Goal: Task Accomplishment & Management: Complete application form

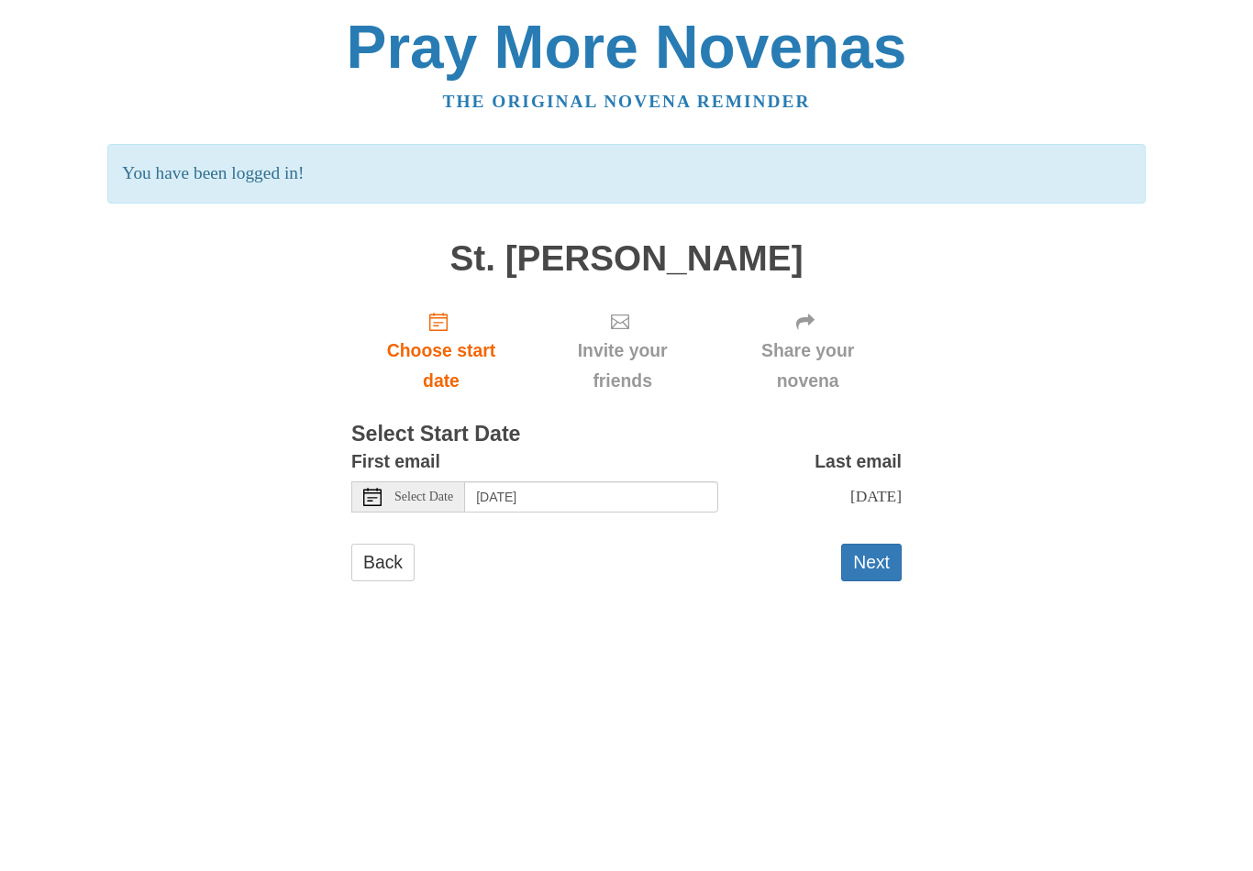
click at [438, 498] on div "Select Date" at bounding box center [408, 497] width 114 height 31
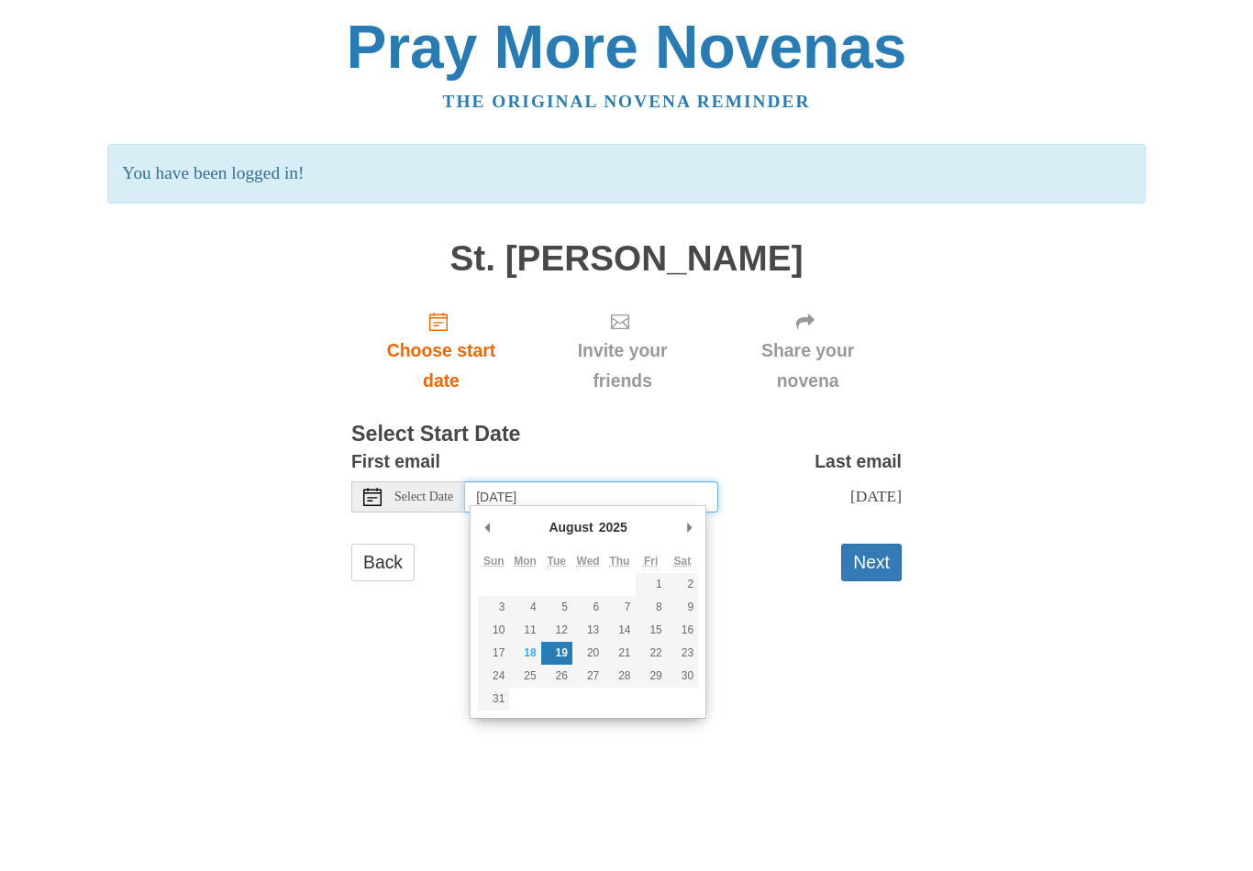
type input "Thursday, August 21st"
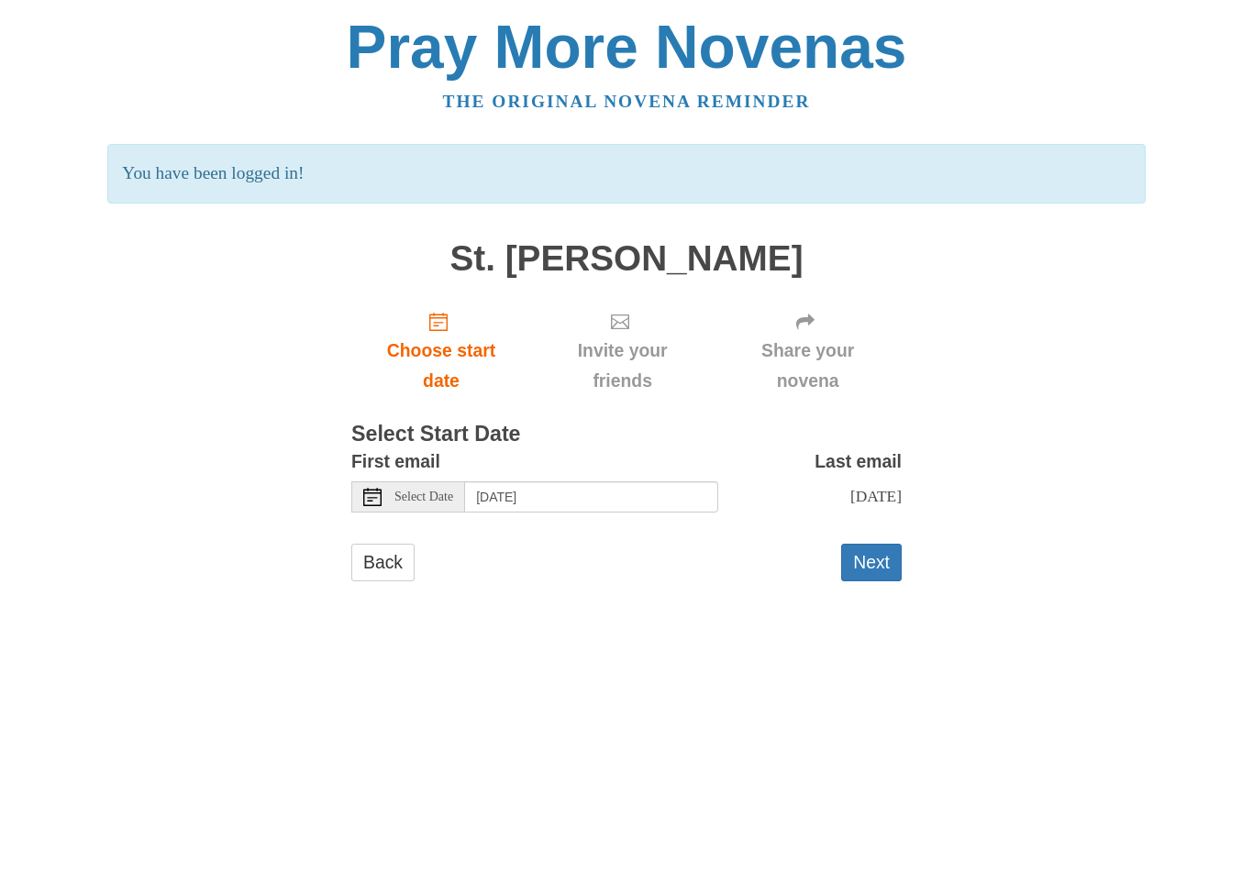
click at [878, 549] on button "Next" at bounding box center [871, 563] width 61 height 38
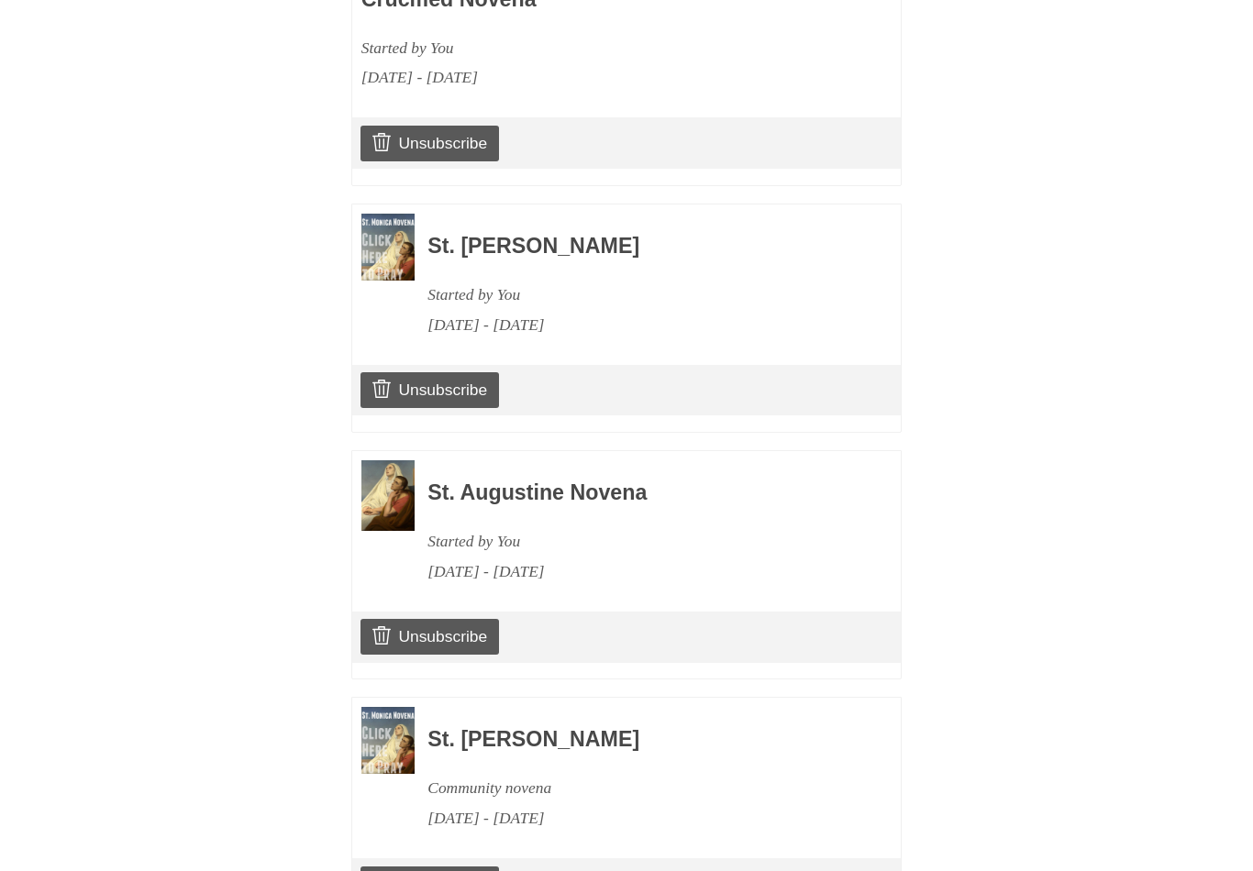
scroll to position [2447, 0]
click at [461, 868] on link "Unsubscribe" at bounding box center [429, 885] width 139 height 35
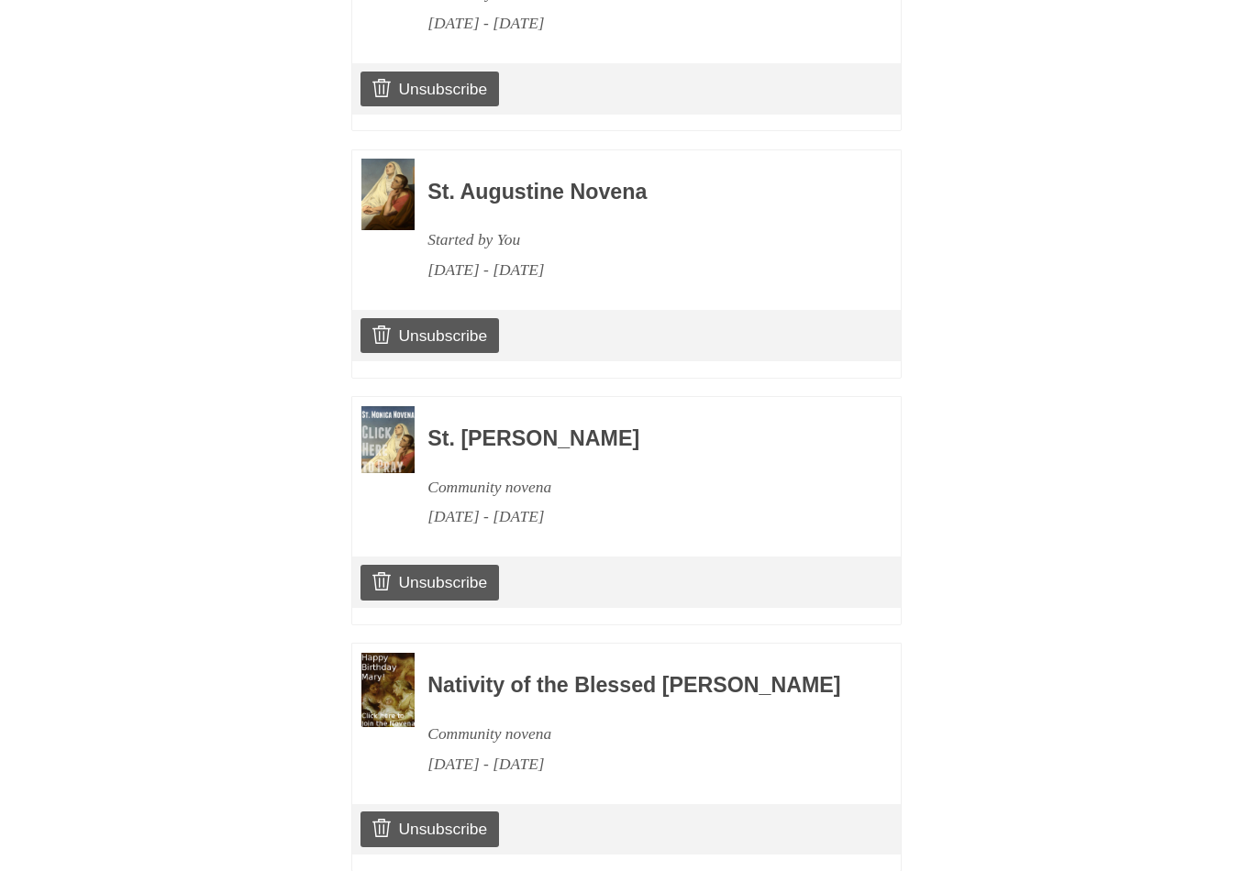
scroll to position [2854, 0]
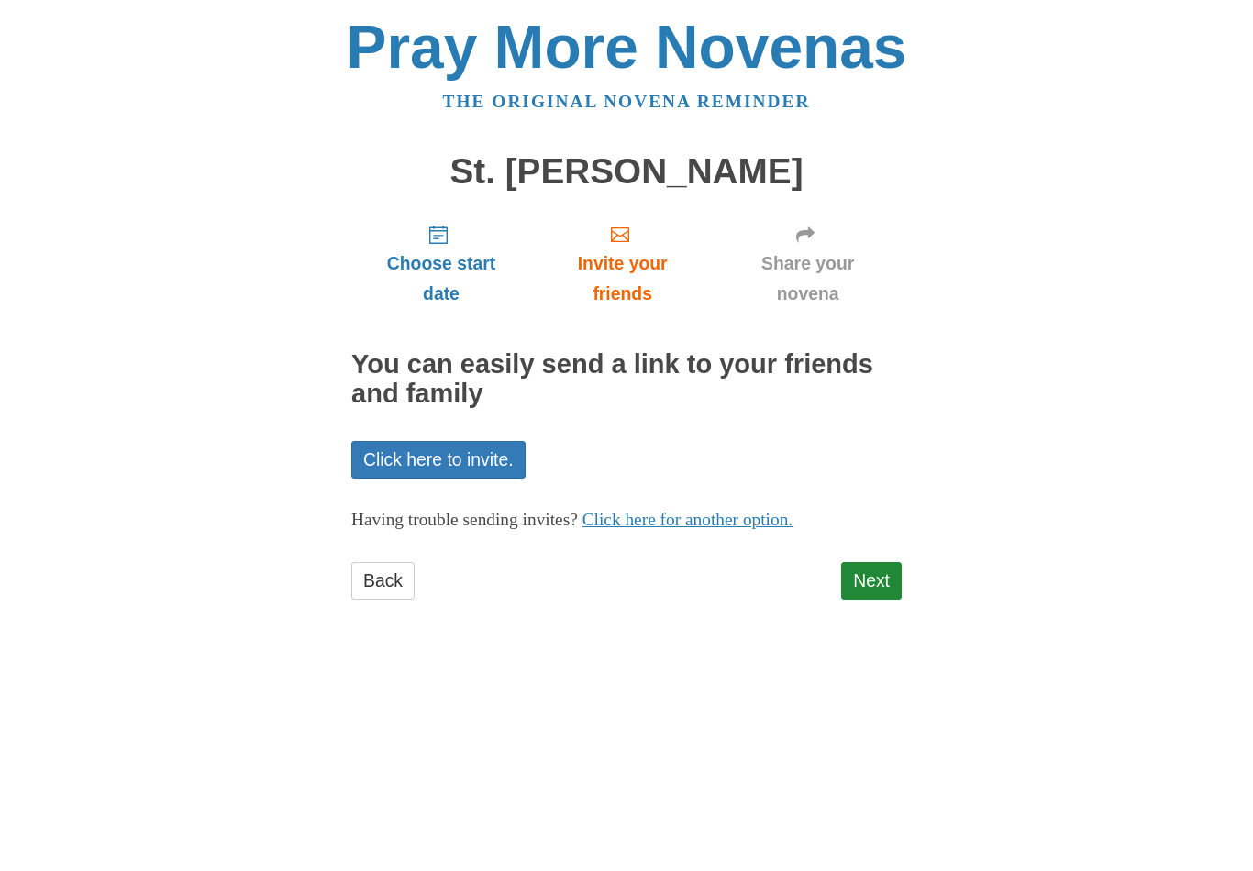
click at [871, 577] on link "Next" at bounding box center [871, 581] width 61 height 38
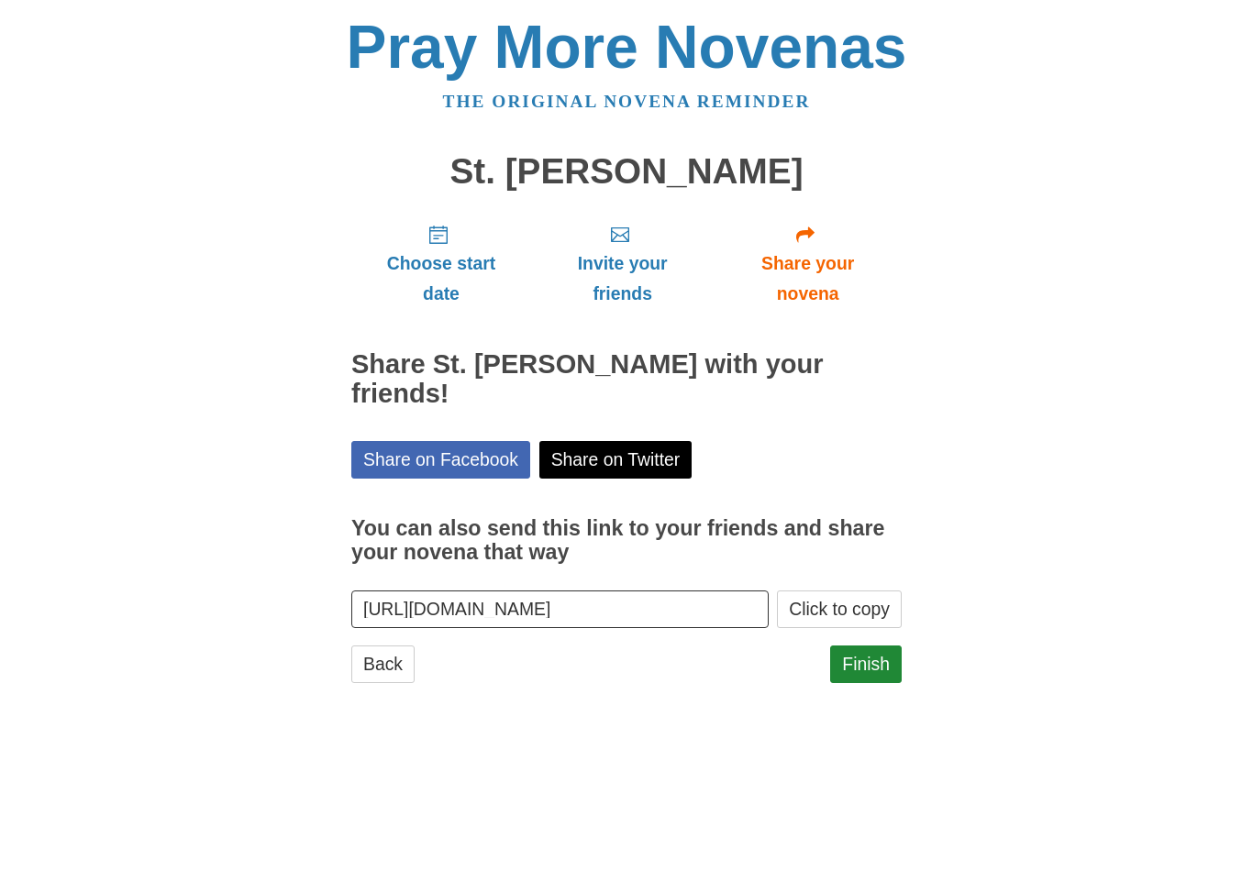
click at [869, 662] on link "Finish" at bounding box center [866, 665] width 72 height 38
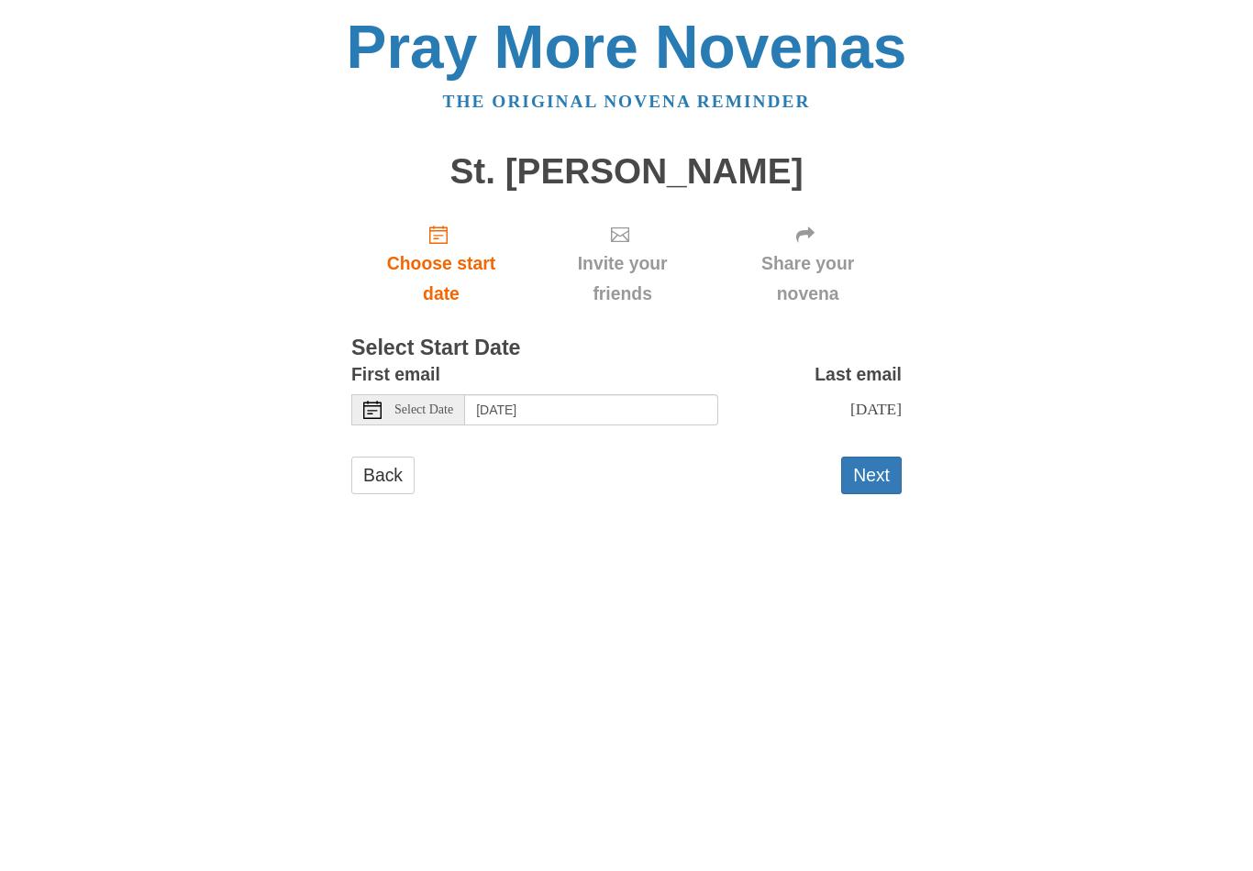
click at [426, 404] on span "Select Date" at bounding box center [423, 410] width 59 height 13
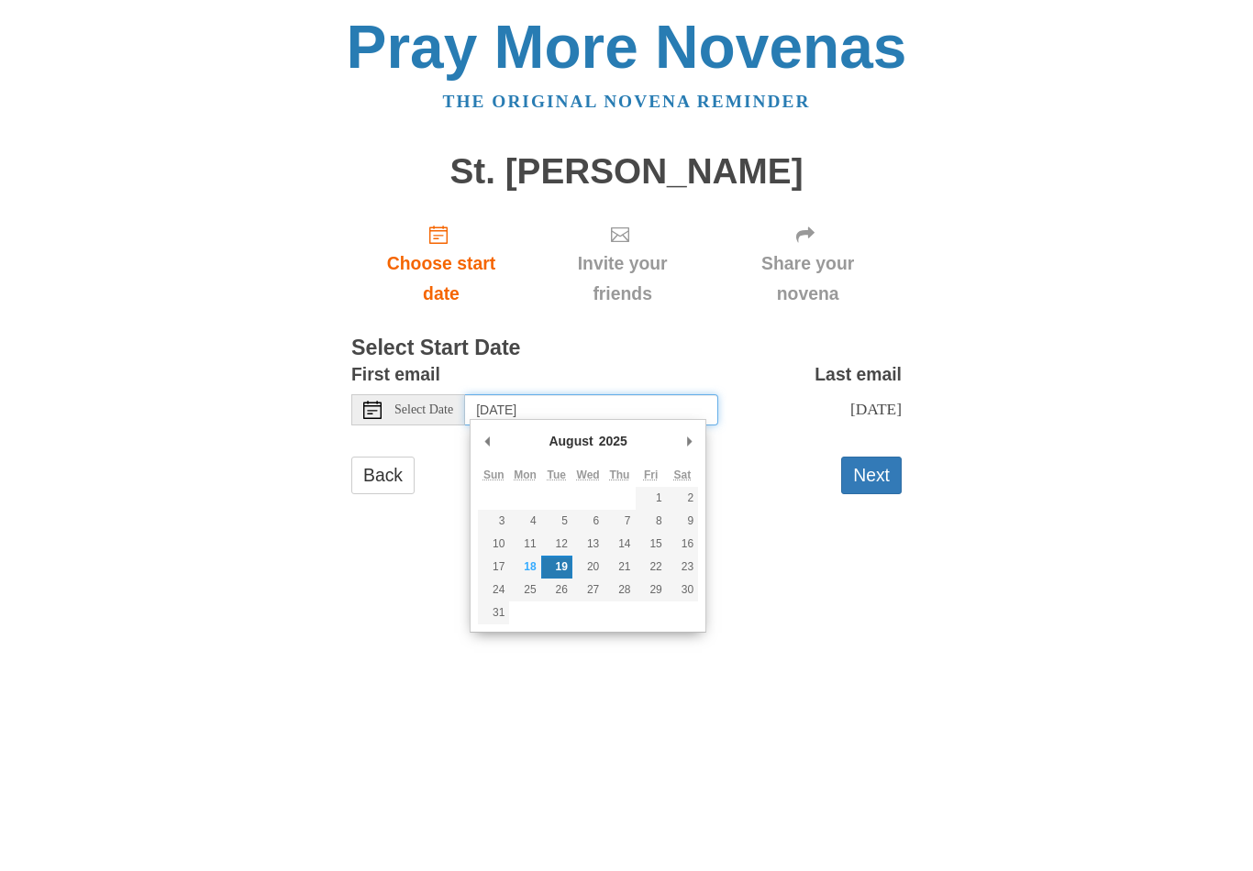
type input "Thursday, August 21st"
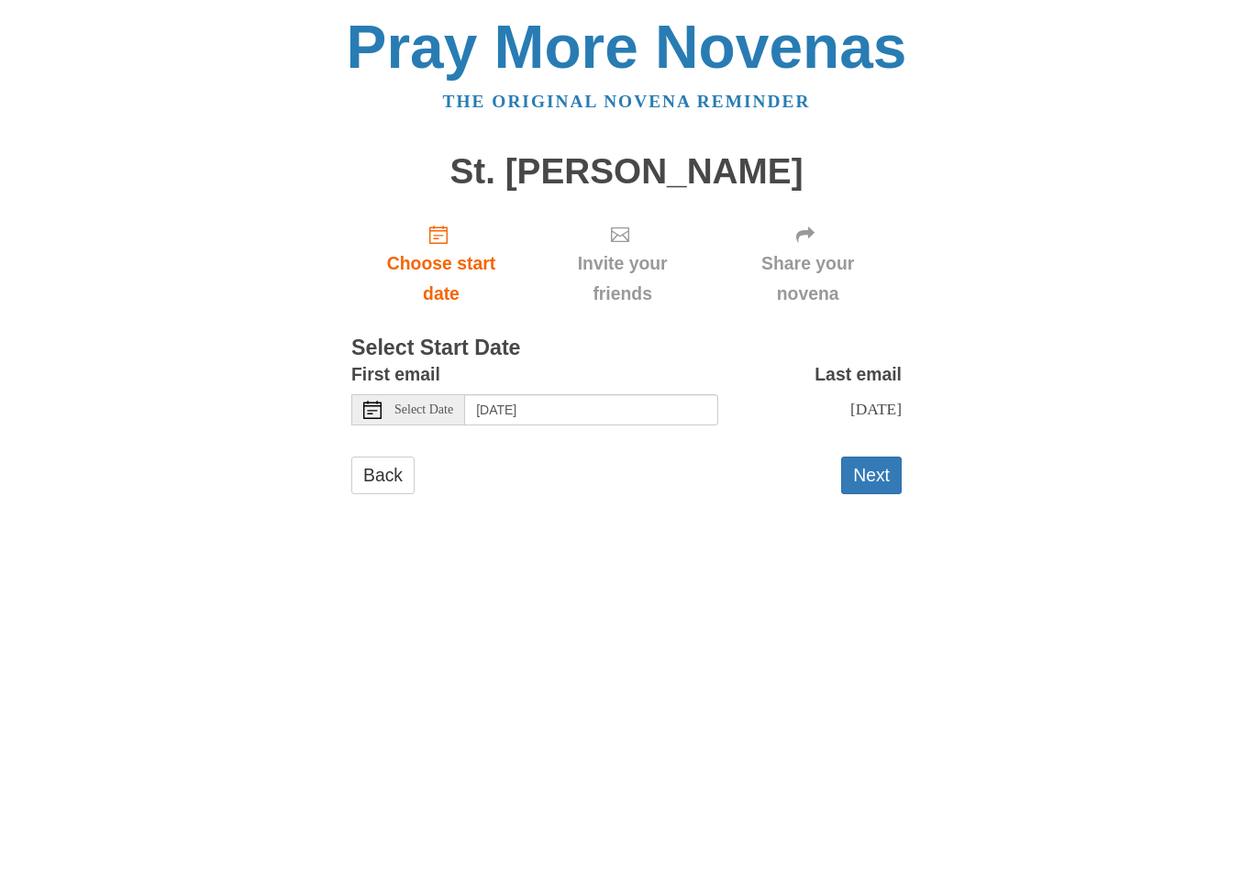
click at [881, 469] on button "Next" at bounding box center [871, 476] width 61 height 38
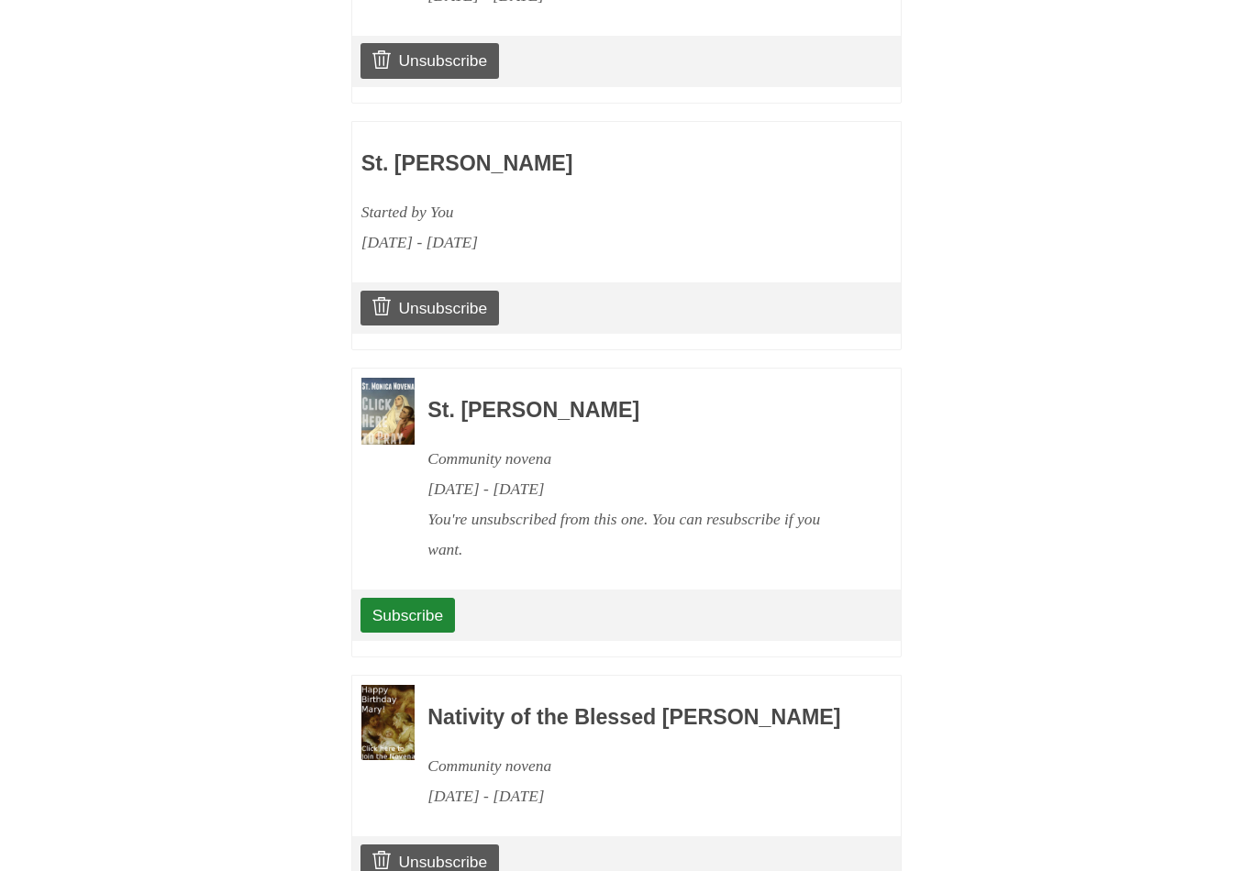
scroll to position [3071, 0]
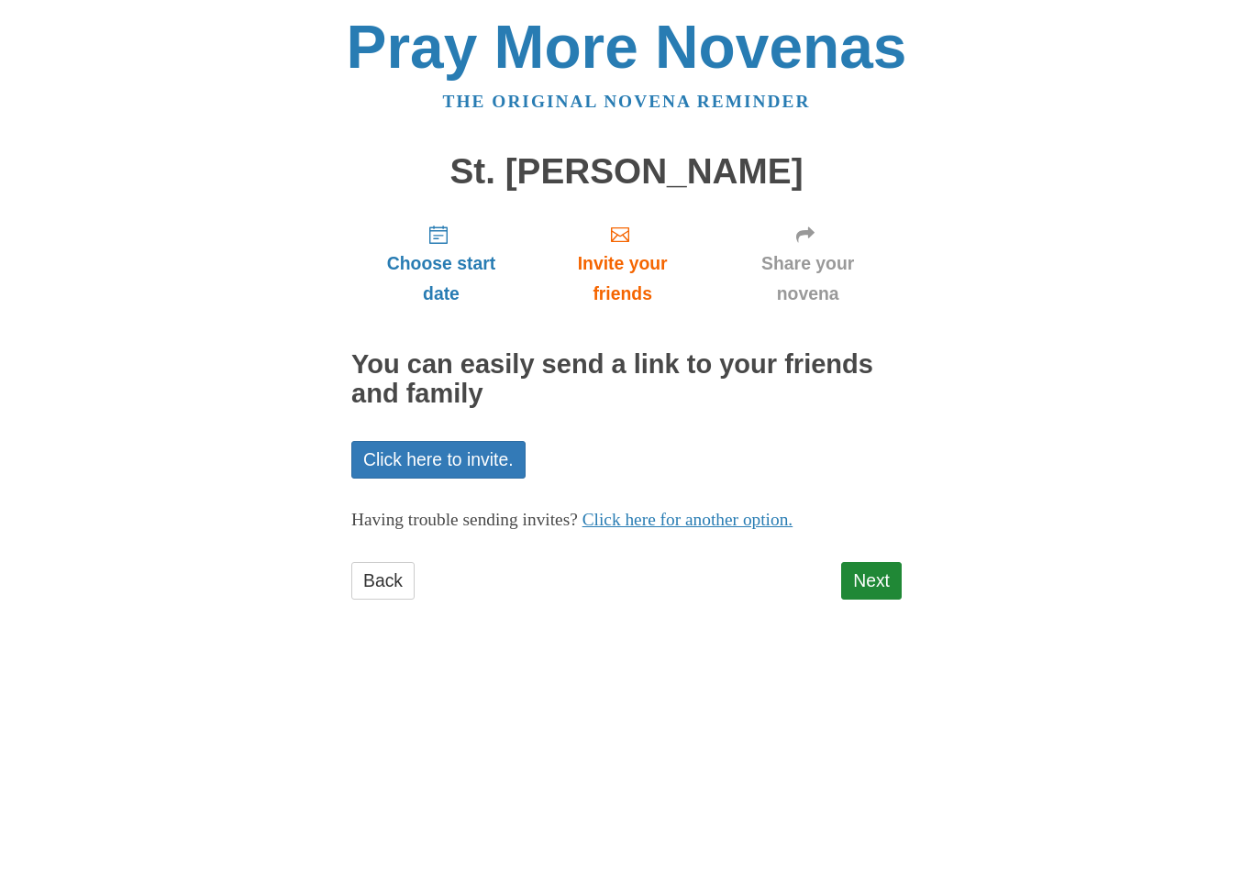
click at [878, 579] on link "Next" at bounding box center [871, 581] width 61 height 38
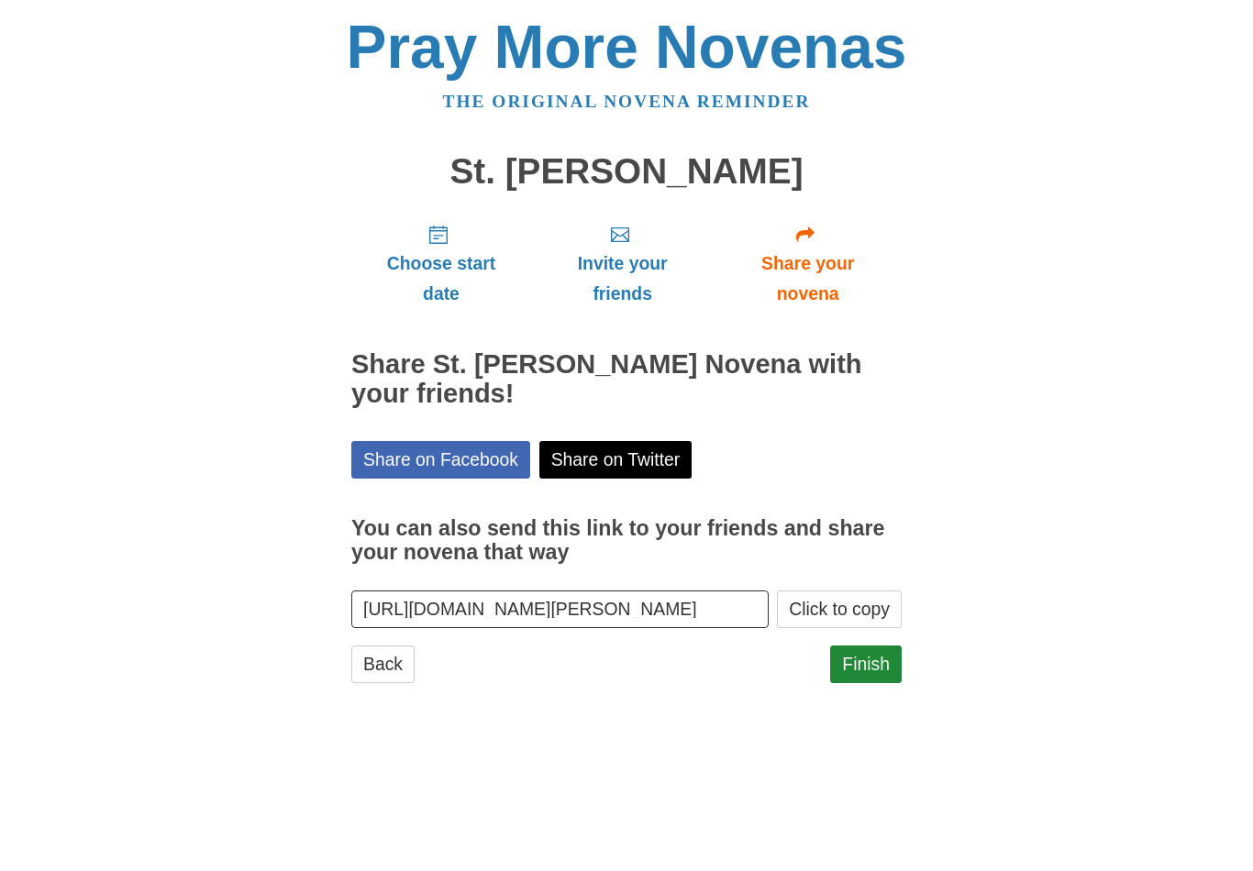
click at [862, 659] on link "Finish" at bounding box center [866, 665] width 72 height 38
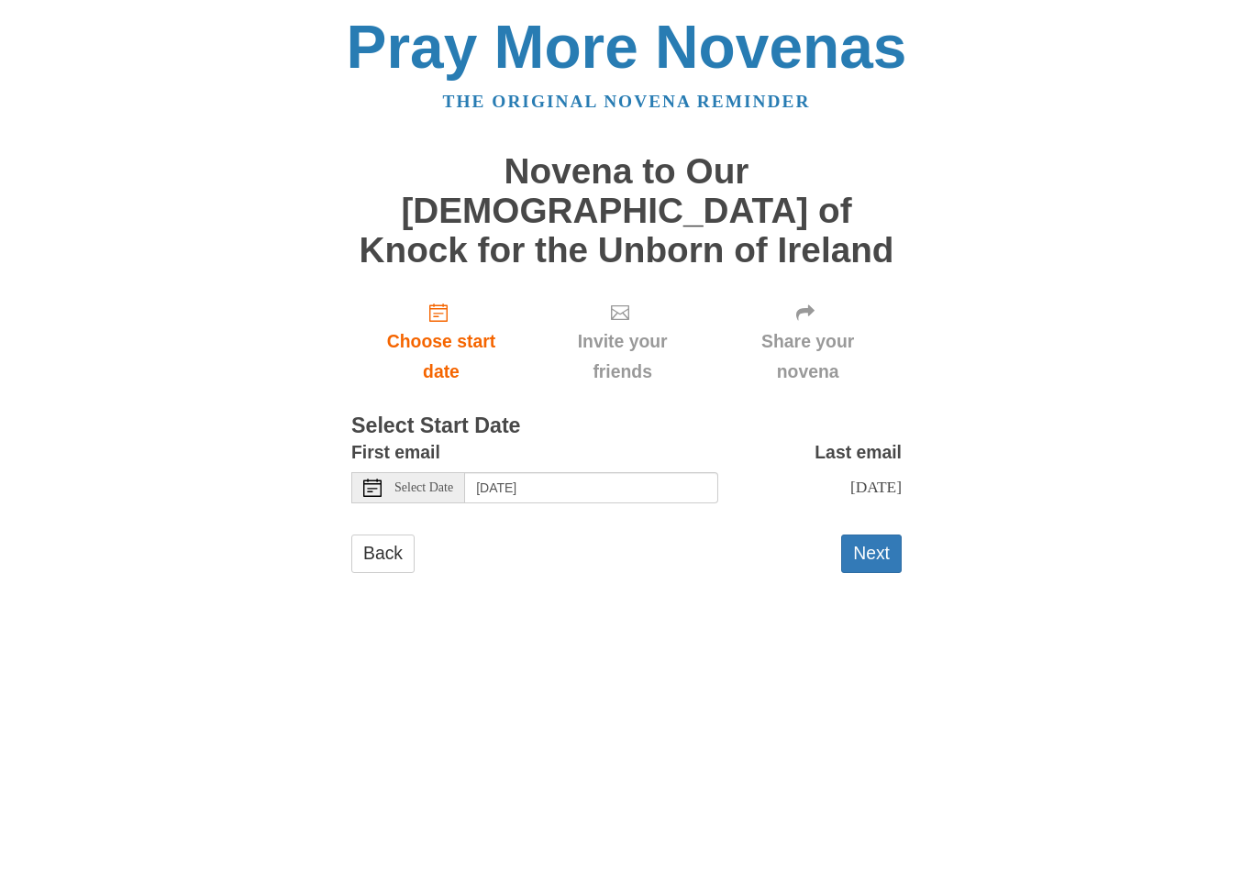
click at [424, 472] on div "Select Date" at bounding box center [408, 487] width 114 height 31
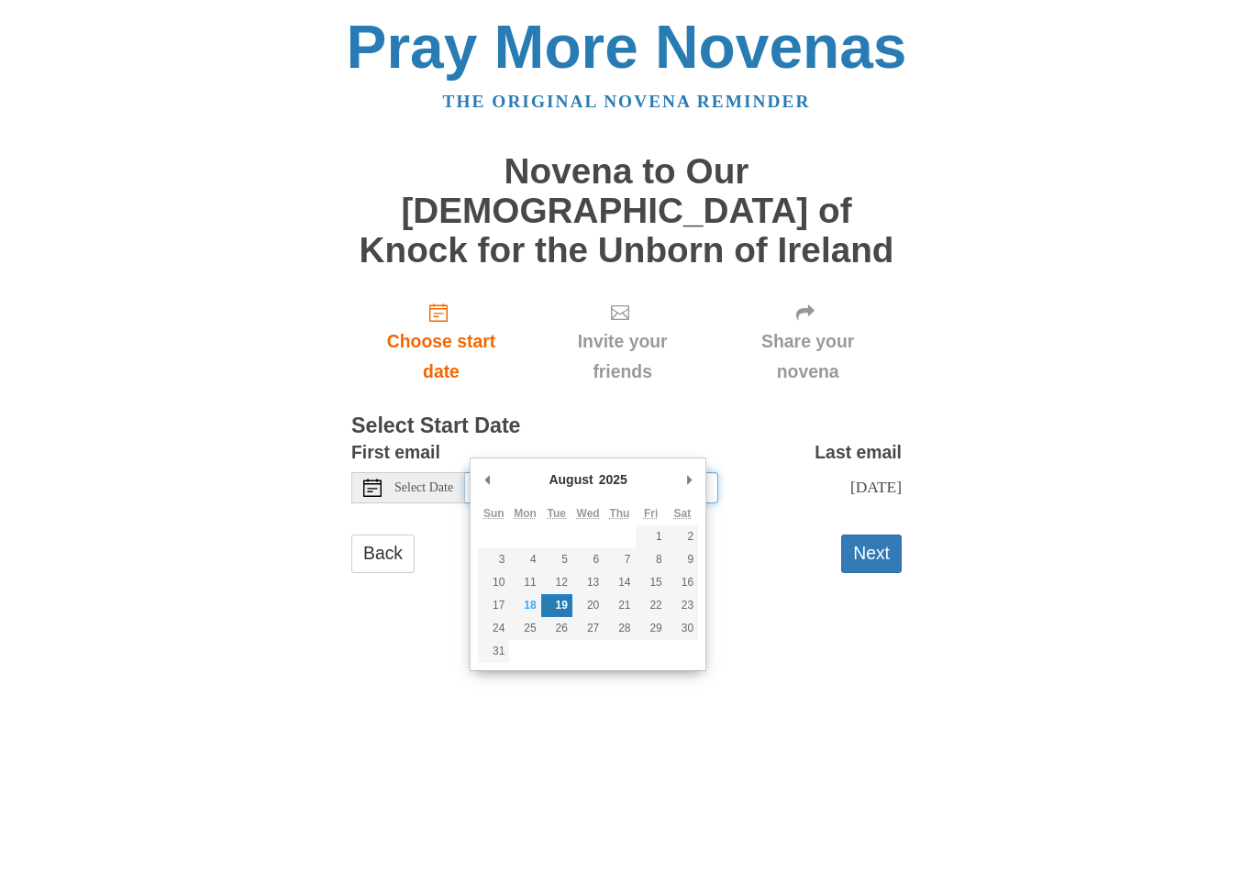
type input "Saturday, August 23rd"
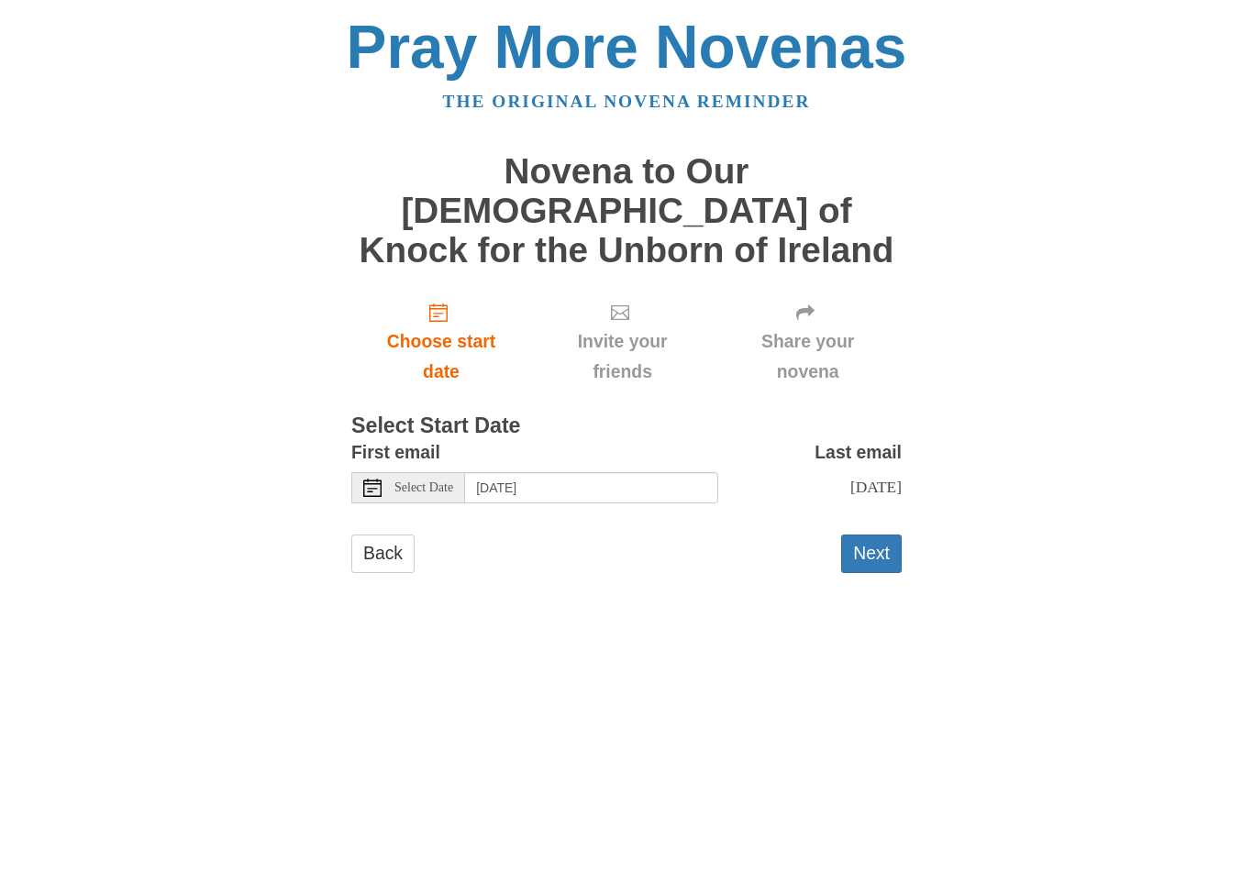
click at [873, 535] on button "Next" at bounding box center [871, 554] width 61 height 38
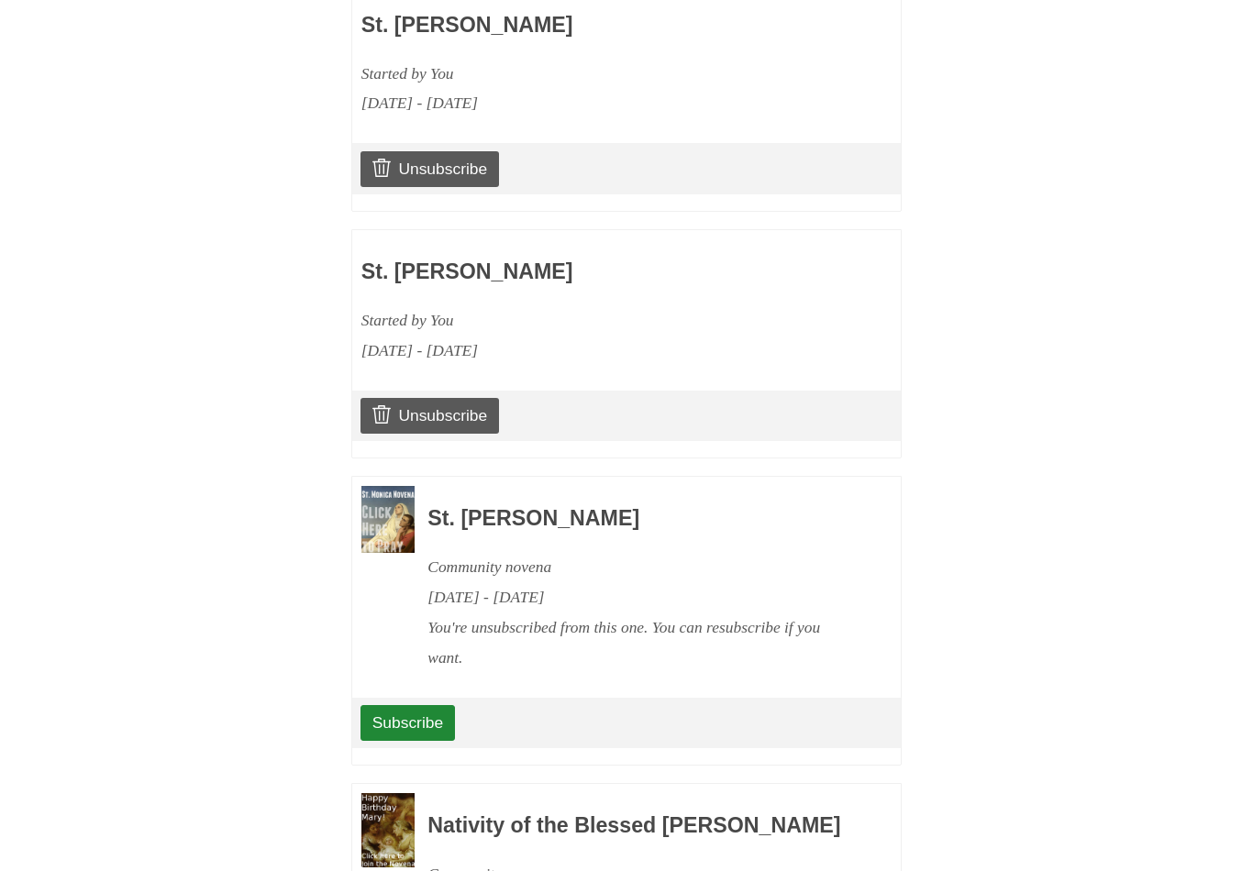
scroll to position [3132, 0]
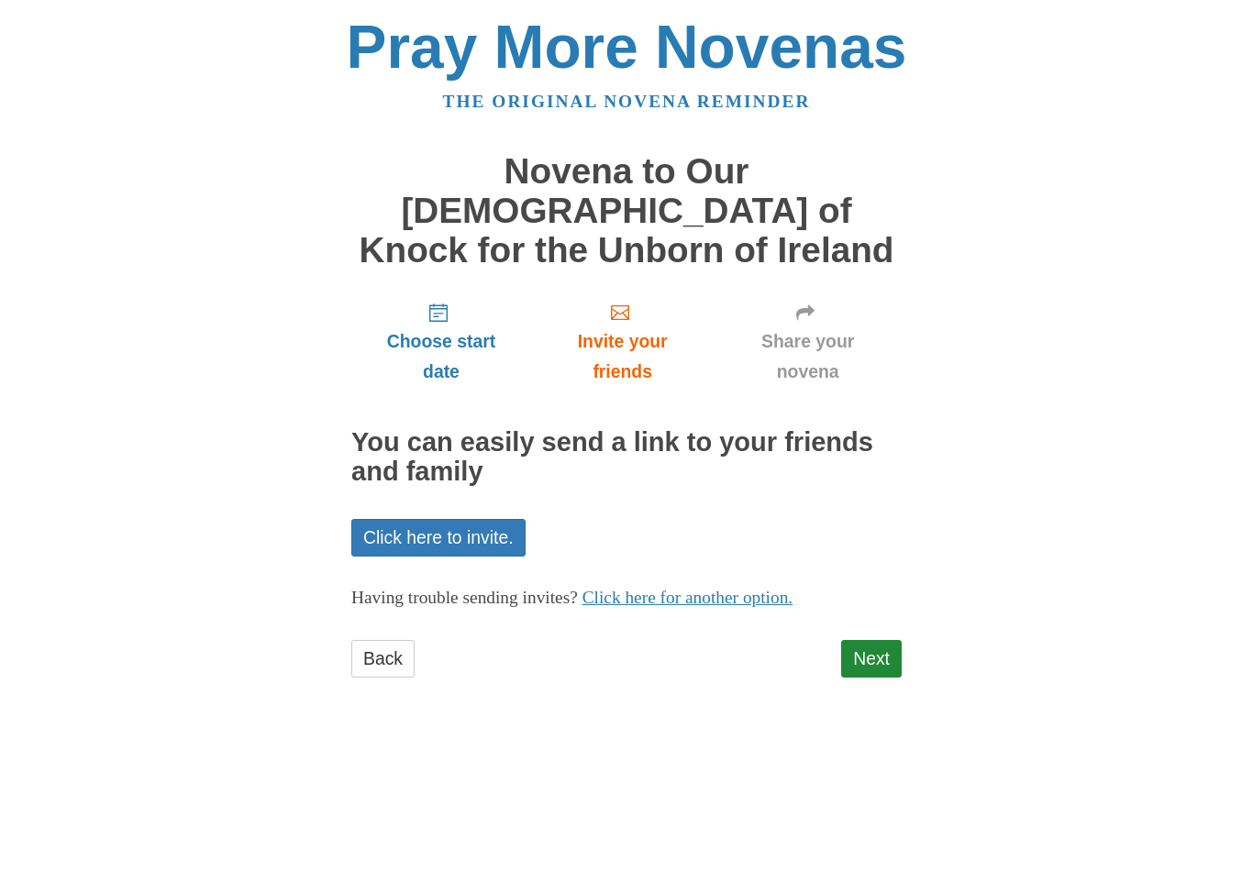
click at [870, 640] on link "Next" at bounding box center [871, 659] width 61 height 38
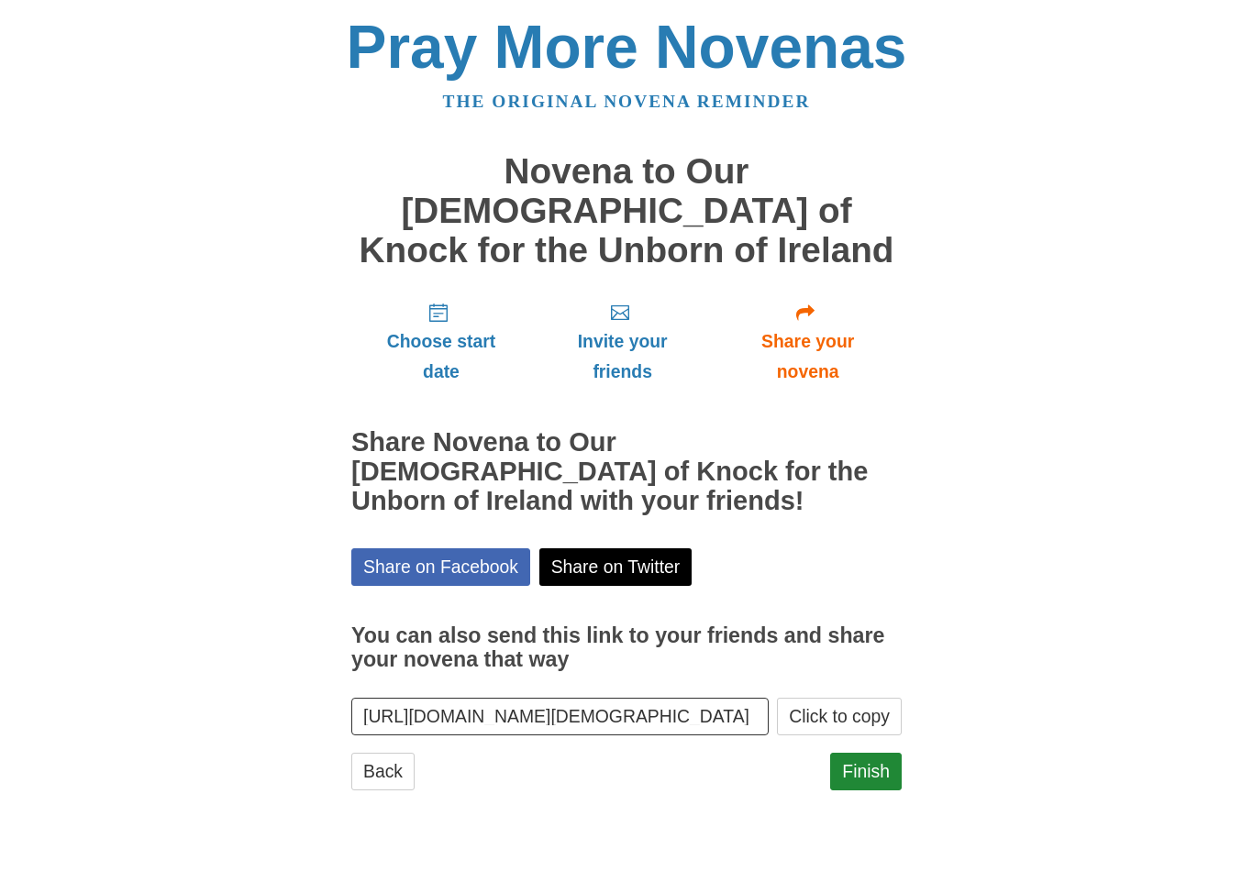
click at [876, 753] on link "Finish" at bounding box center [866, 772] width 72 height 38
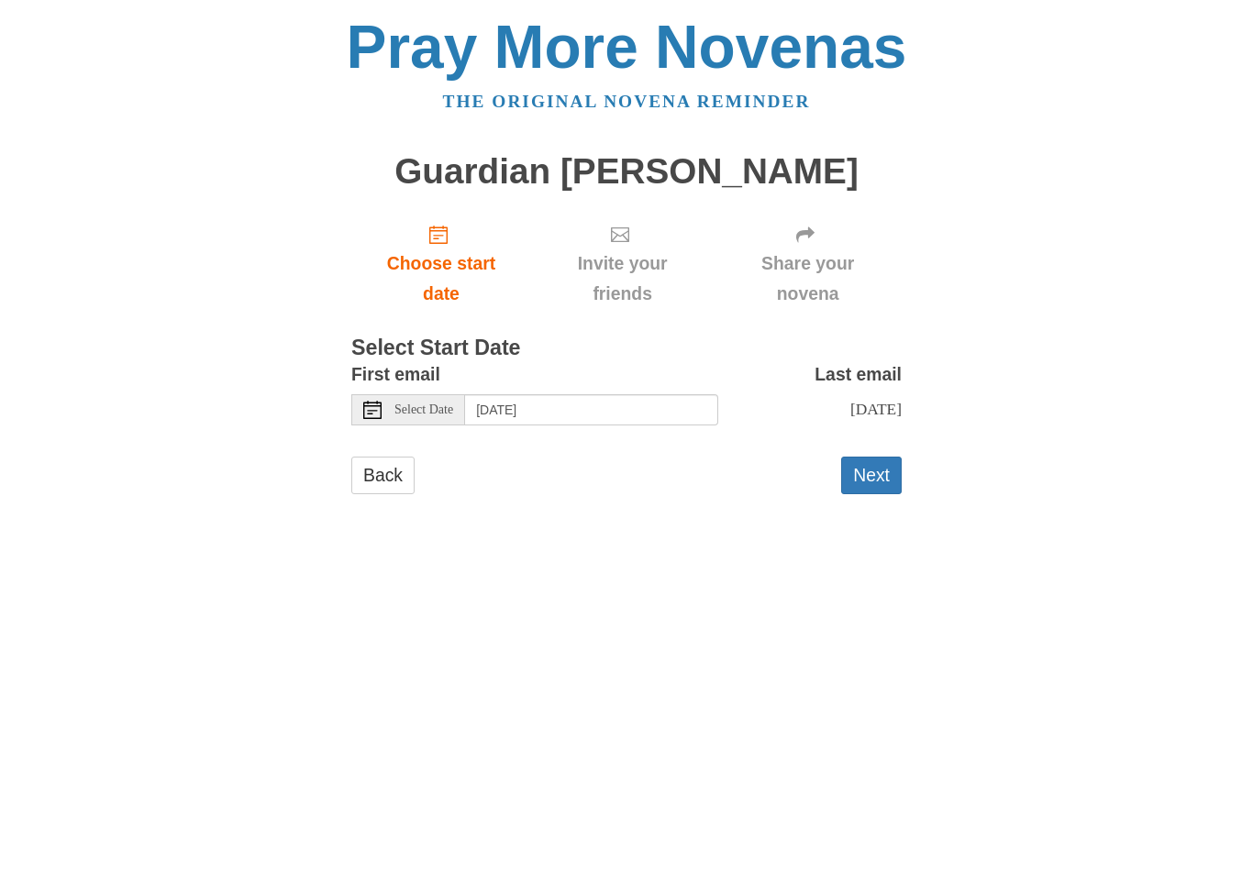
click at [435, 394] on div "Select Date" at bounding box center [408, 409] width 114 height 31
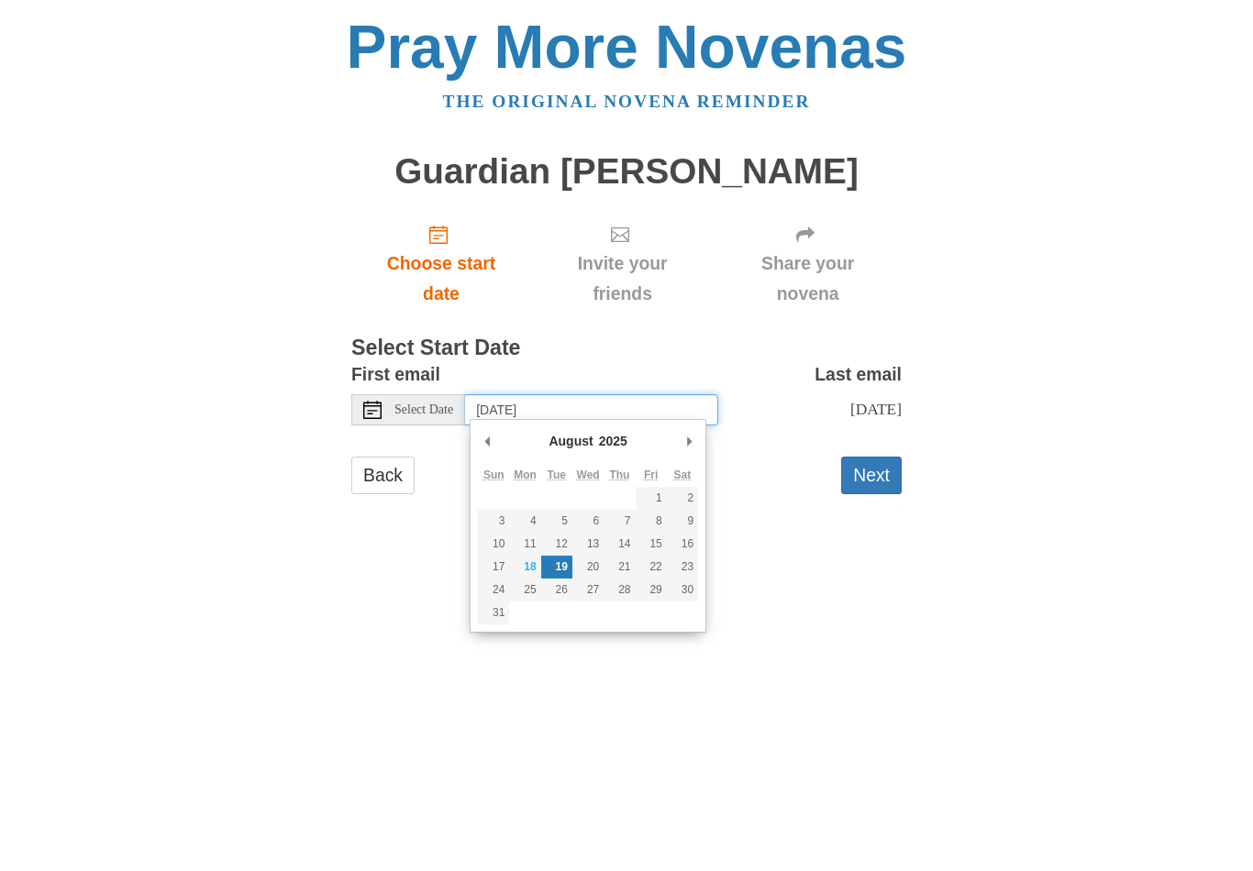
type input "Sunday, August 24th"
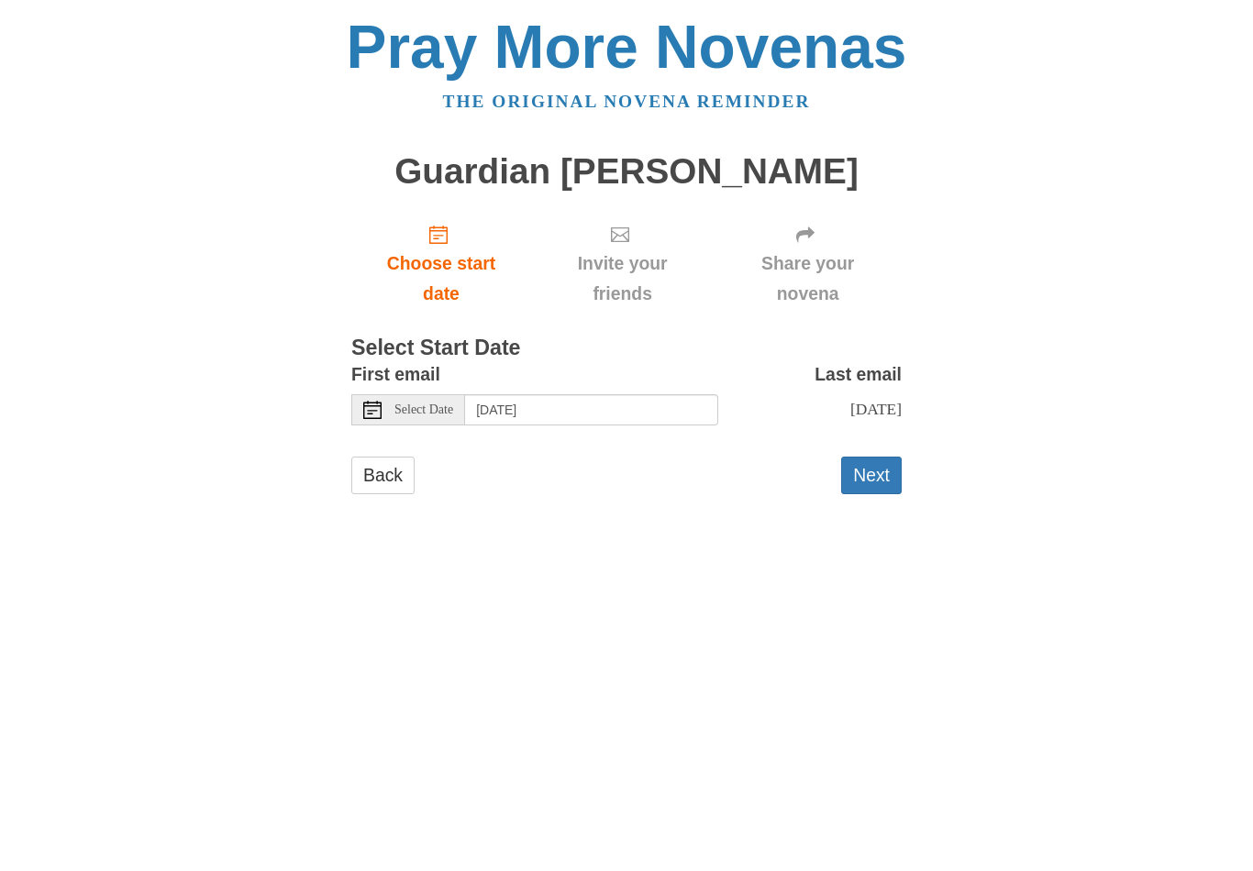
click at [881, 476] on button "Next" at bounding box center [871, 476] width 61 height 38
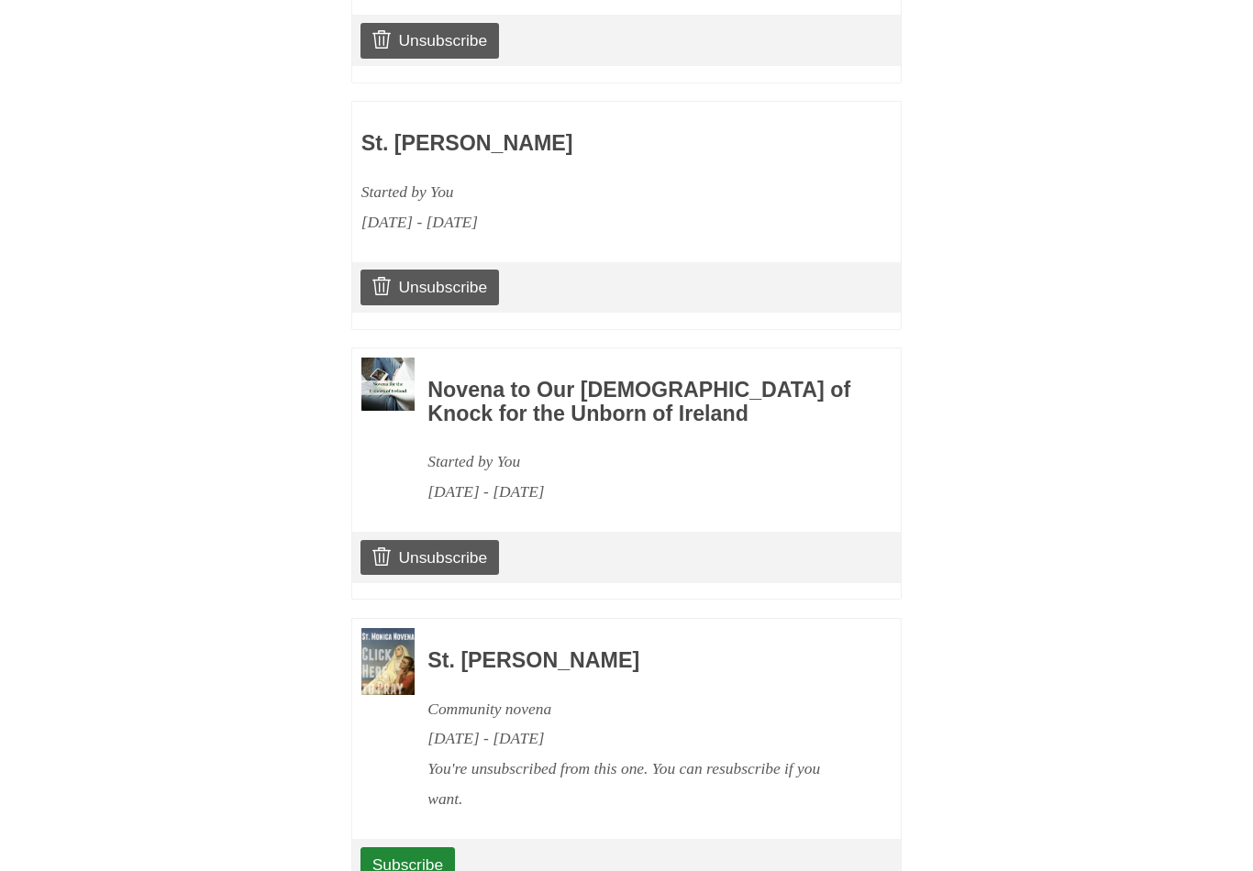
scroll to position [2850, 0]
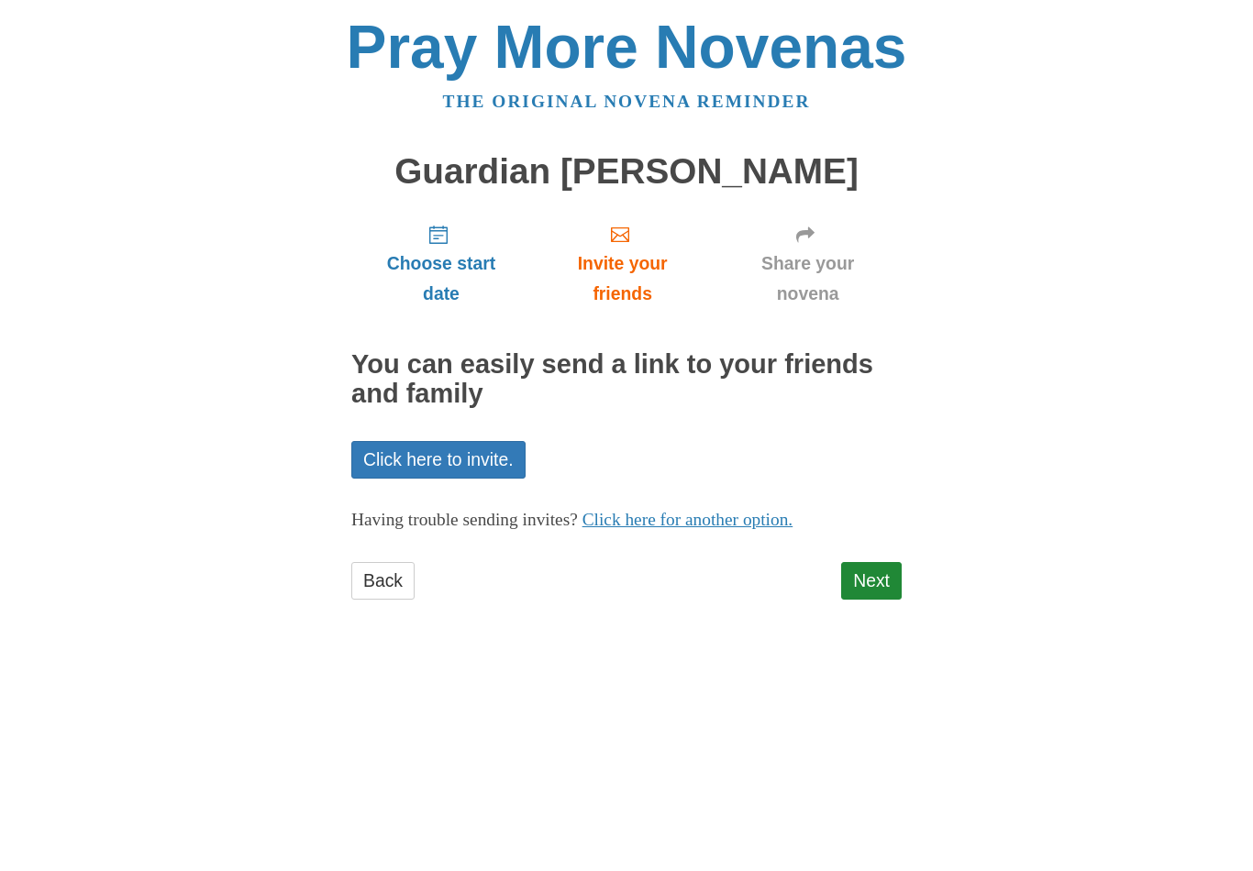
click at [873, 567] on link "Next" at bounding box center [871, 581] width 61 height 38
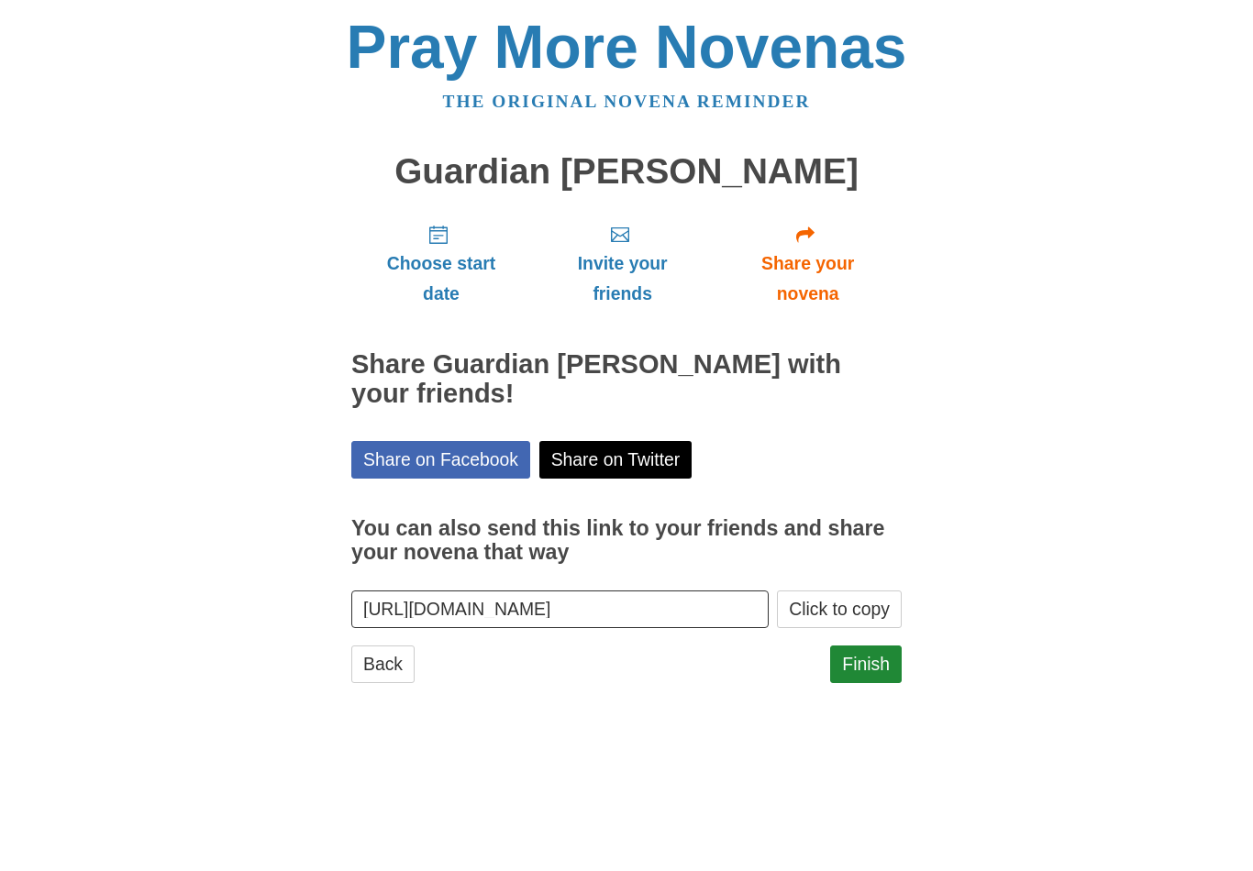
click at [862, 658] on link "Finish" at bounding box center [866, 665] width 72 height 38
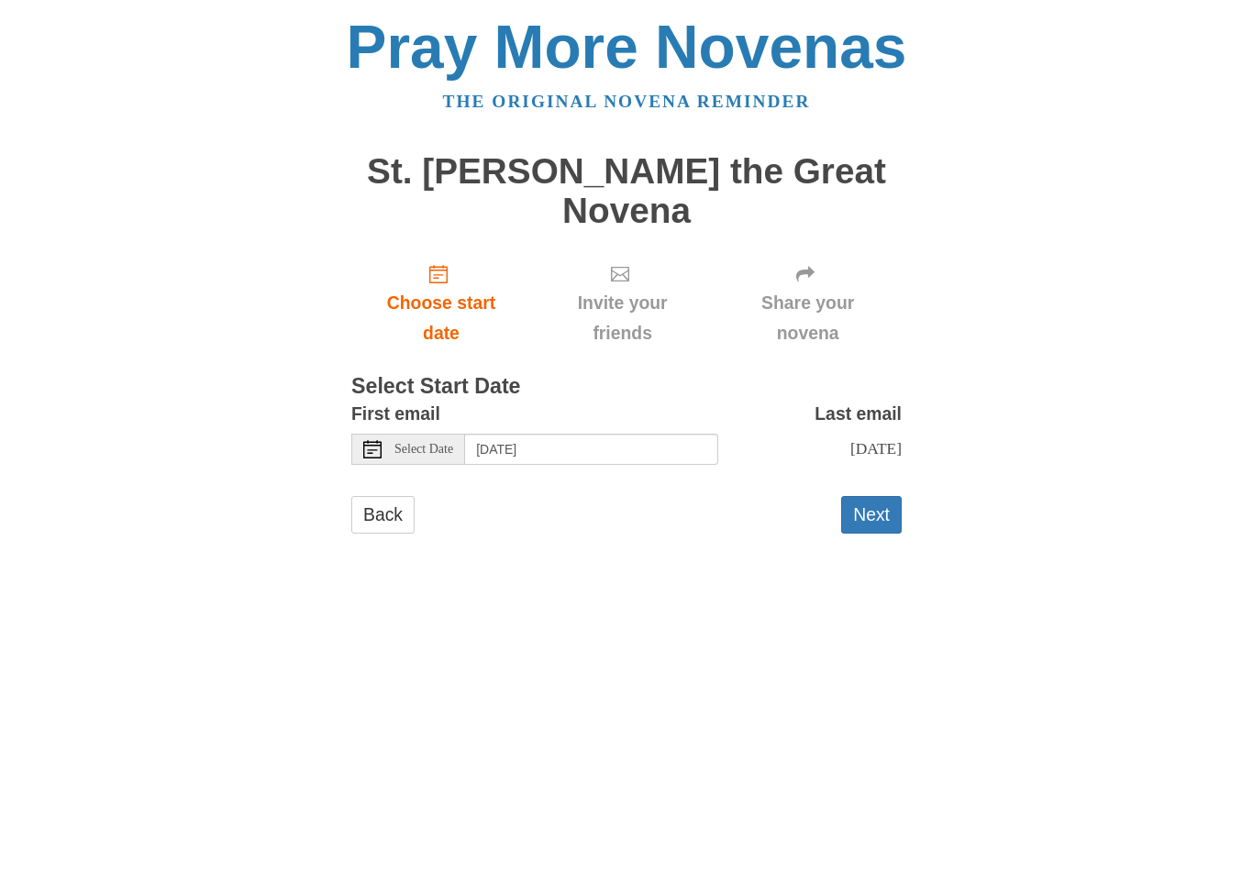
click at [429, 434] on div "Select Date" at bounding box center [408, 449] width 114 height 31
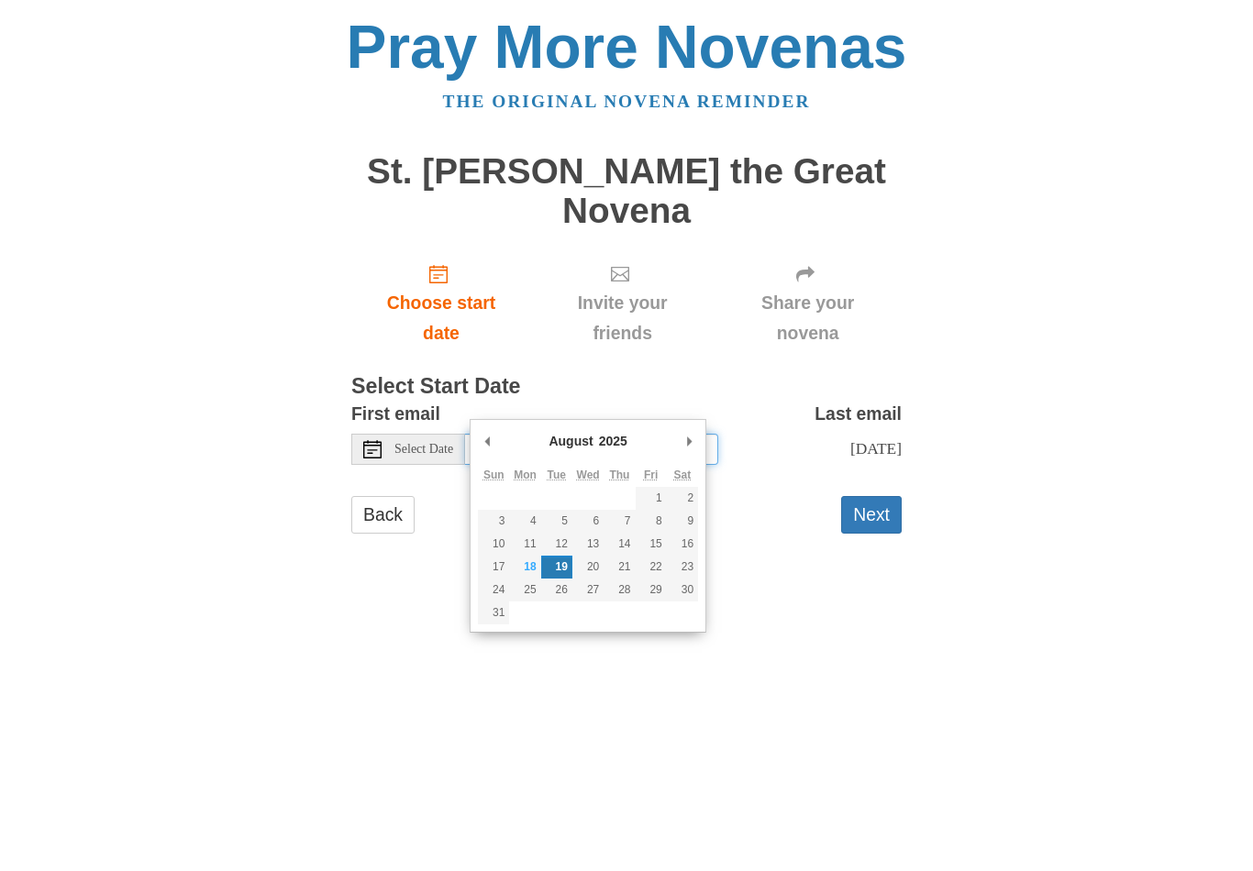
type input "Monday, August 25th"
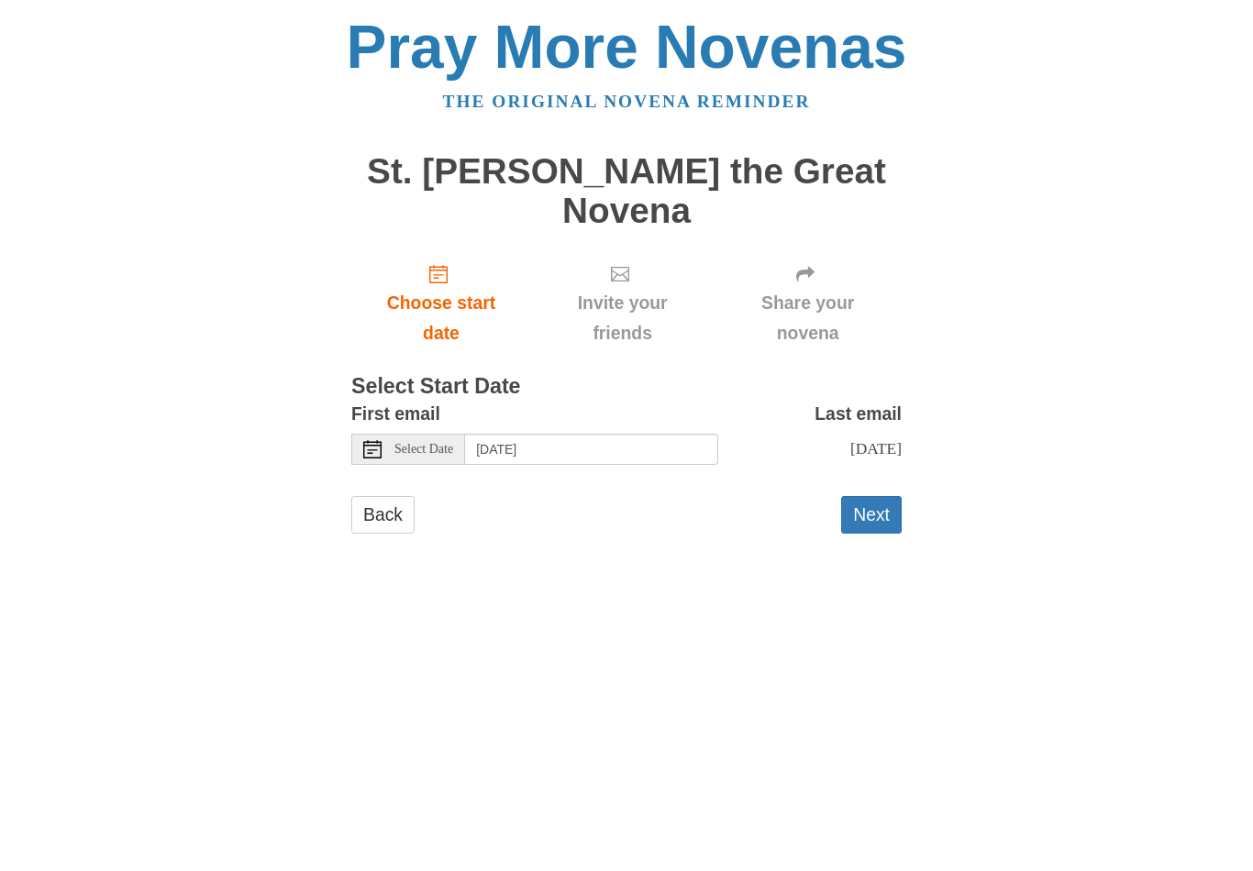
click at [868, 496] on button "Next" at bounding box center [871, 515] width 61 height 38
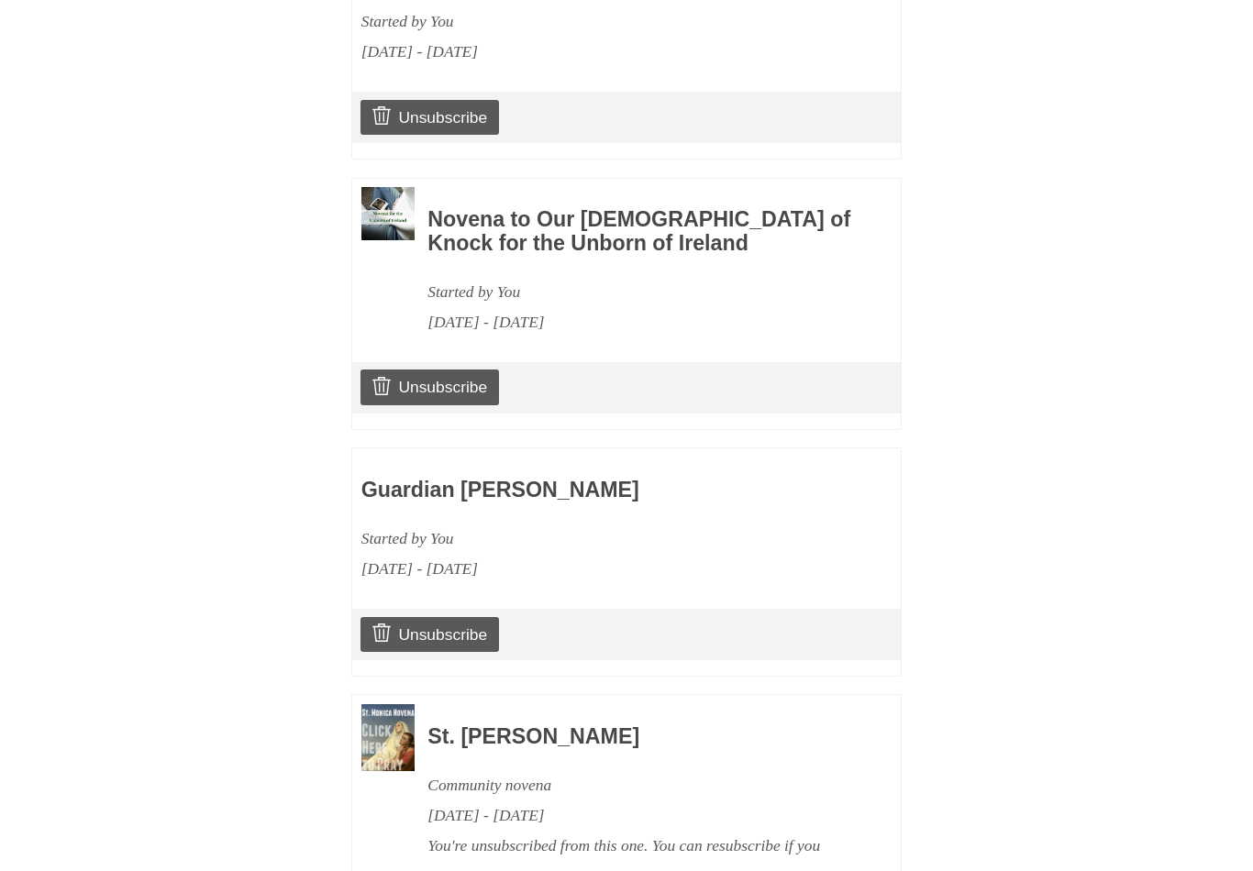
scroll to position [2850, 0]
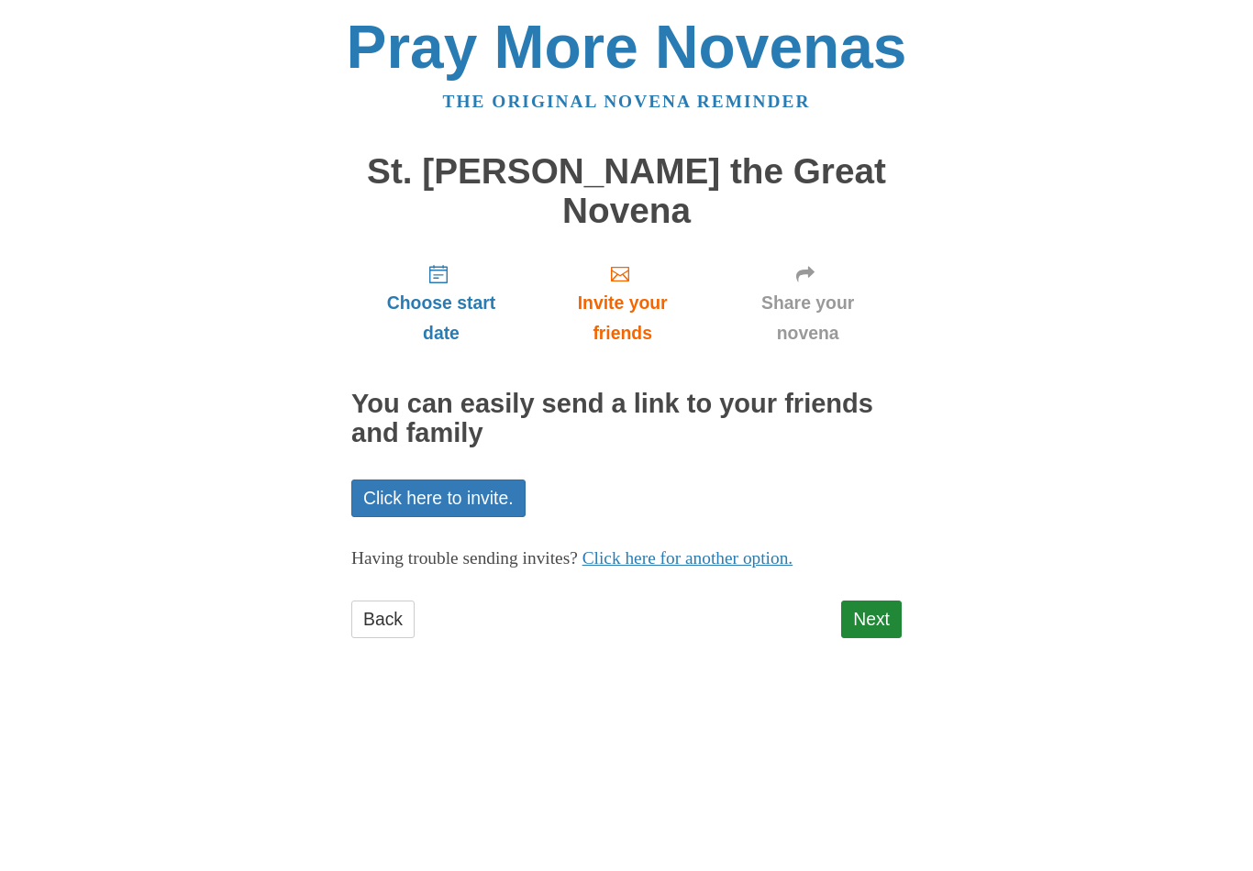
click at [878, 601] on link "Next" at bounding box center [871, 620] width 61 height 38
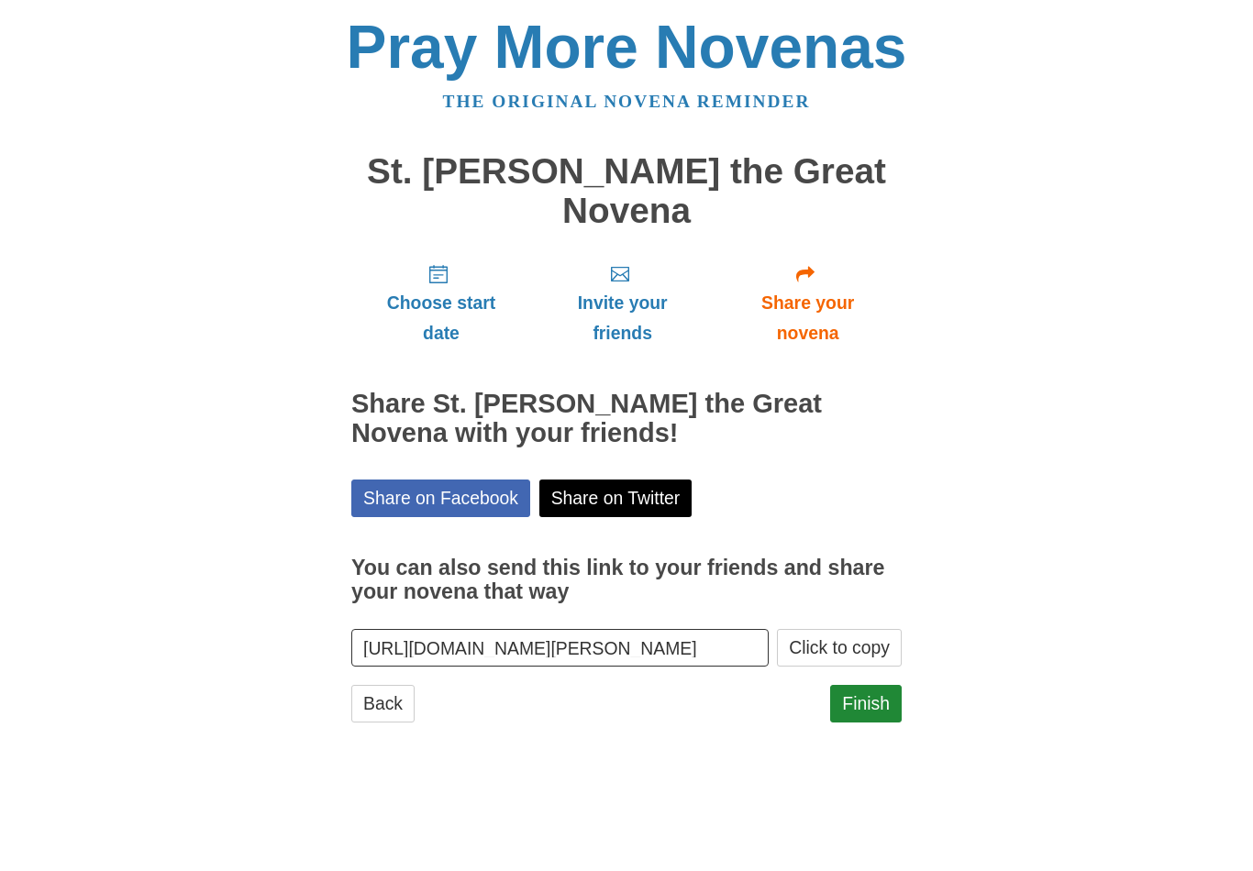
click at [871, 685] on link "Finish" at bounding box center [866, 704] width 72 height 38
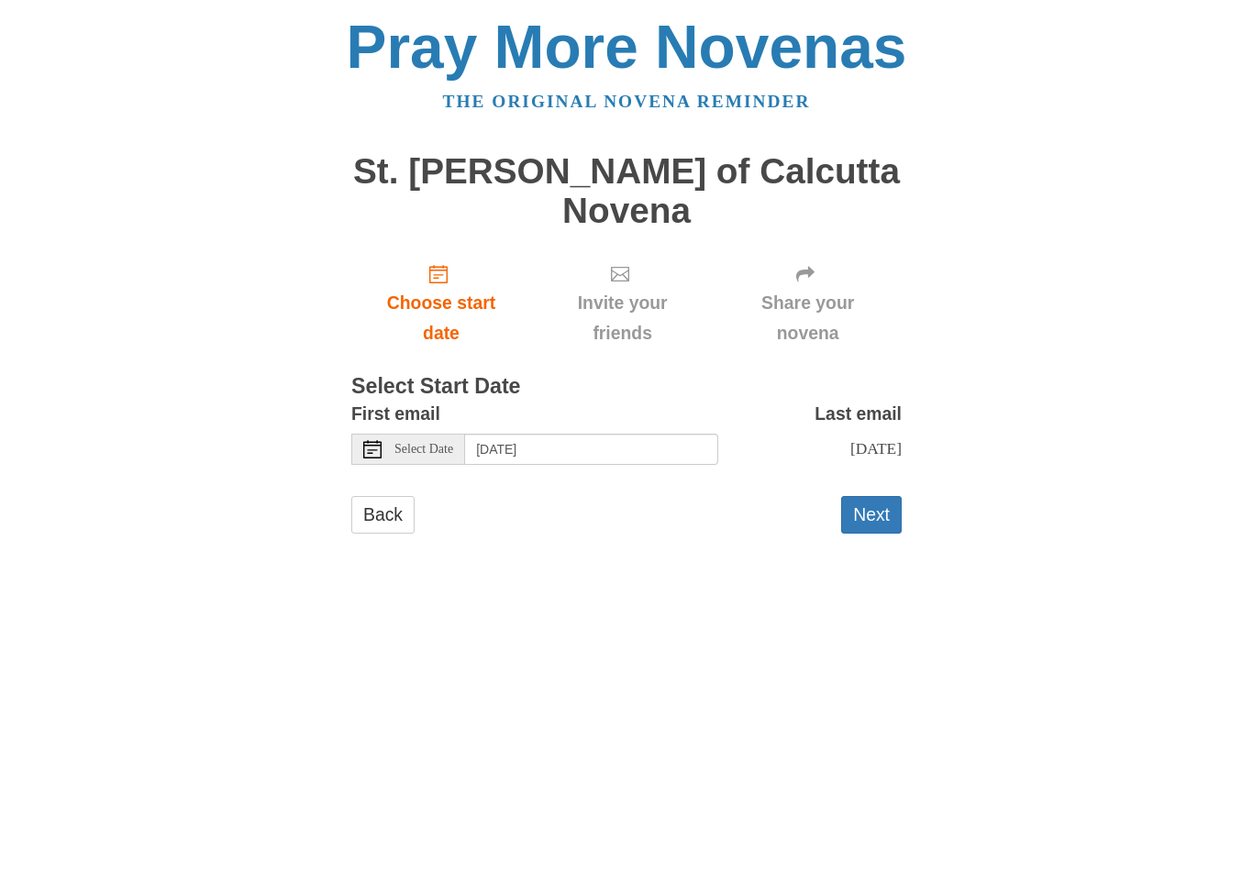
click at [427, 444] on span "Select Date" at bounding box center [423, 449] width 59 height 13
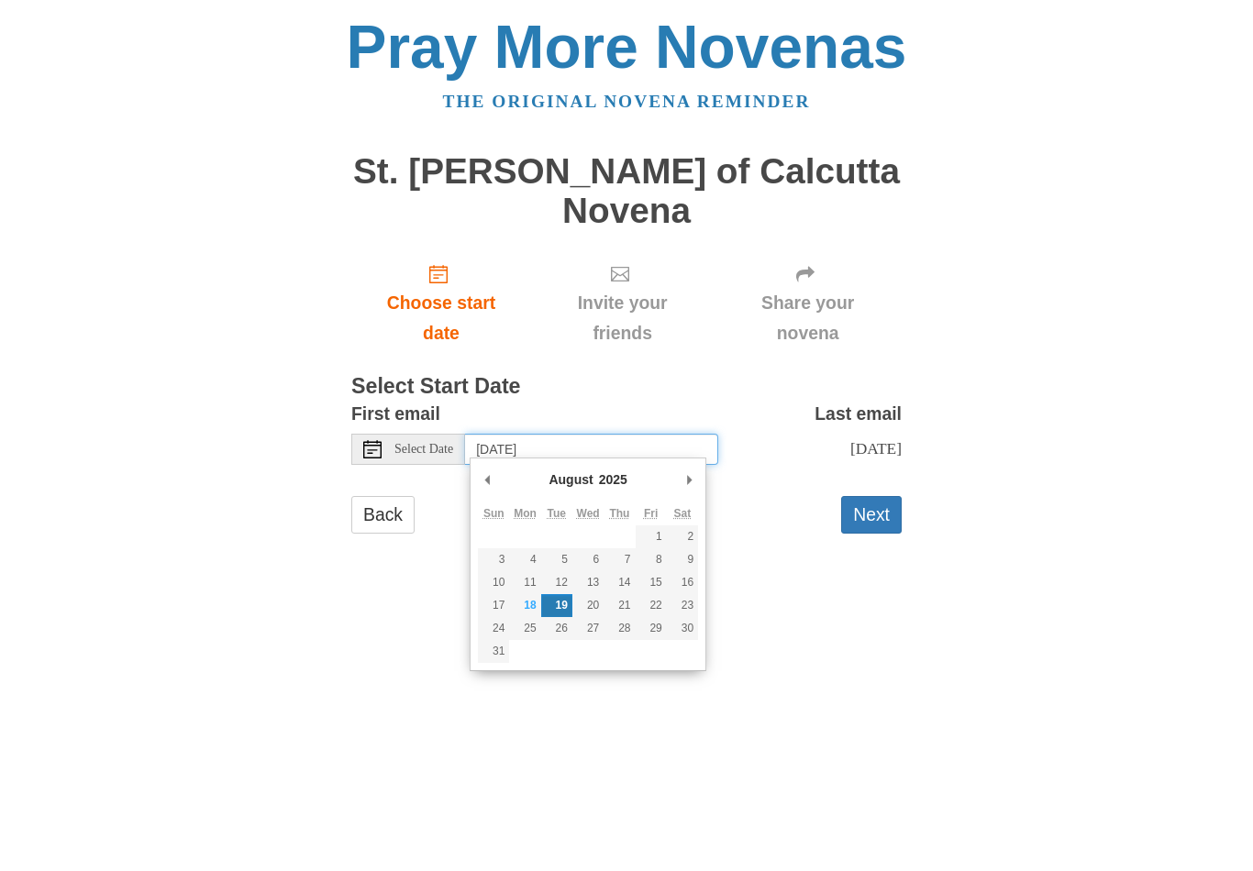
type input "Wednesday, August 27th"
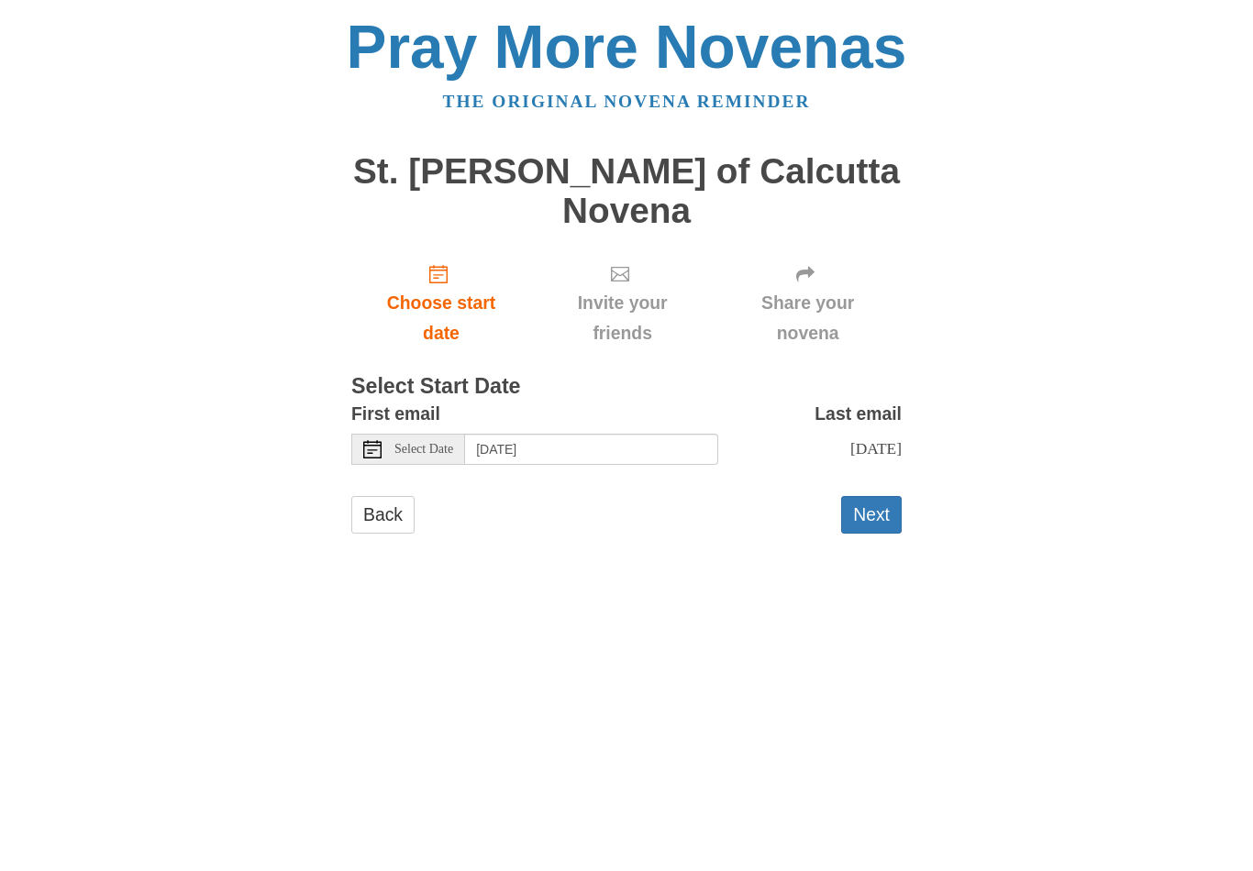
click at [864, 504] on button "Next" at bounding box center [871, 515] width 61 height 38
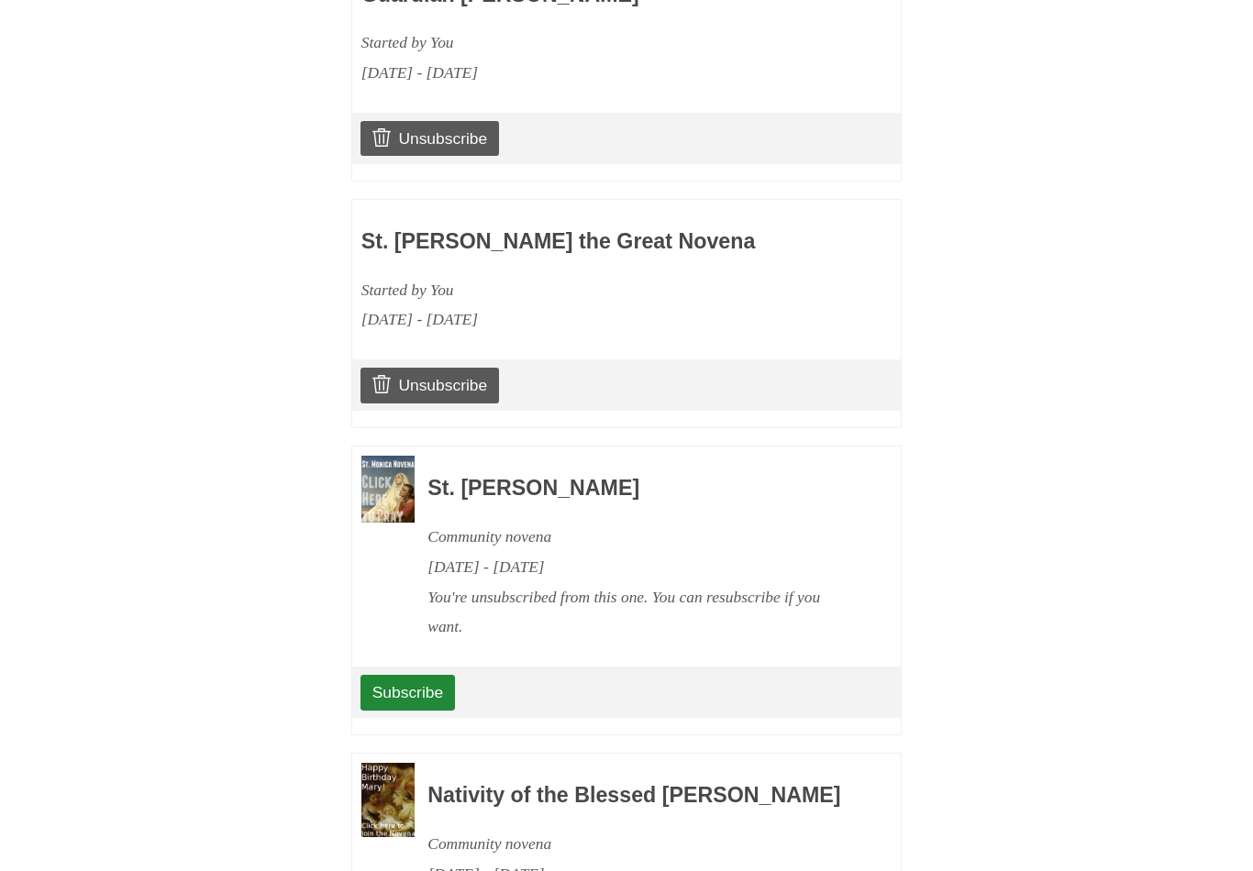
scroll to position [2400, 0]
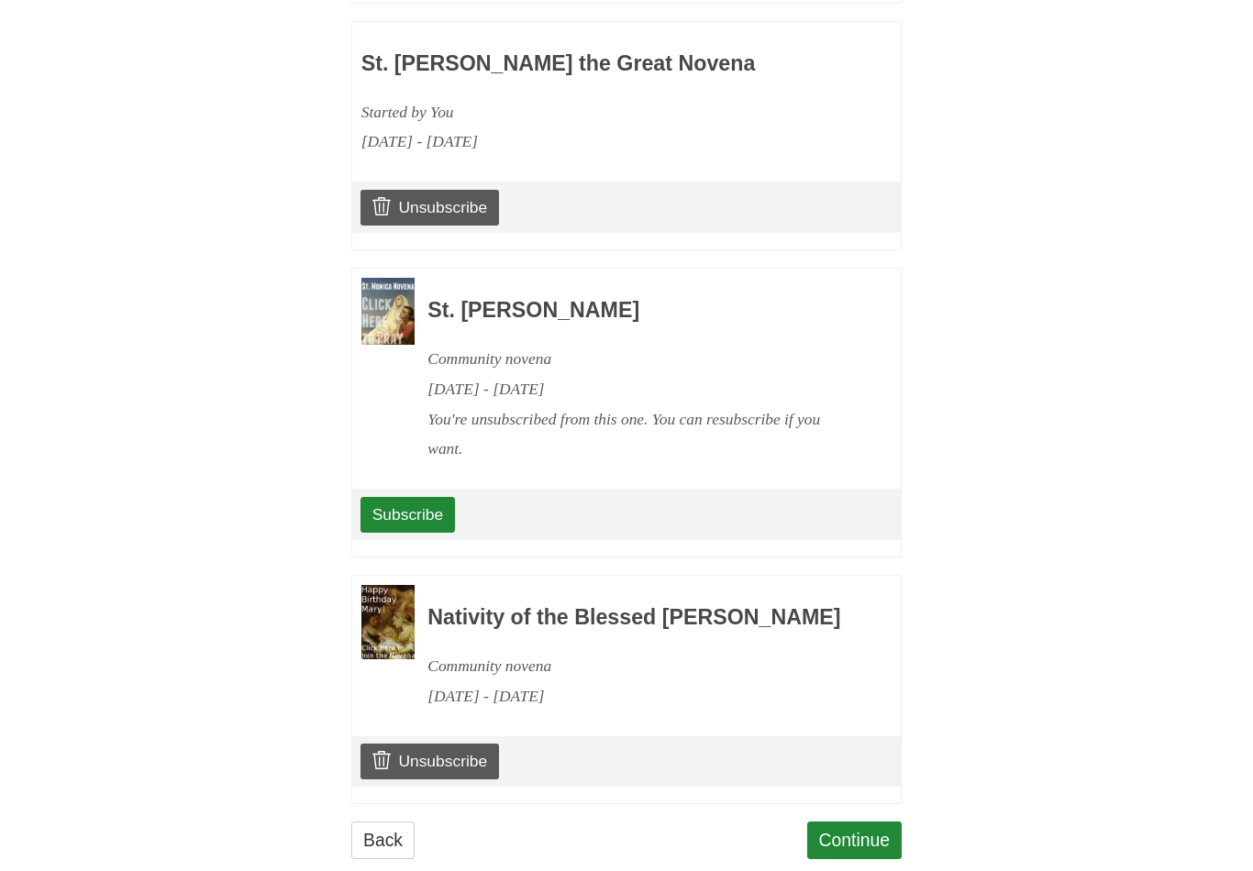
click at [867, 831] on link "Continue" at bounding box center [854, 841] width 95 height 38
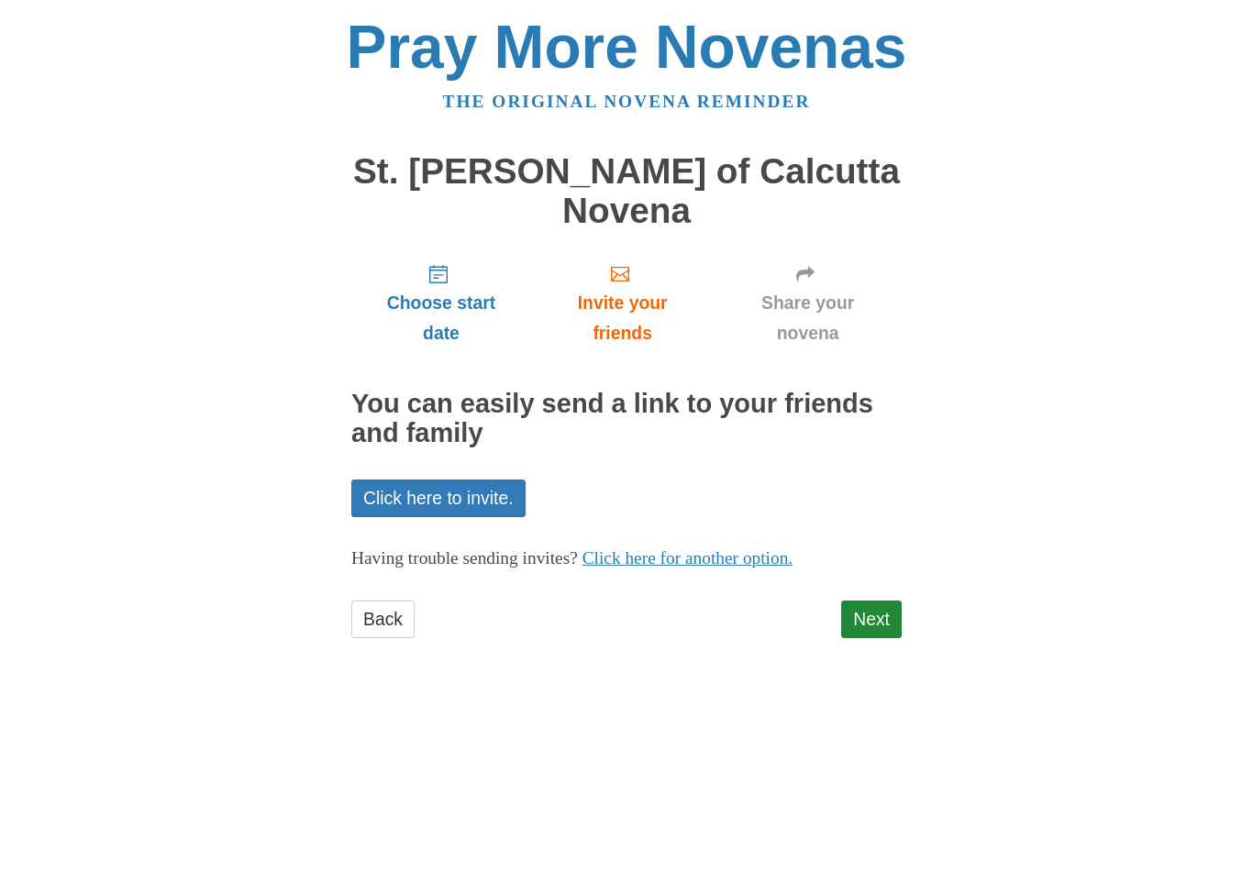
click at [877, 616] on link "Next" at bounding box center [871, 620] width 61 height 38
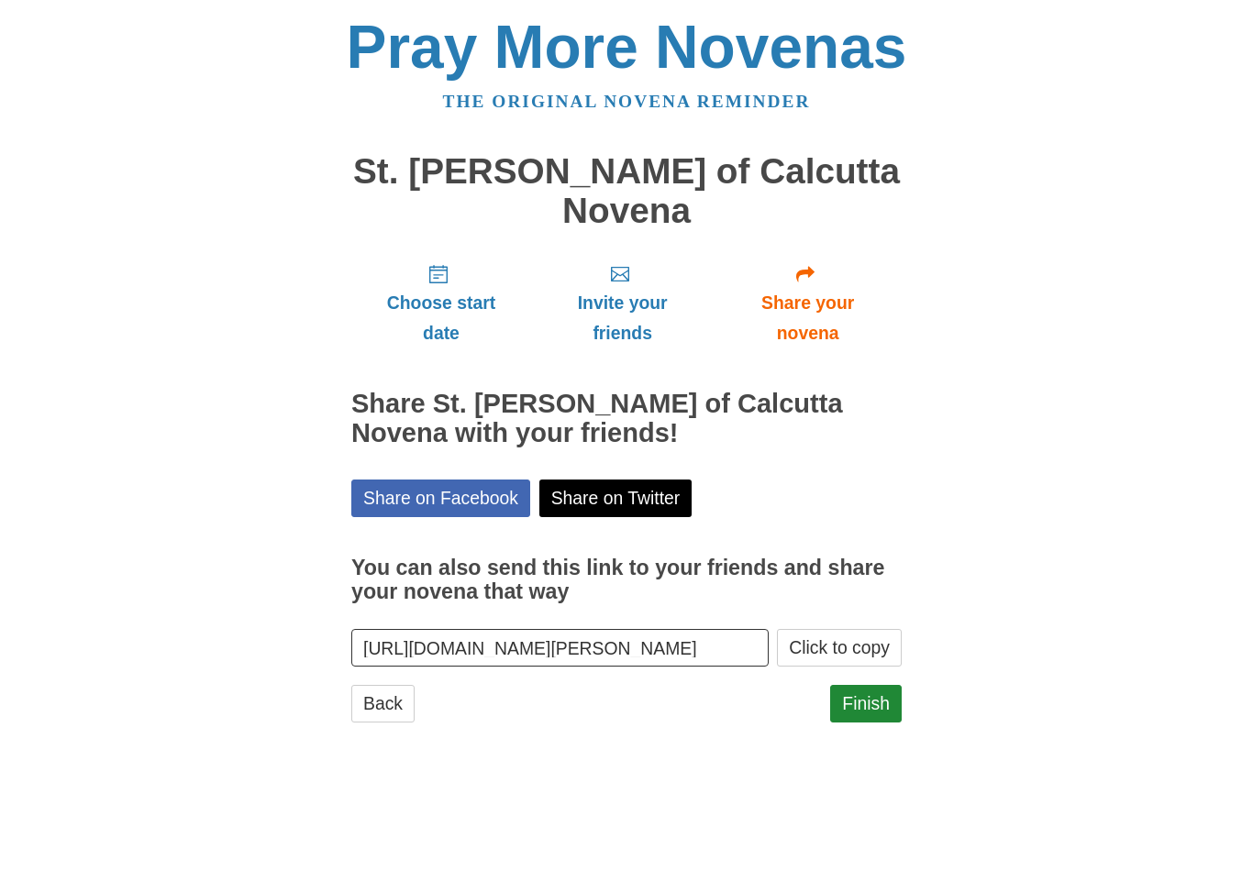
click at [862, 693] on link "Finish" at bounding box center [866, 704] width 72 height 38
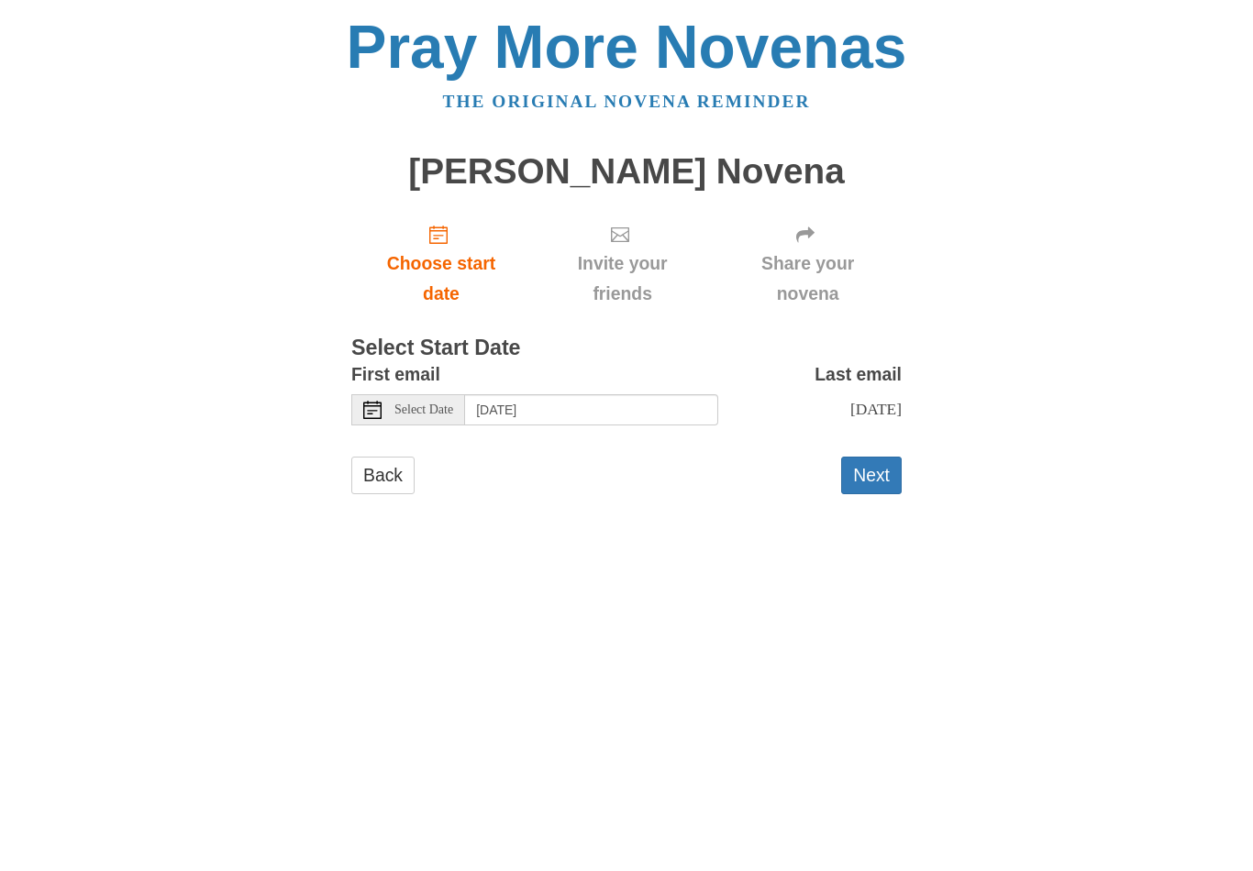
click at [428, 410] on span "Select Date" at bounding box center [423, 410] width 59 height 13
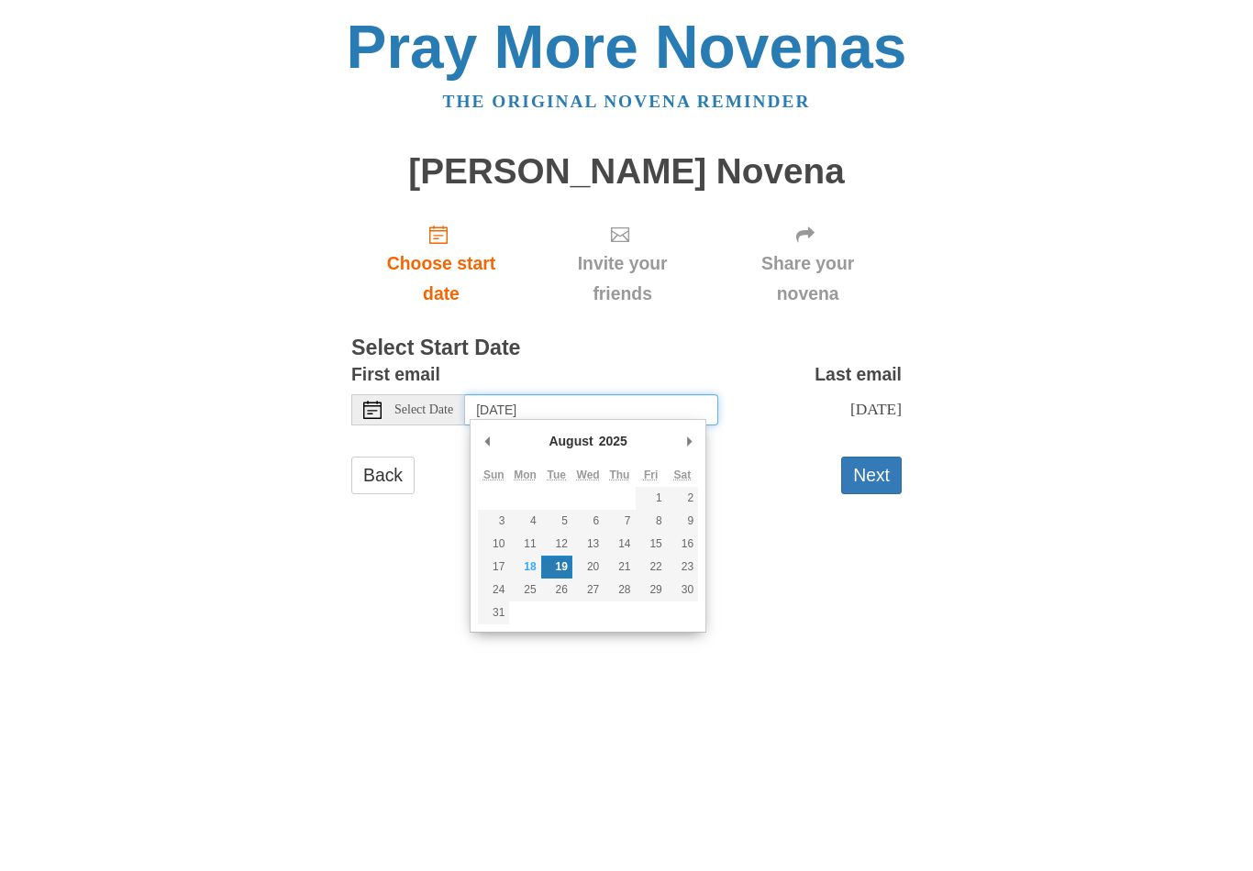
type input "[DATE]"
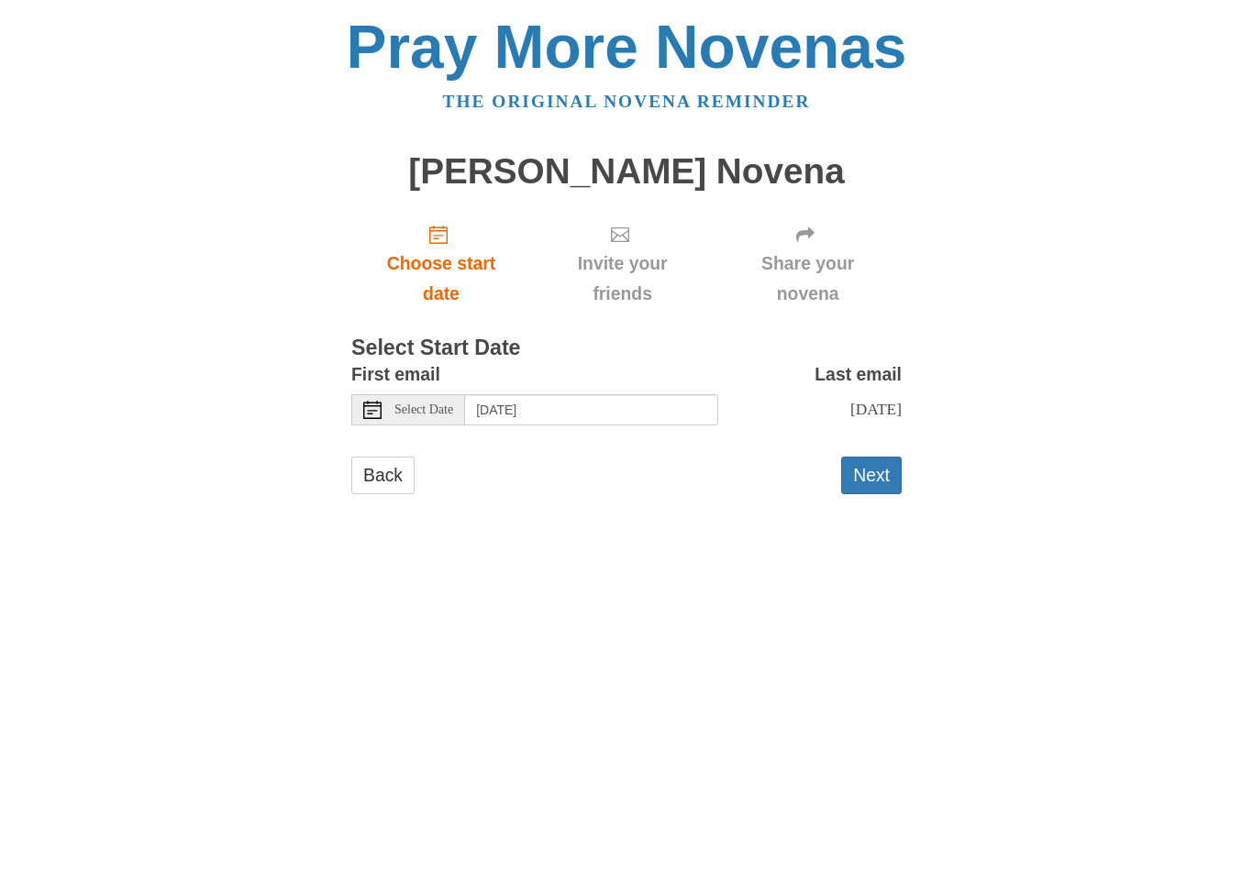
click at [872, 483] on button "Next" at bounding box center [871, 476] width 61 height 38
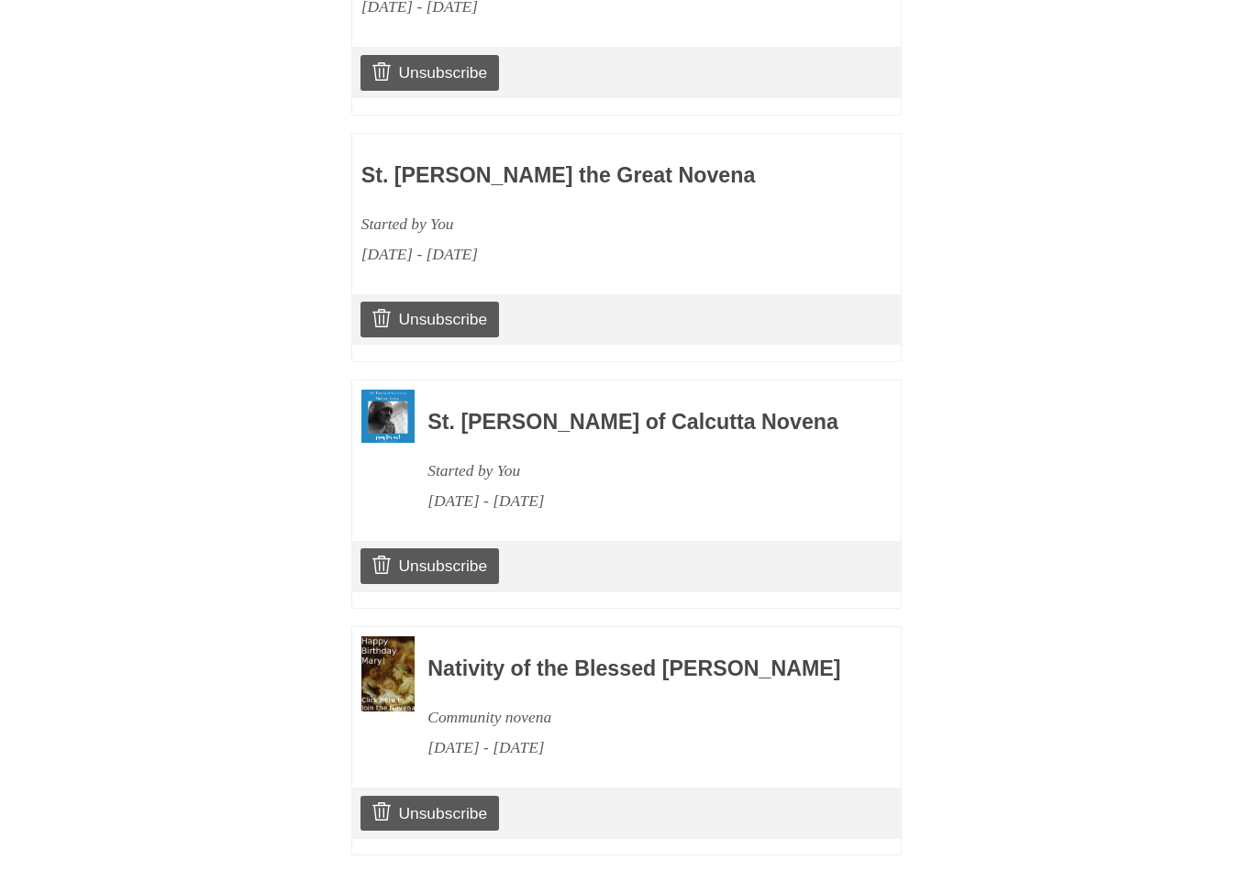
scroll to position [1813, 0]
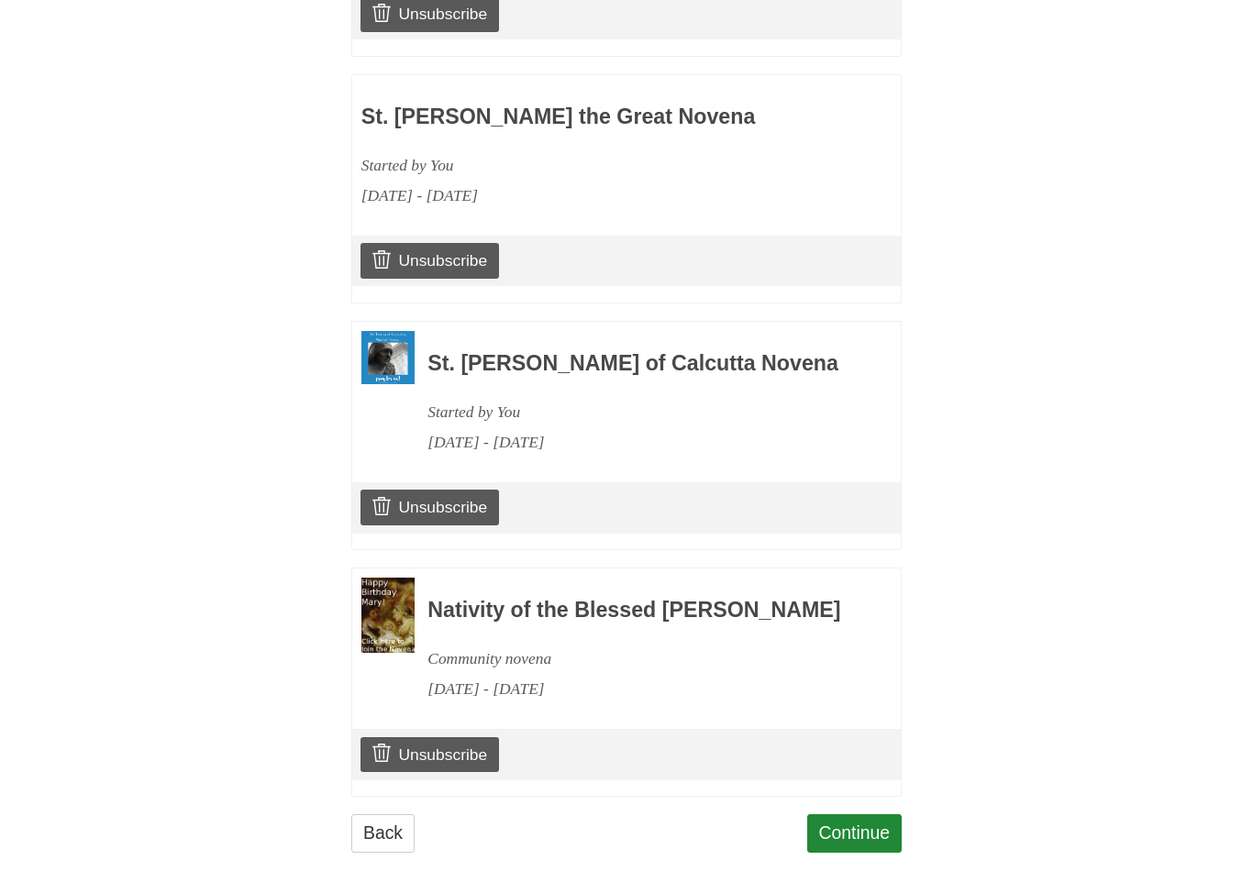
click at [842, 820] on link "Continue" at bounding box center [854, 834] width 95 height 38
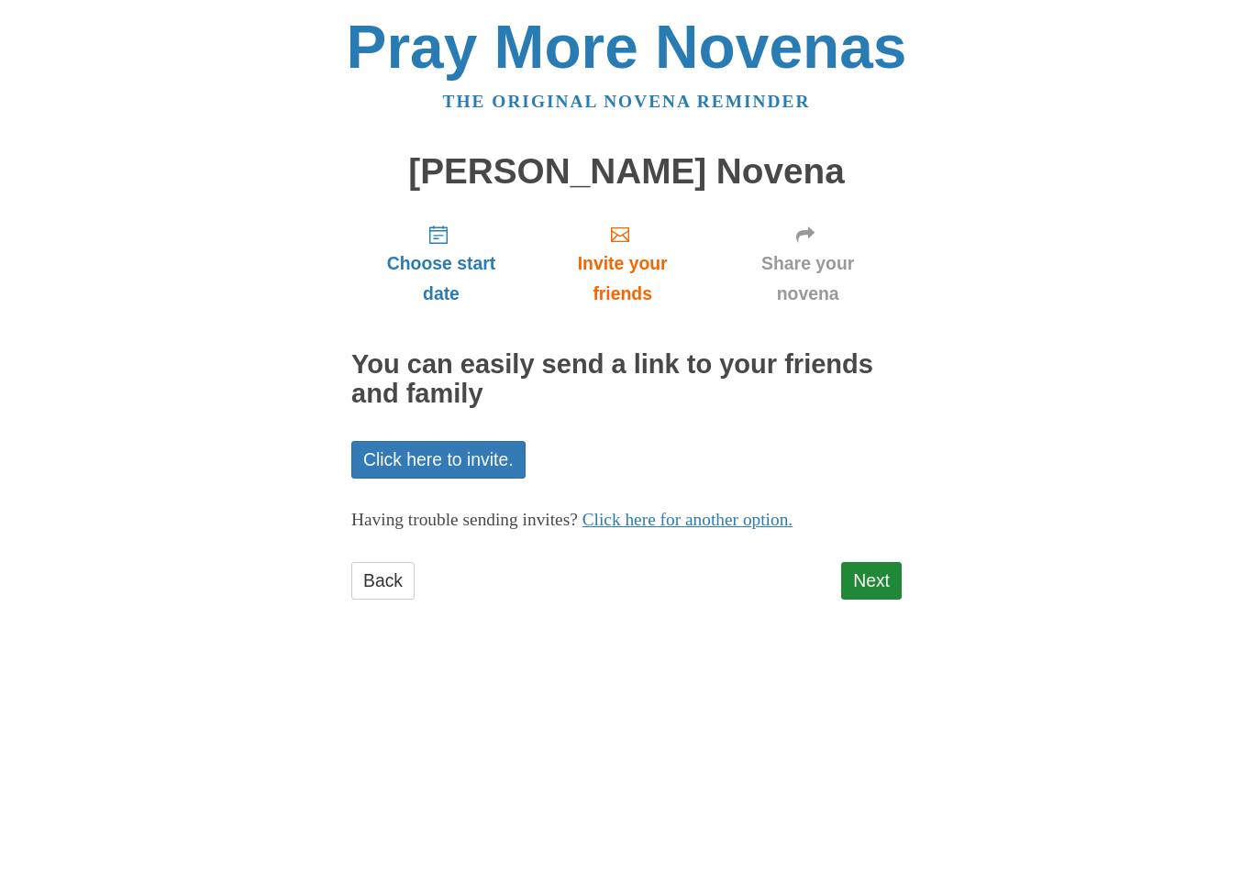
click at [878, 581] on link "Next" at bounding box center [871, 581] width 61 height 38
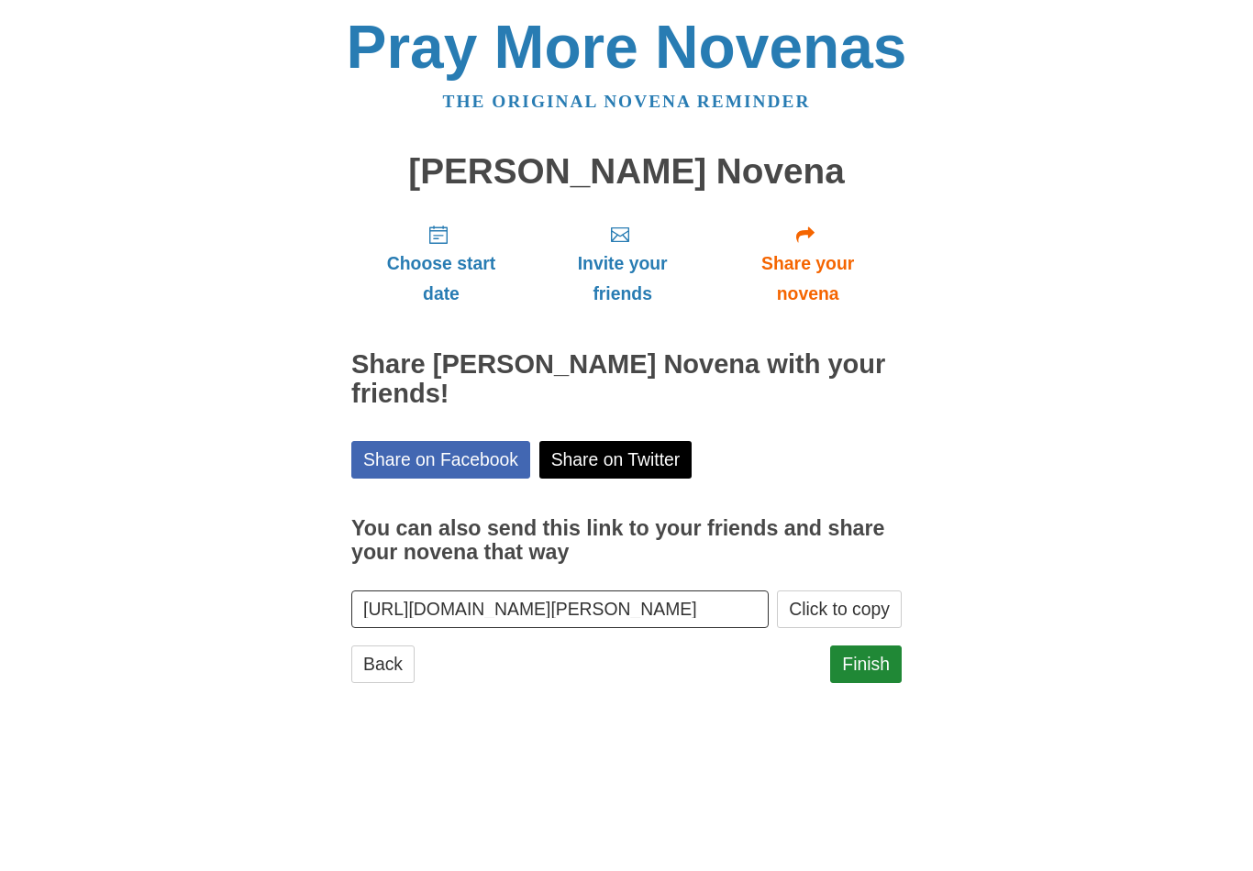
click at [875, 659] on link "Finish" at bounding box center [866, 665] width 72 height 38
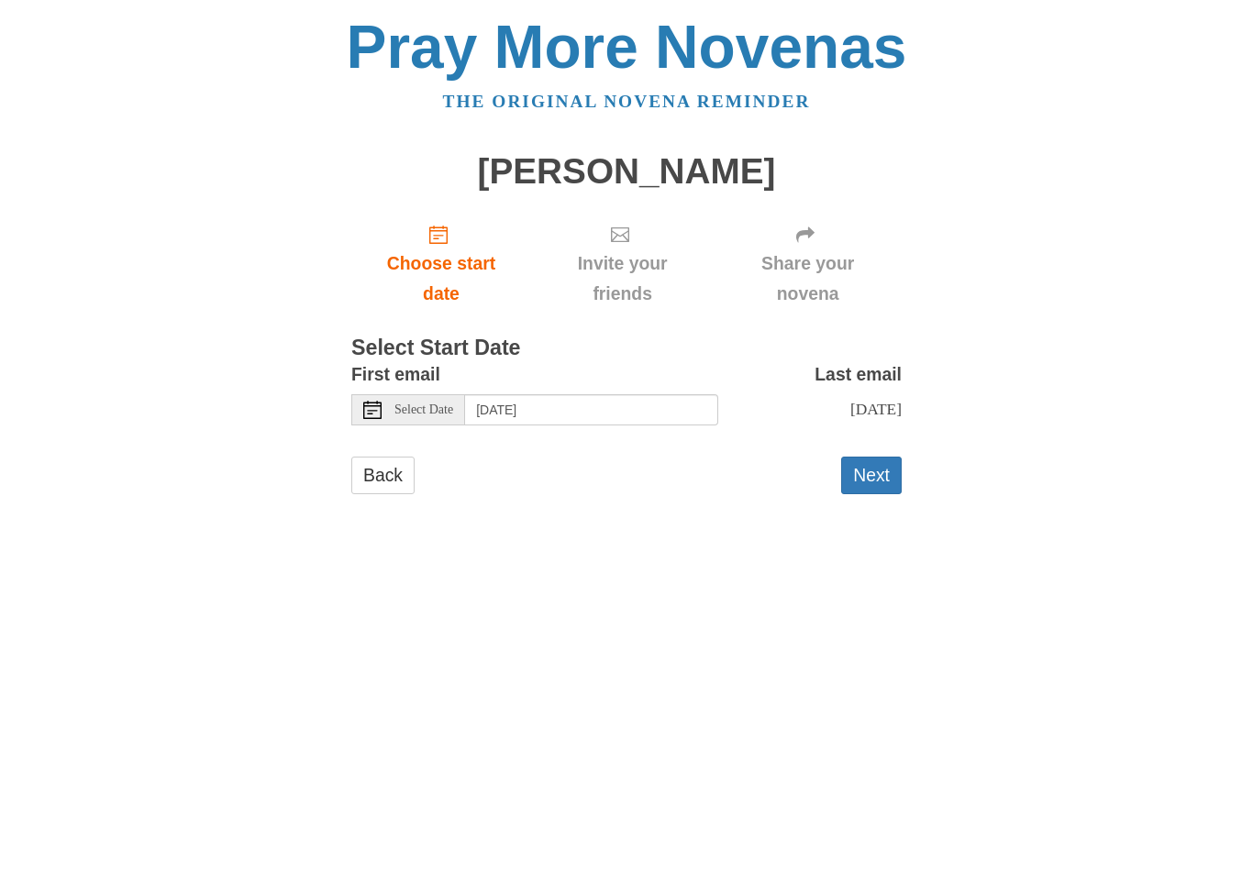
click at [438, 404] on span "Select Date" at bounding box center [423, 410] width 59 height 13
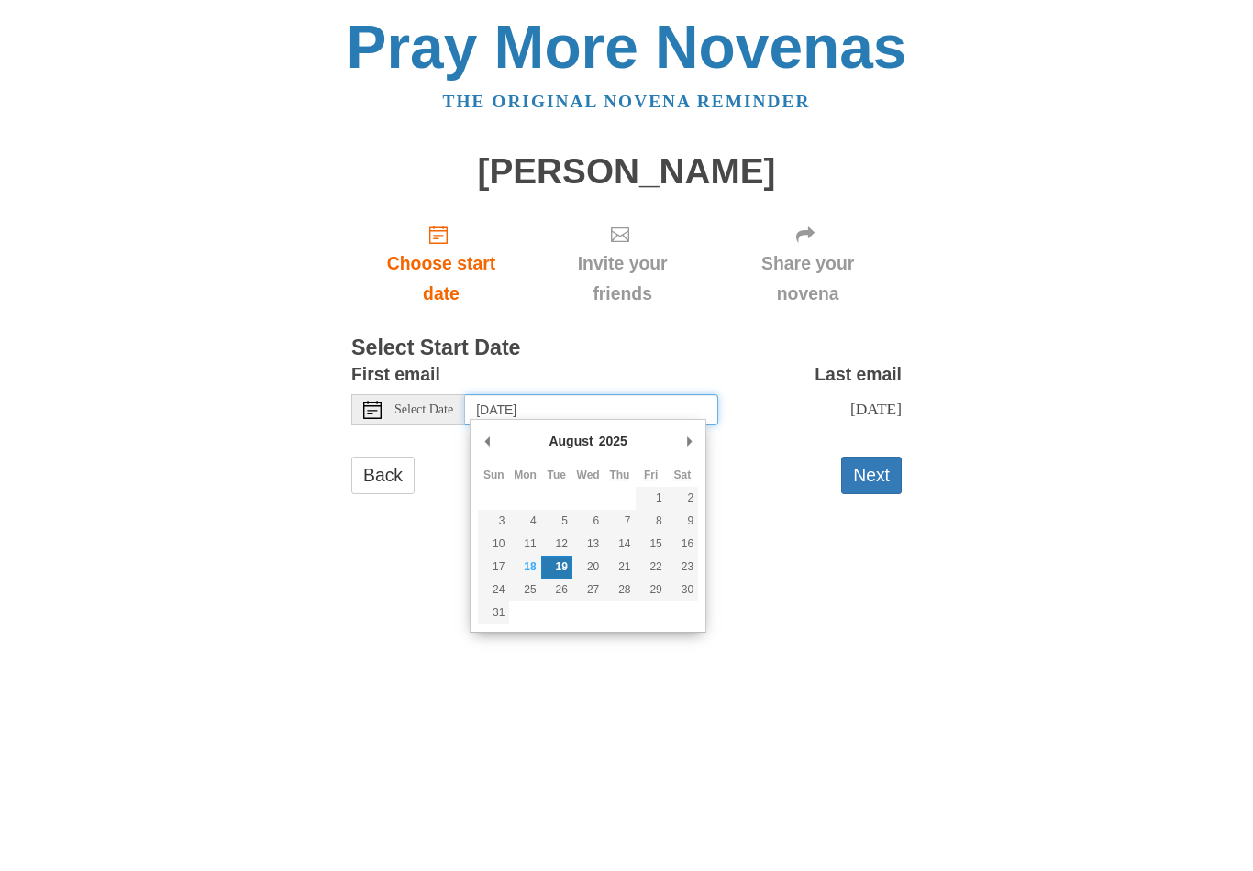
type input "Wednesday, August 27th"
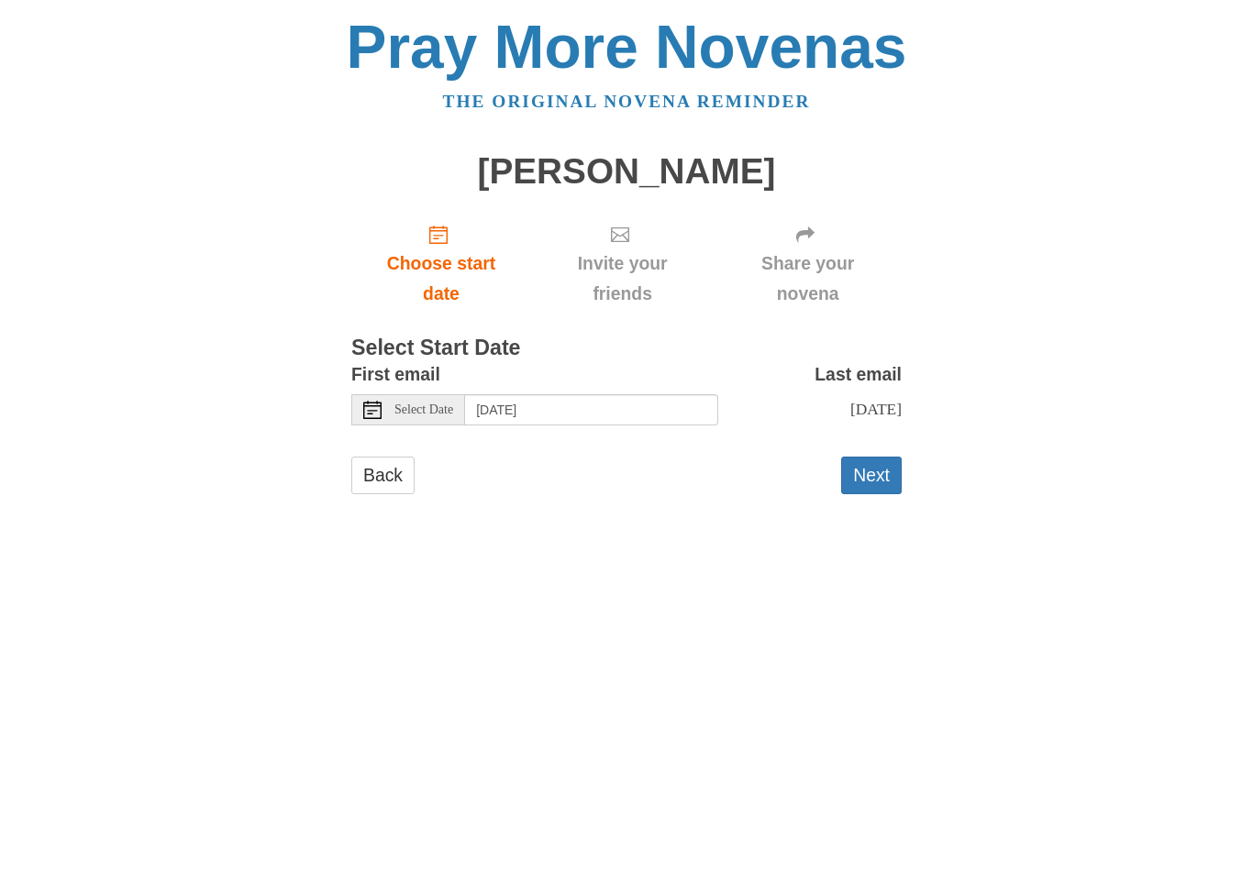
click at [880, 463] on button "Next" at bounding box center [871, 476] width 61 height 38
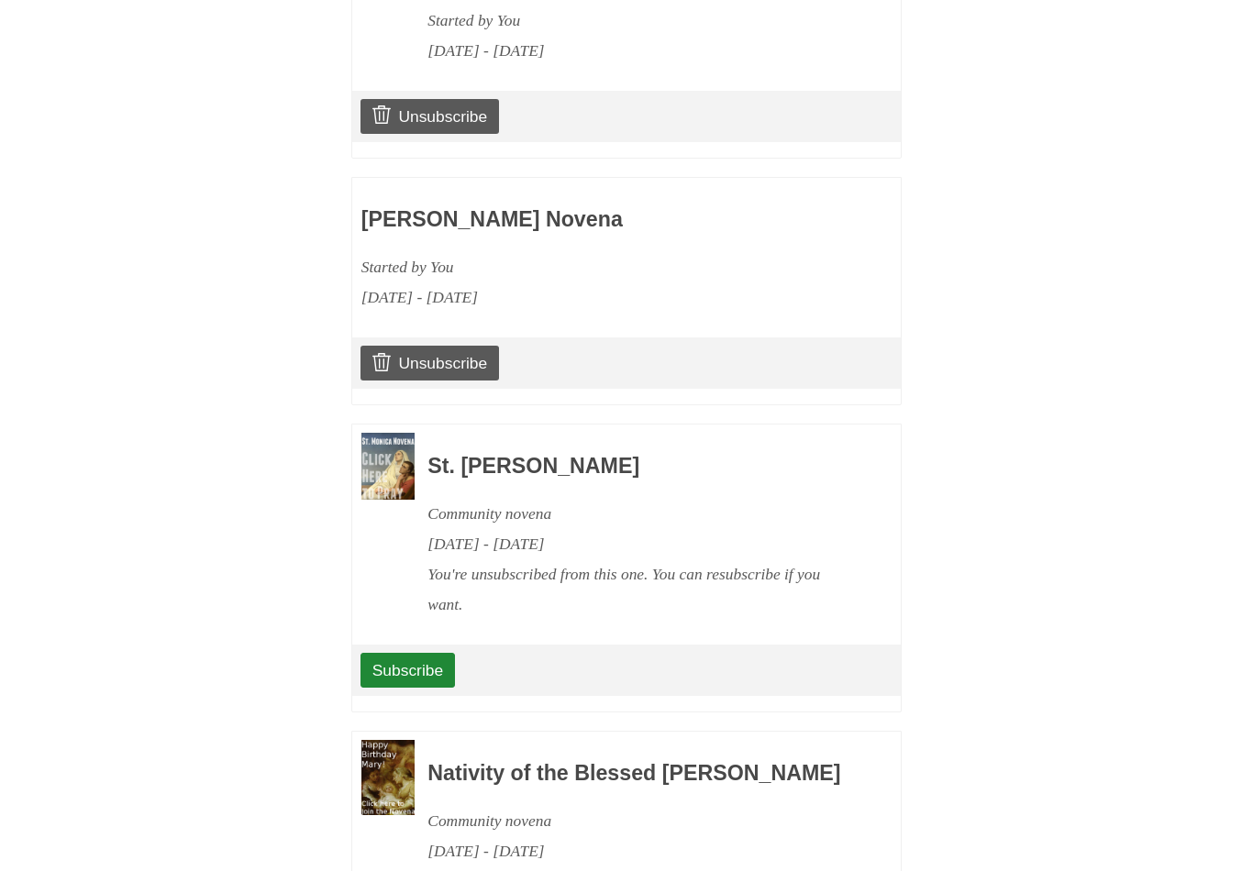
scroll to position [2850, 0]
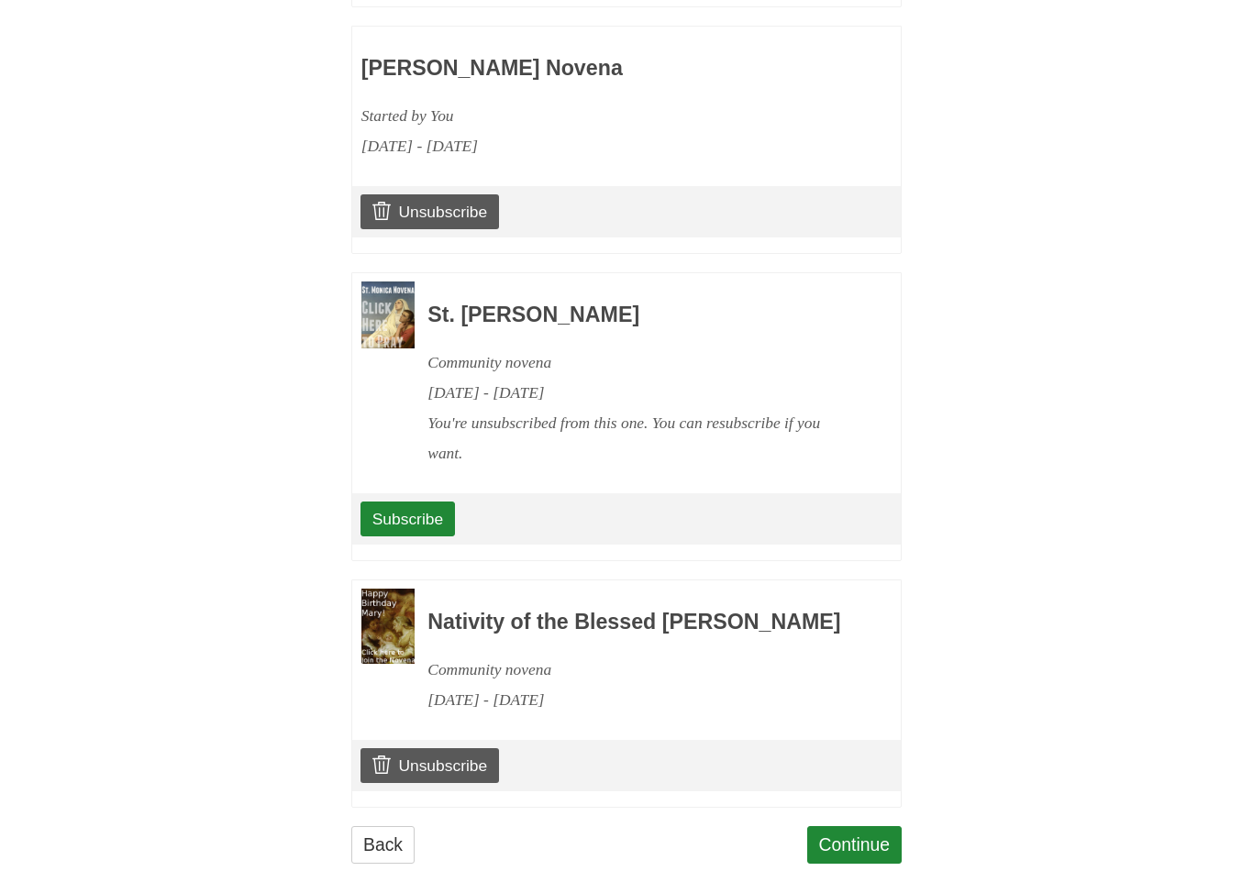
click at [838, 831] on link "Continue" at bounding box center [854, 845] width 95 height 38
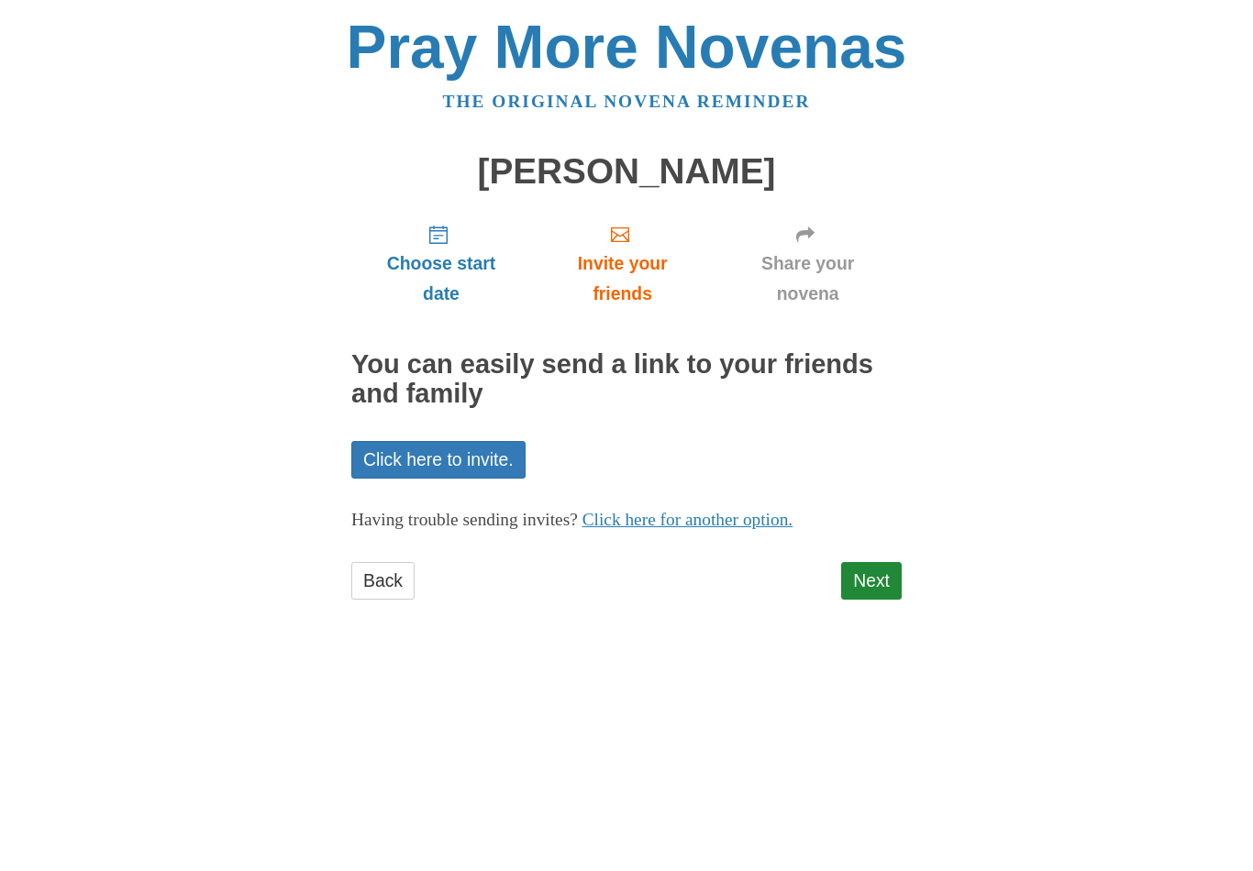
click at [880, 572] on link "Next" at bounding box center [871, 581] width 61 height 38
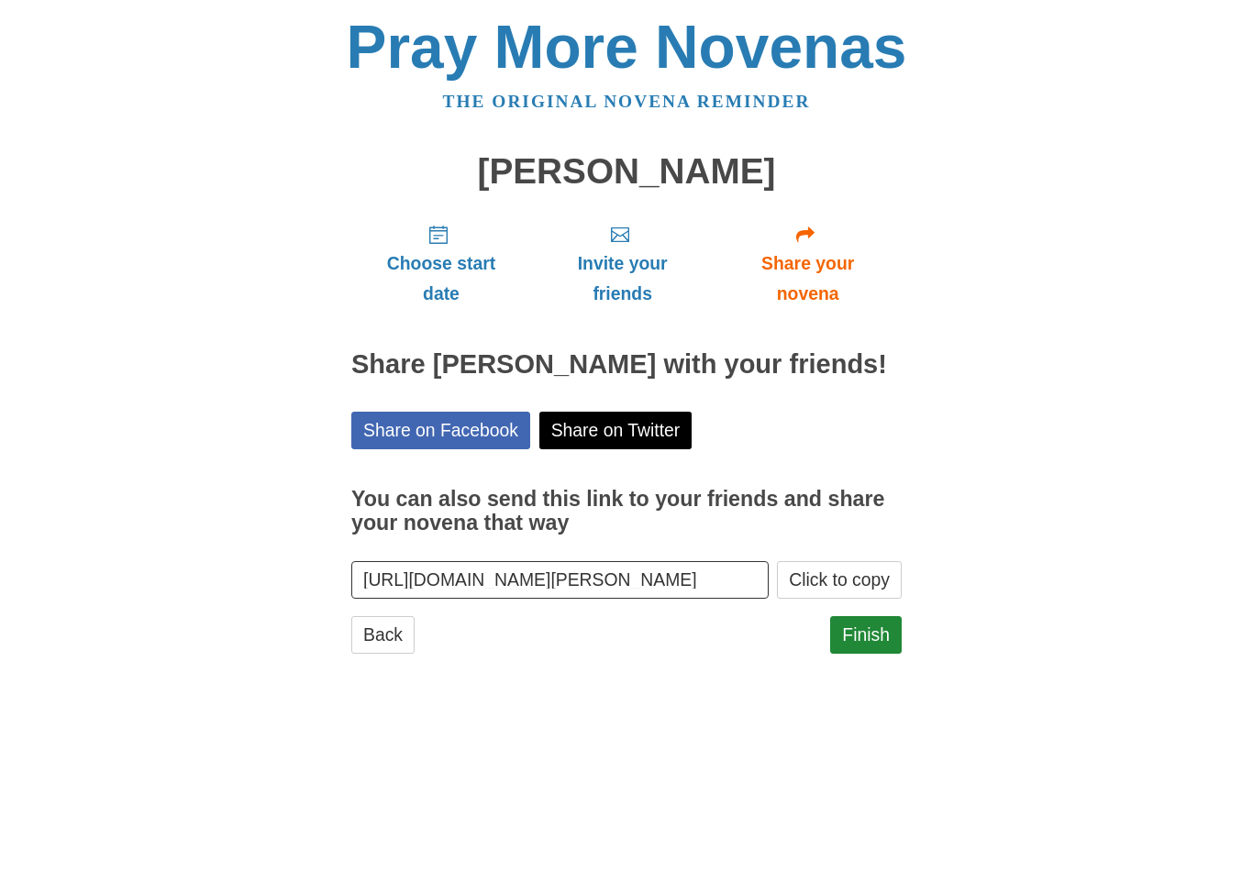
click at [873, 654] on link "Finish" at bounding box center [866, 635] width 72 height 38
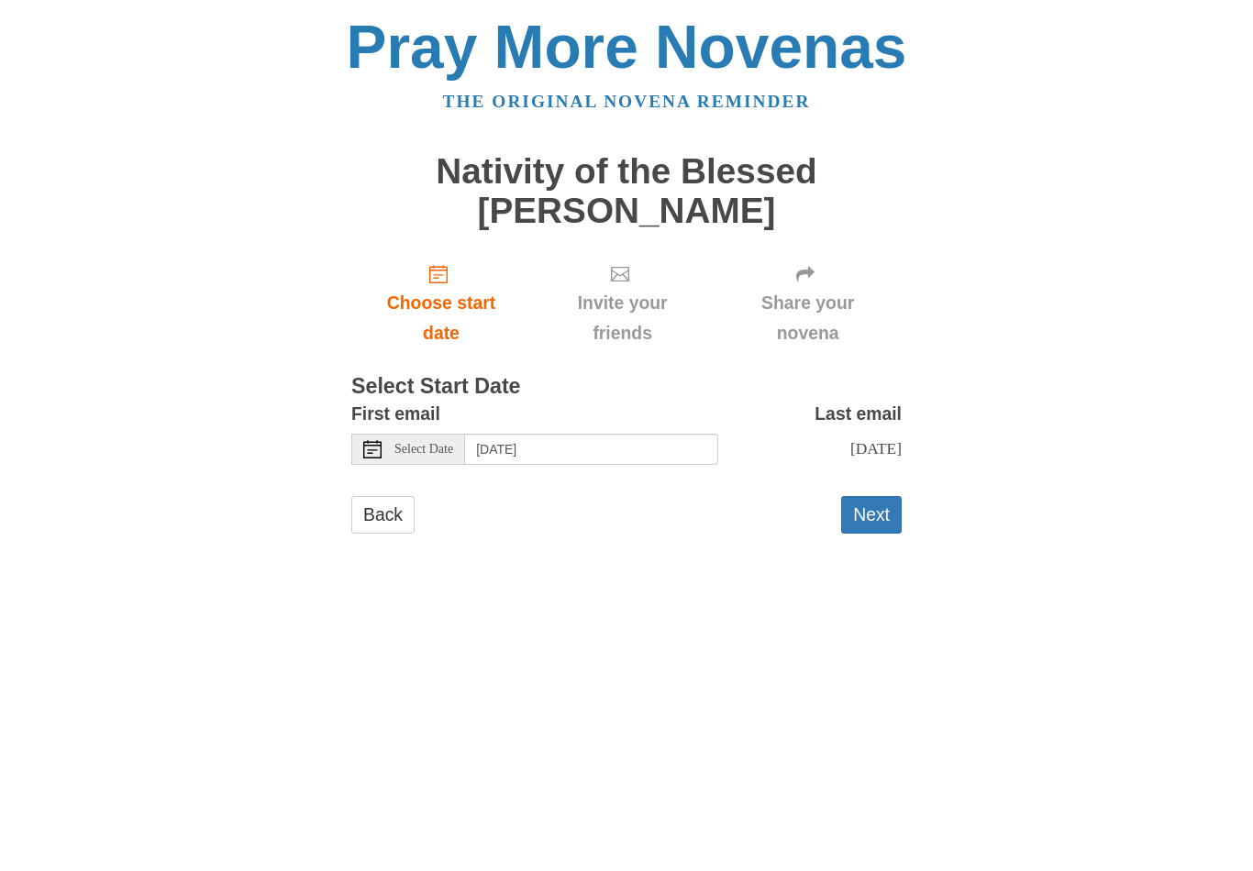
click at [441, 443] on span "Select Date" at bounding box center [423, 449] width 59 height 13
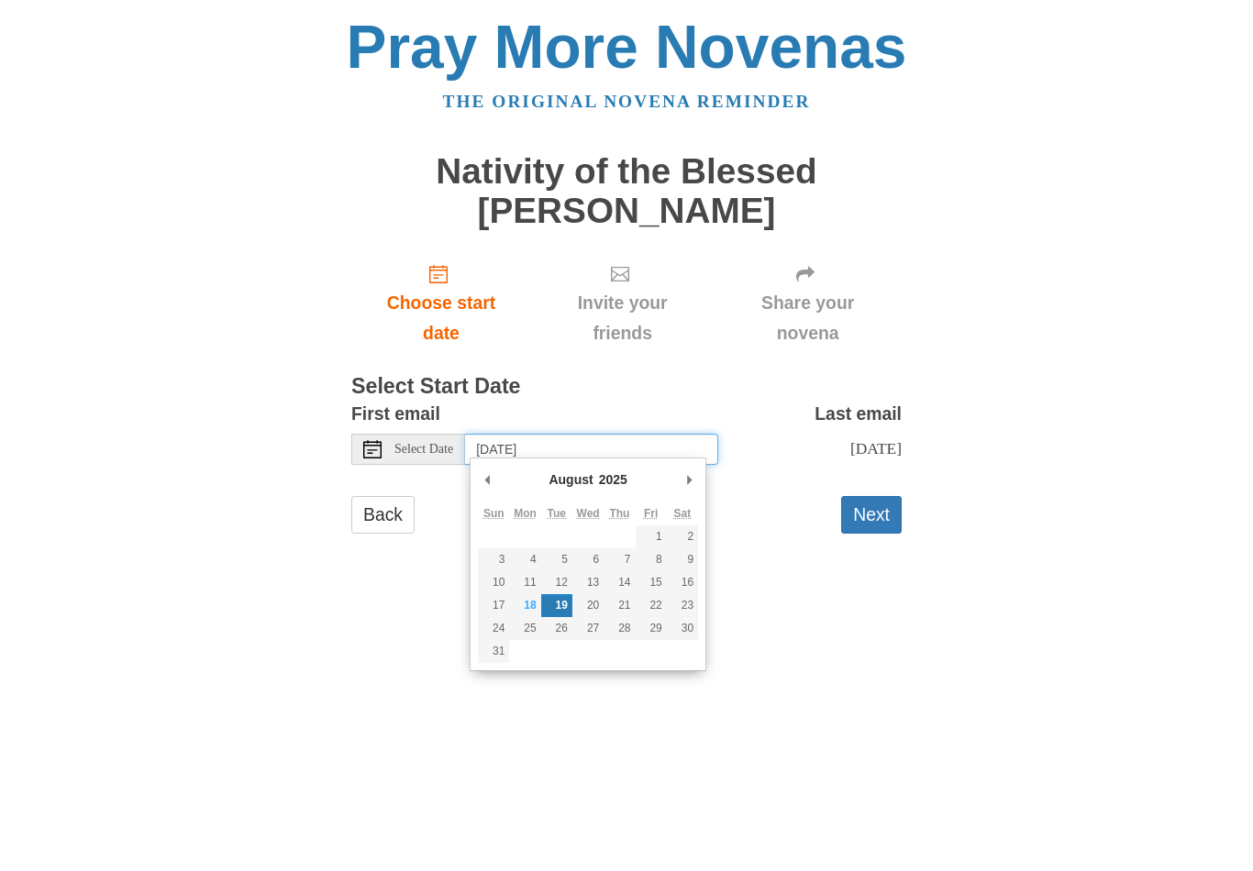
type input "[DATE]"
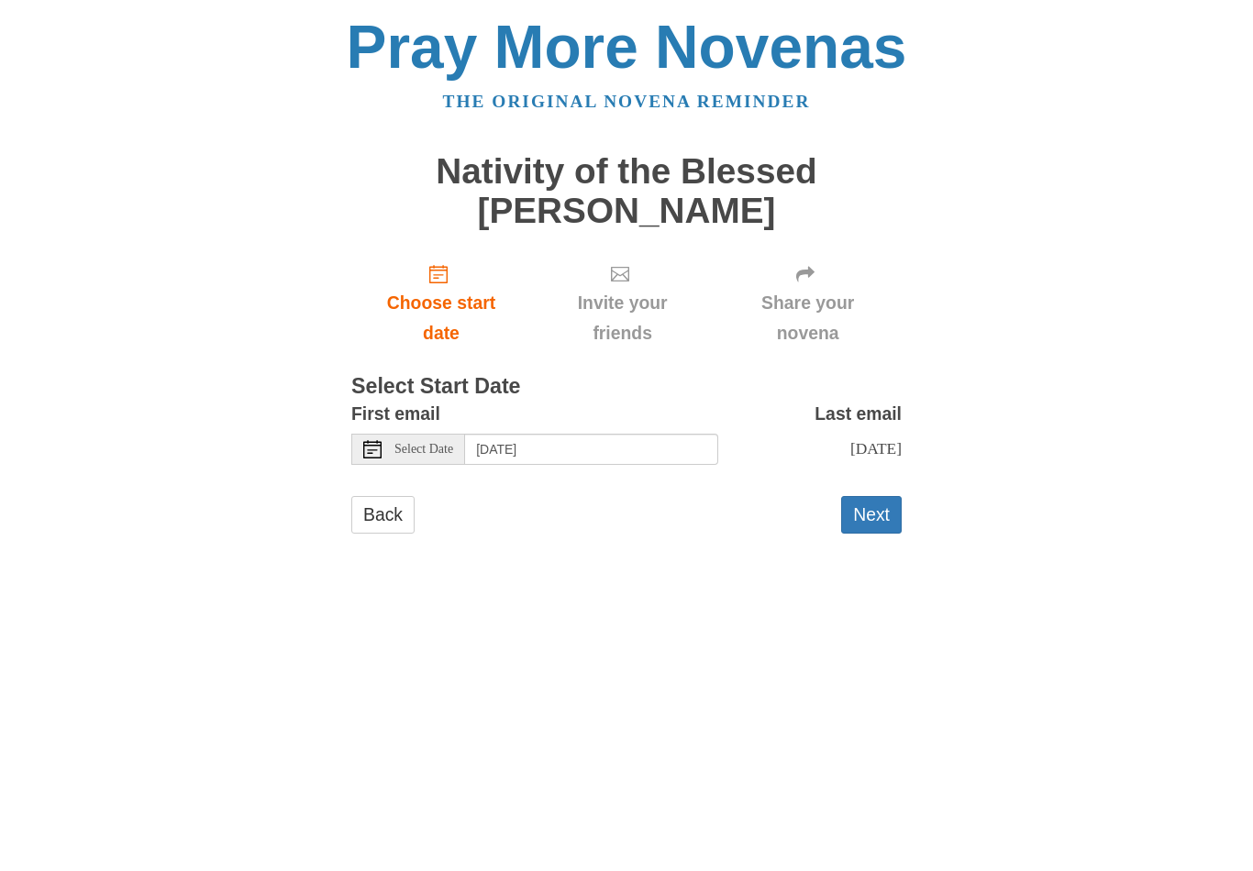
click at [878, 514] on button "Next" at bounding box center [871, 515] width 61 height 38
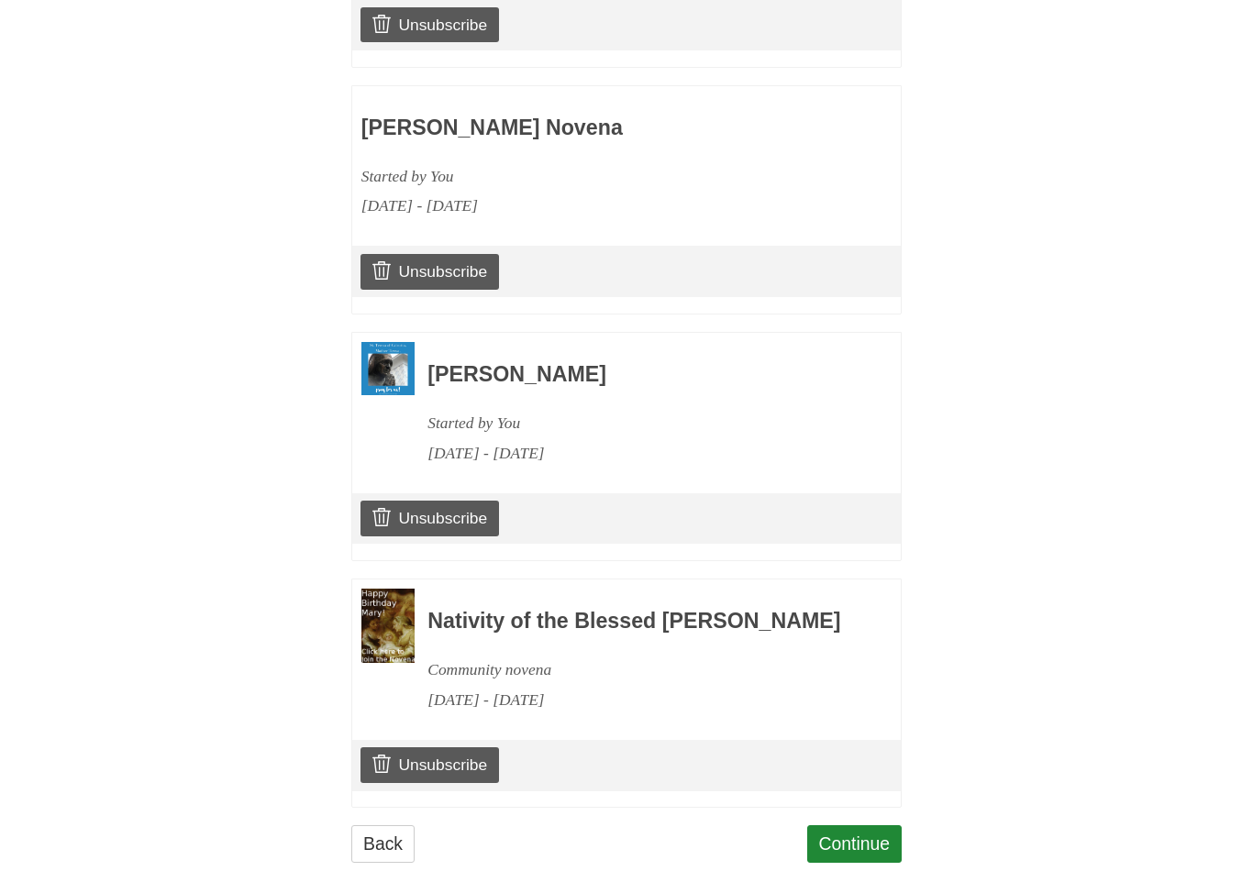
scroll to position [2364, 0]
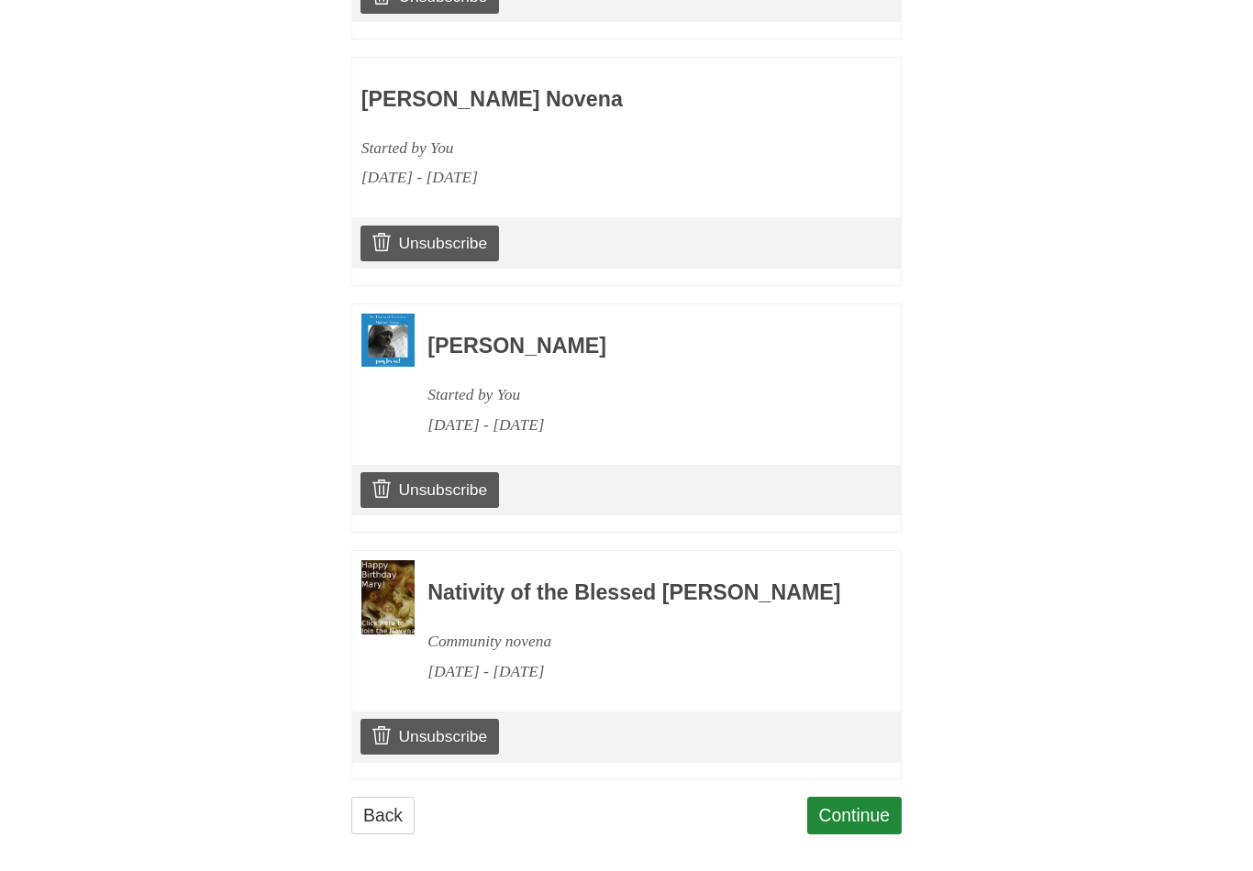
click at [854, 832] on link "Continue" at bounding box center [854, 816] width 95 height 38
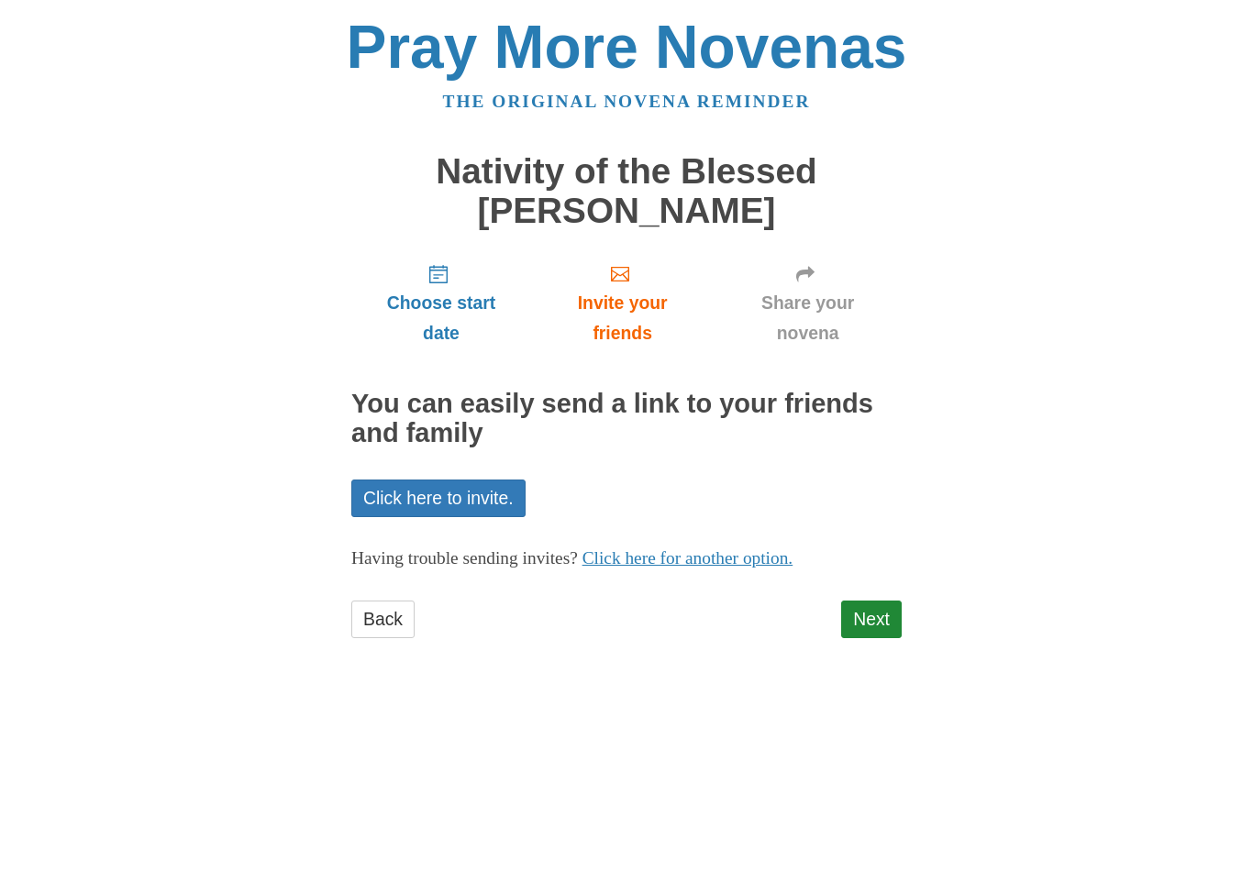
click at [880, 623] on link "Next" at bounding box center [871, 620] width 61 height 38
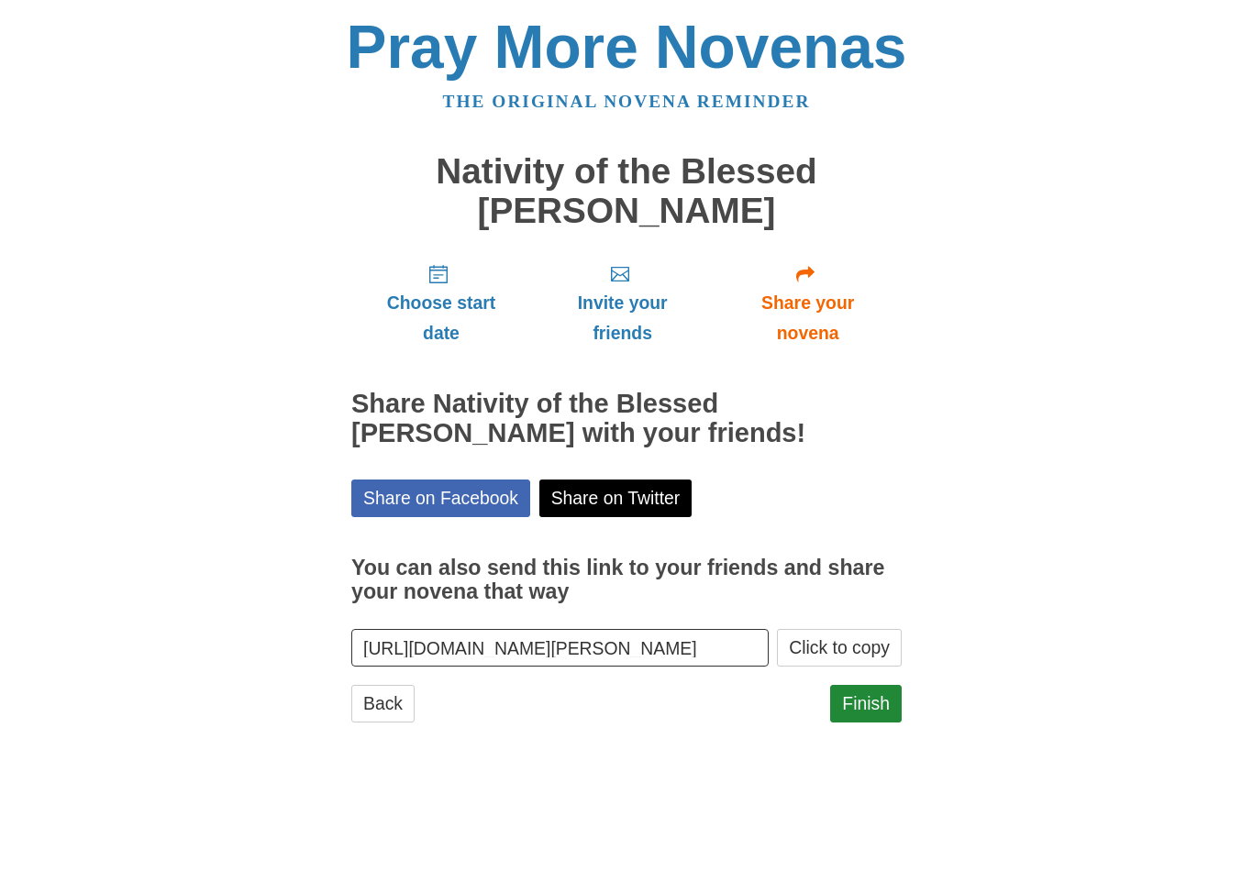
click at [871, 699] on link "Finish" at bounding box center [866, 704] width 72 height 38
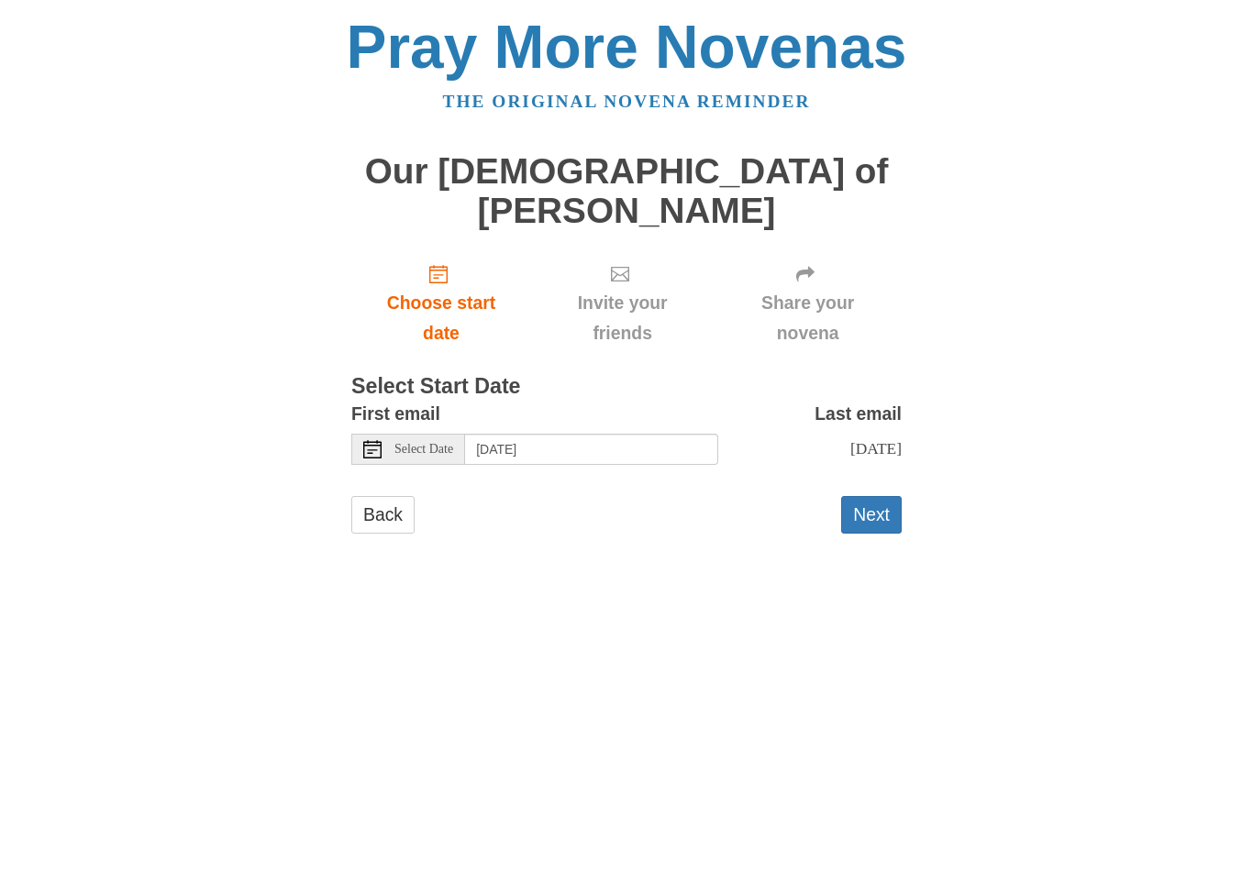
click at [433, 443] on span "Select Date" at bounding box center [423, 449] width 59 height 13
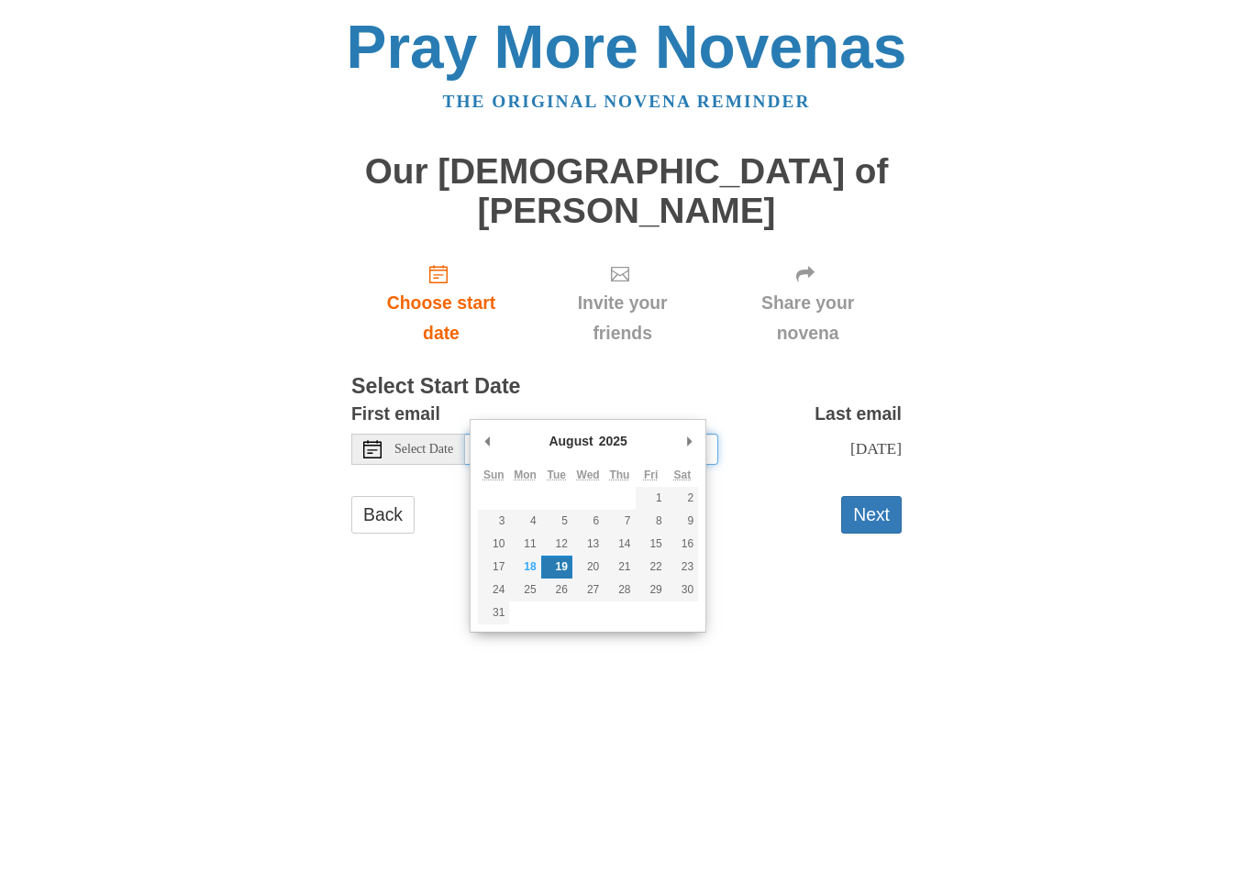
type input "Saturday, August 30th"
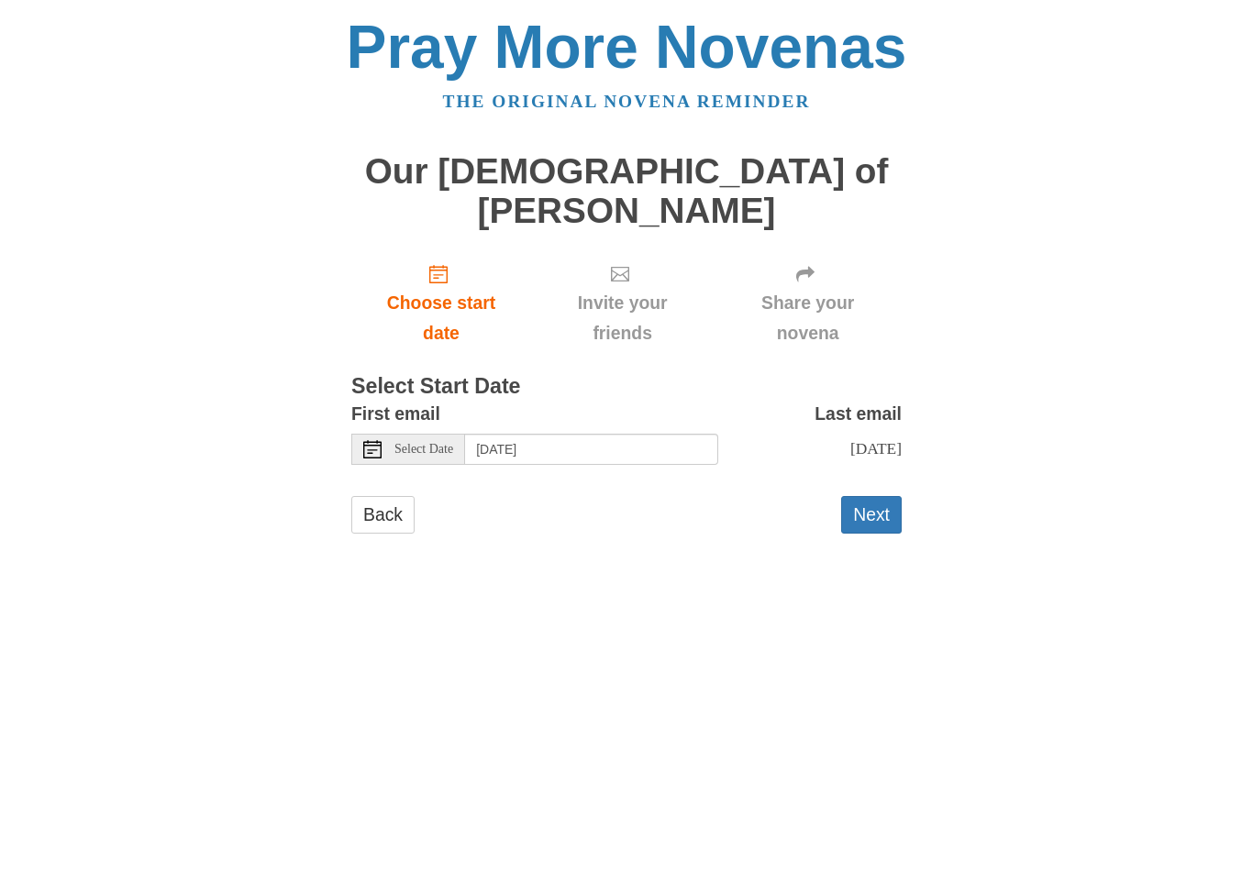
click at [872, 496] on button "Next" at bounding box center [871, 515] width 61 height 38
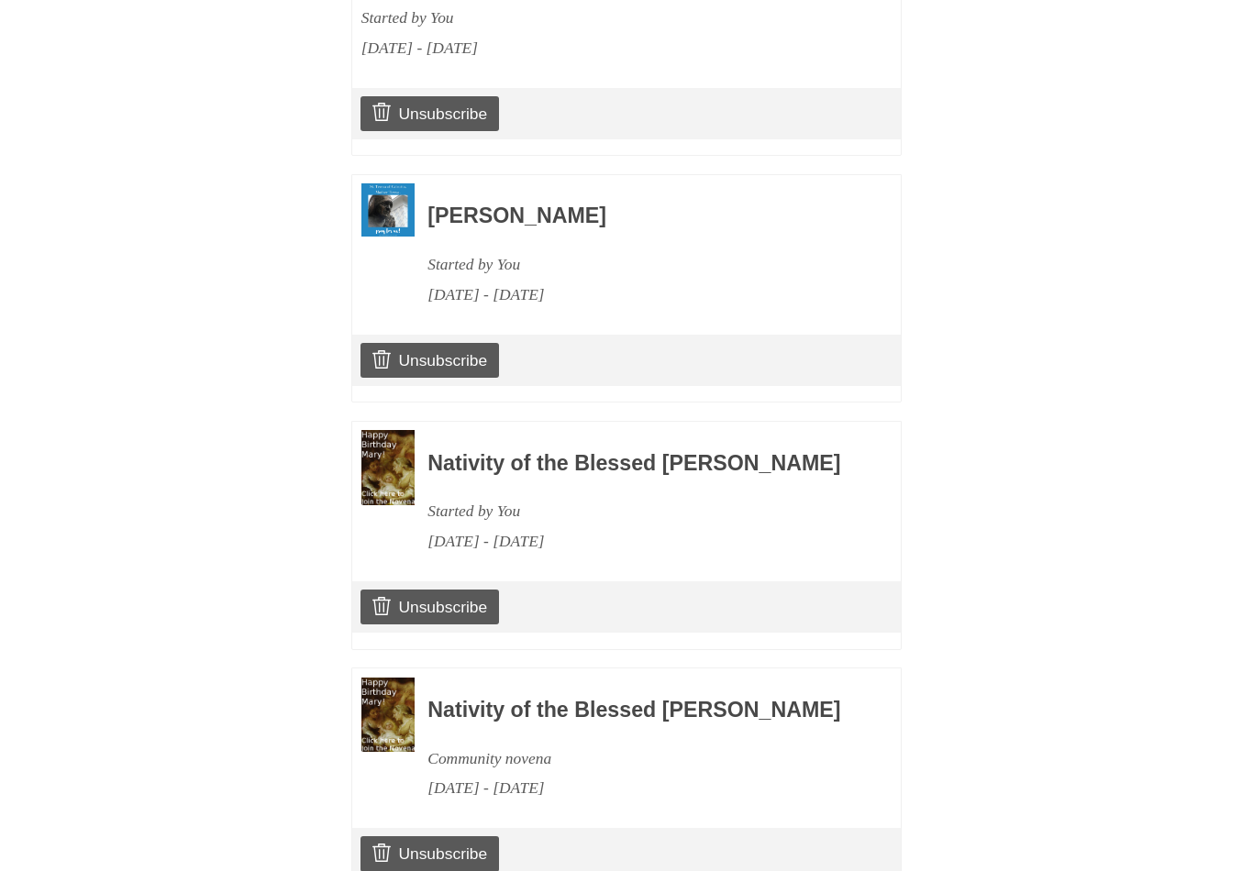
scroll to position [2569, 0]
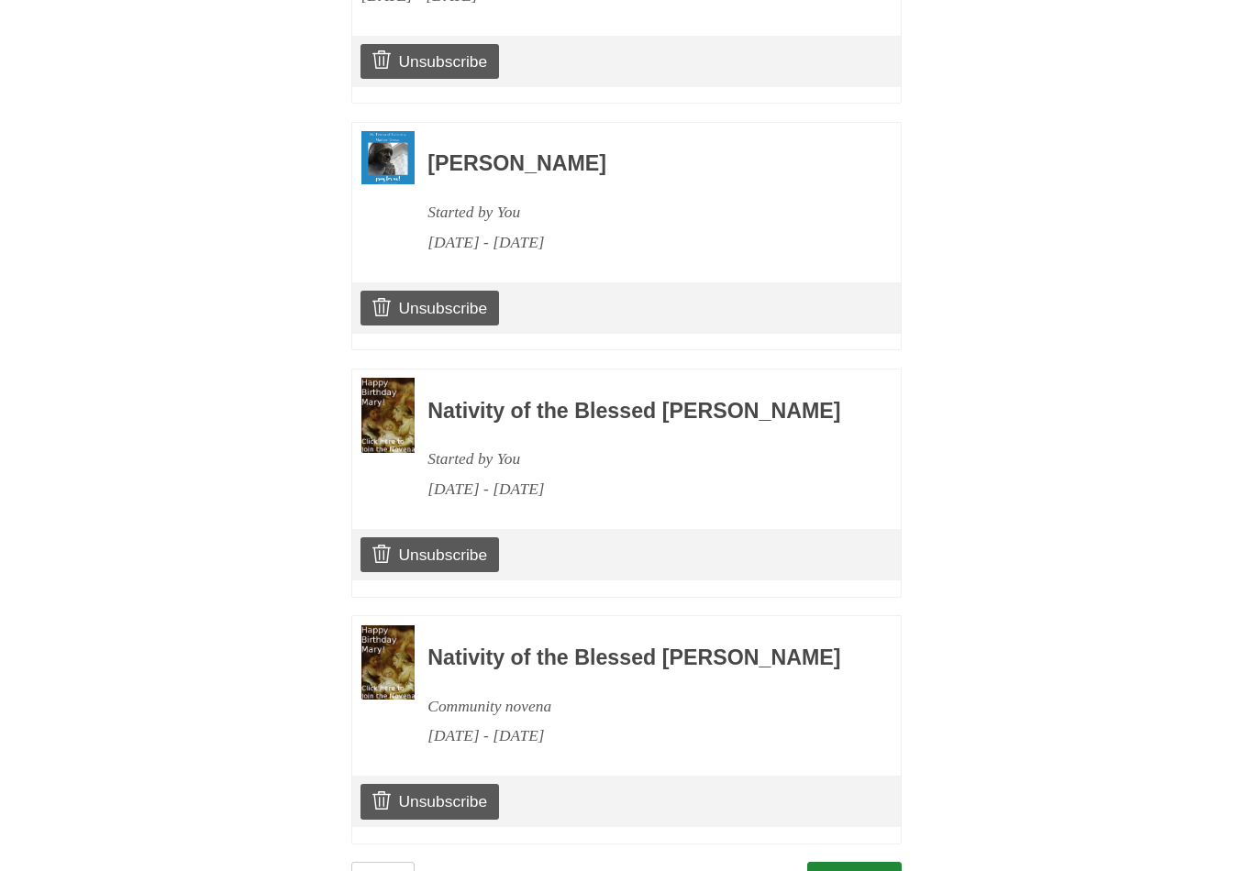
click at [848, 862] on link "Continue" at bounding box center [854, 881] width 95 height 38
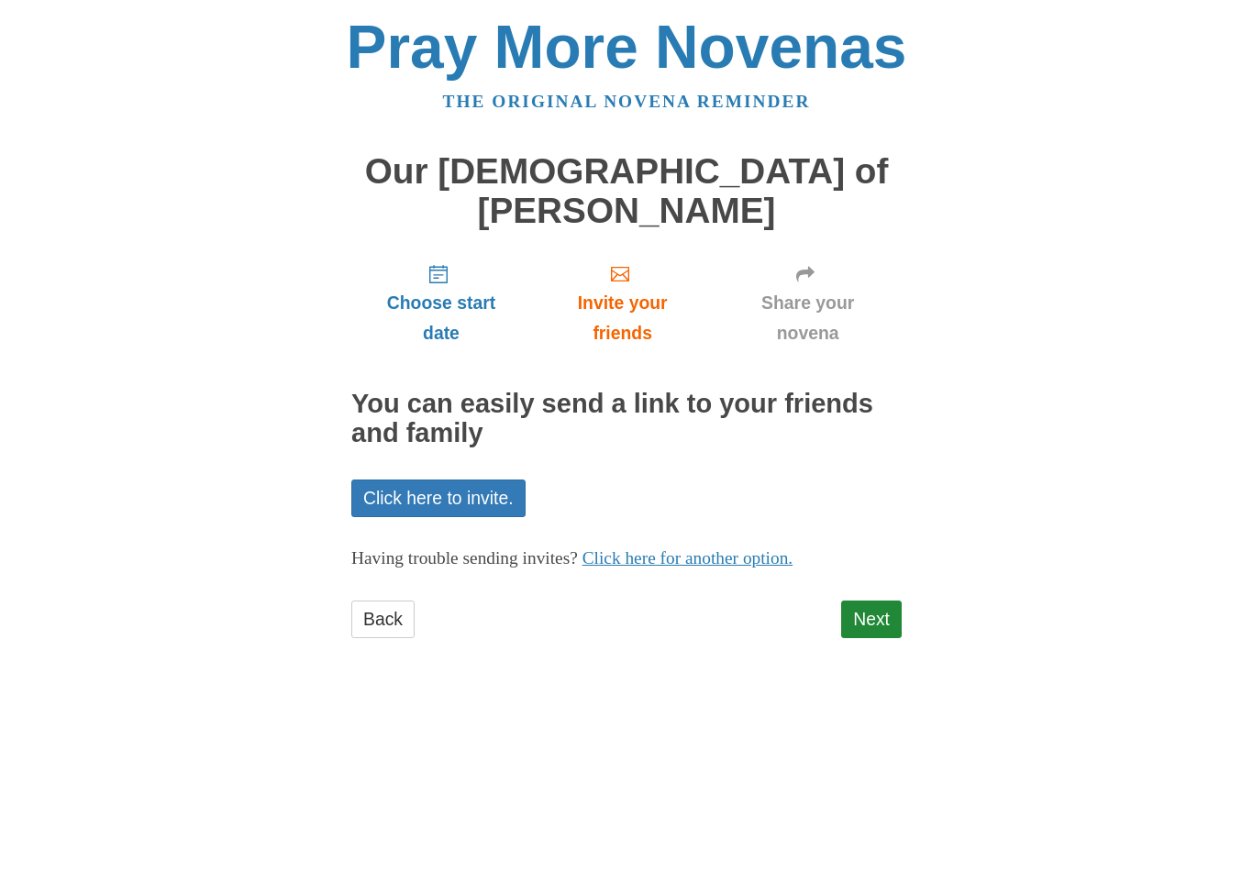
click at [877, 601] on link "Next" at bounding box center [871, 620] width 61 height 38
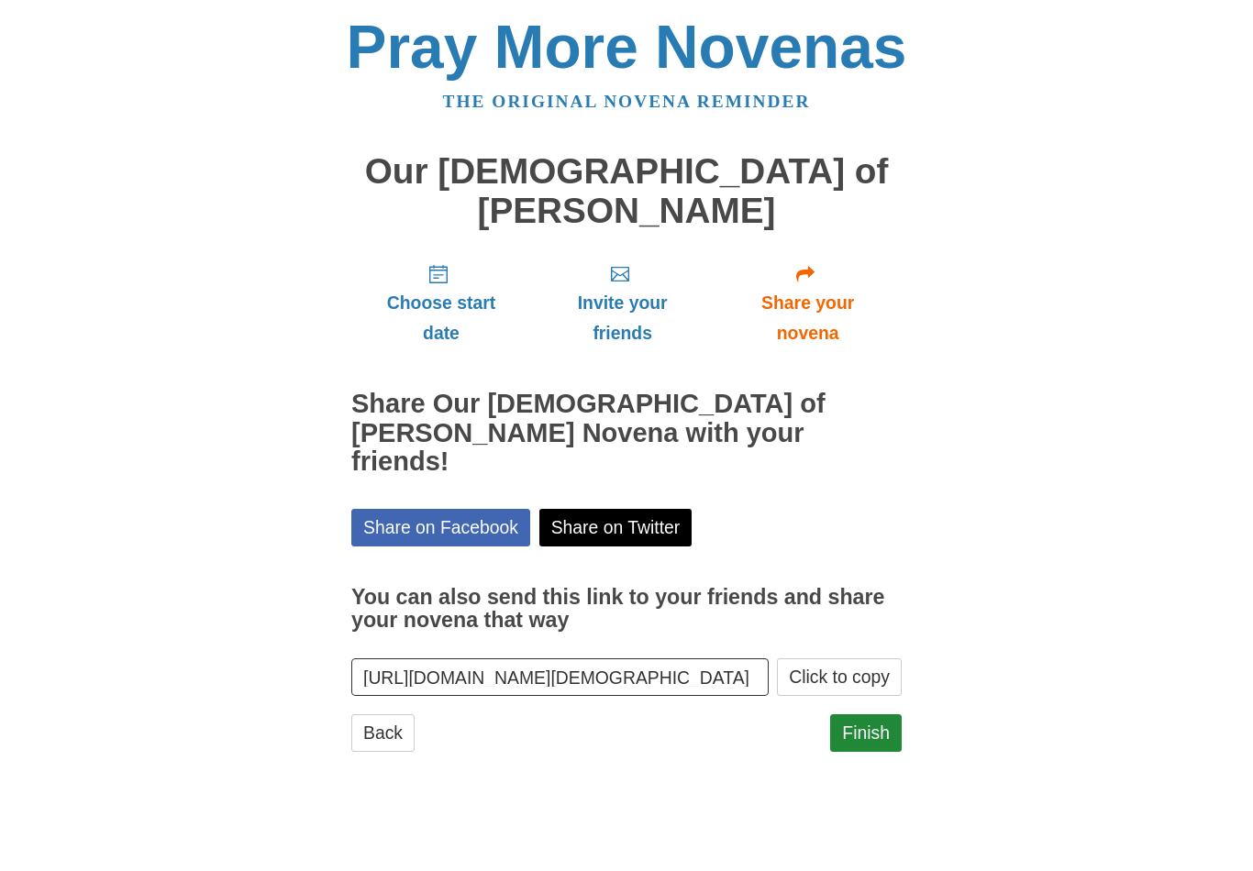
click at [866, 715] on link "Finish" at bounding box center [866, 734] width 72 height 38
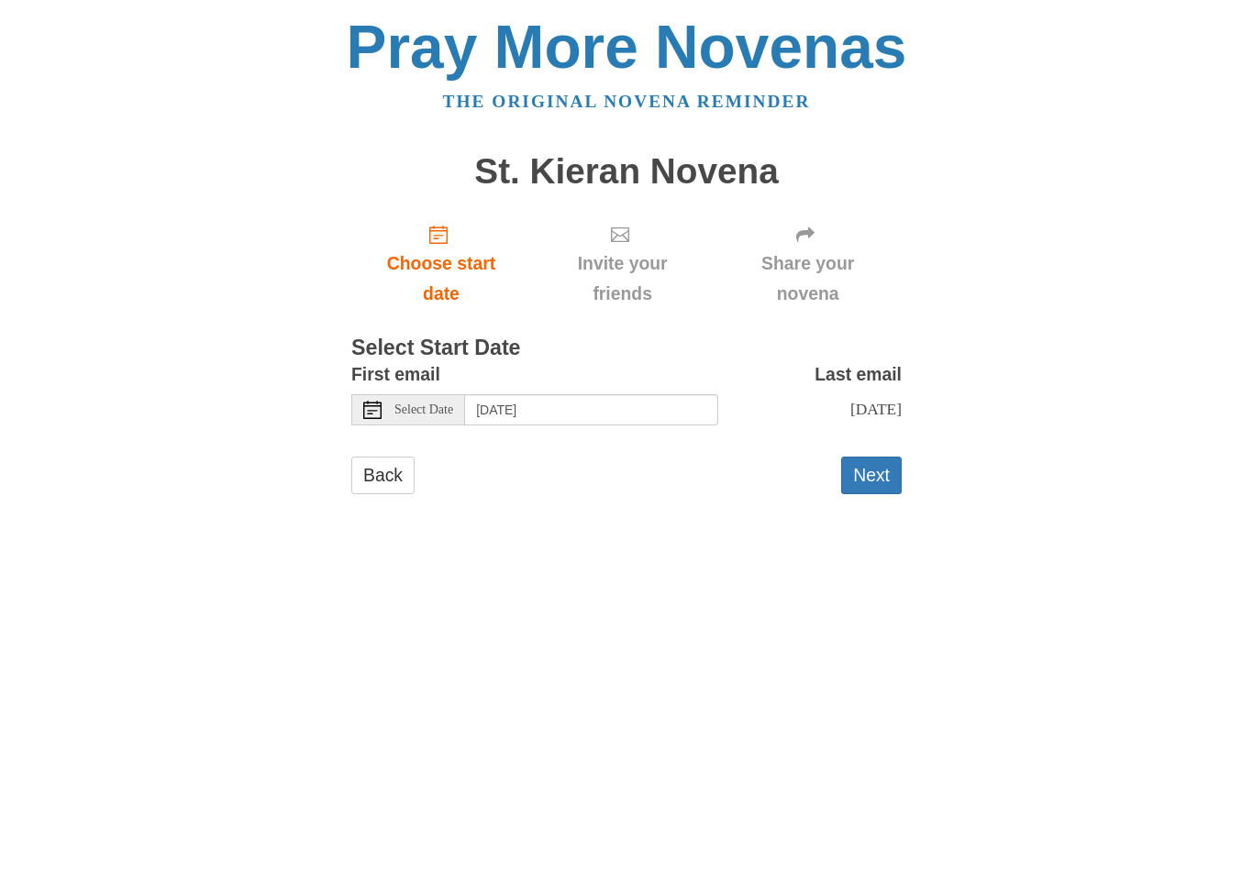
click at [437, 404] on span "Select Date" at bounding box center [423, 410] width 59 height 13
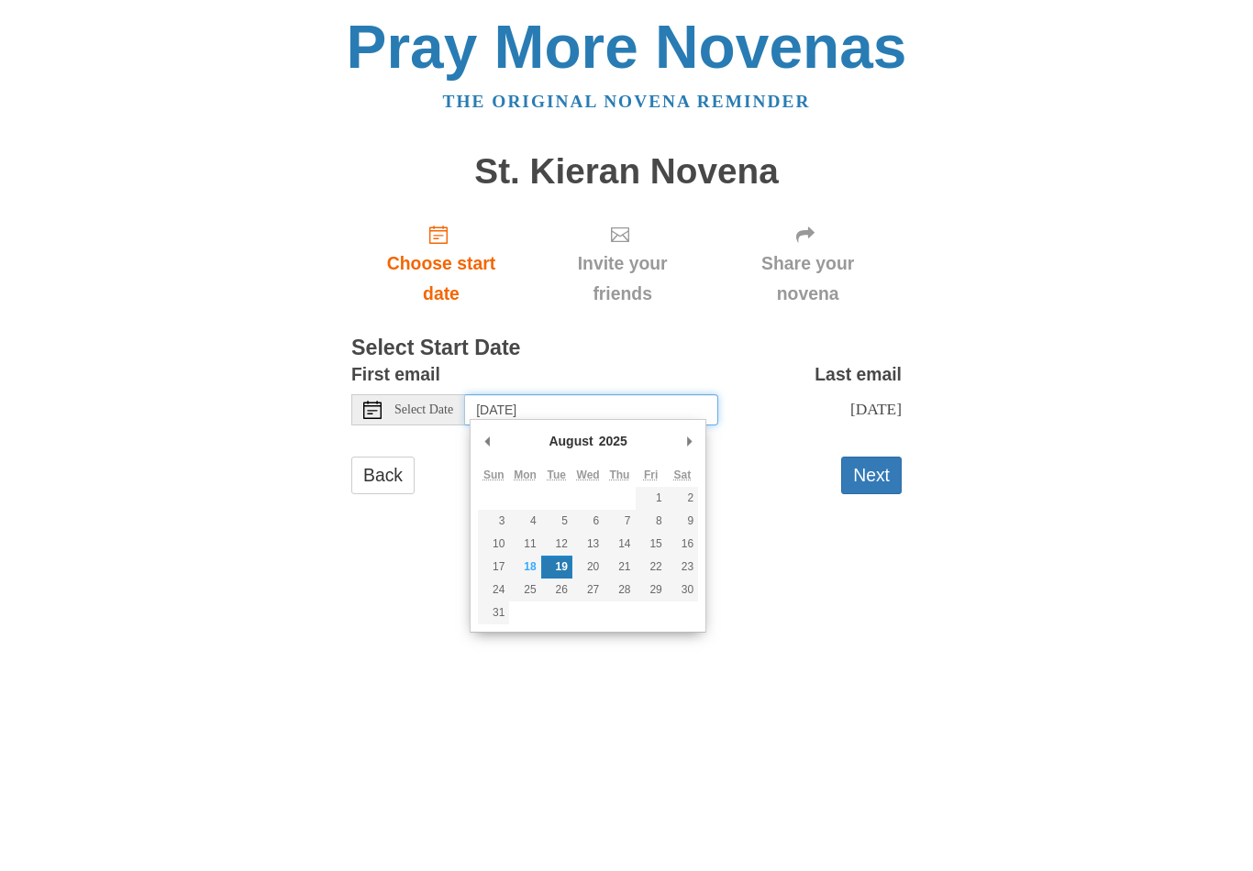
type input "Sunday, August 31st"
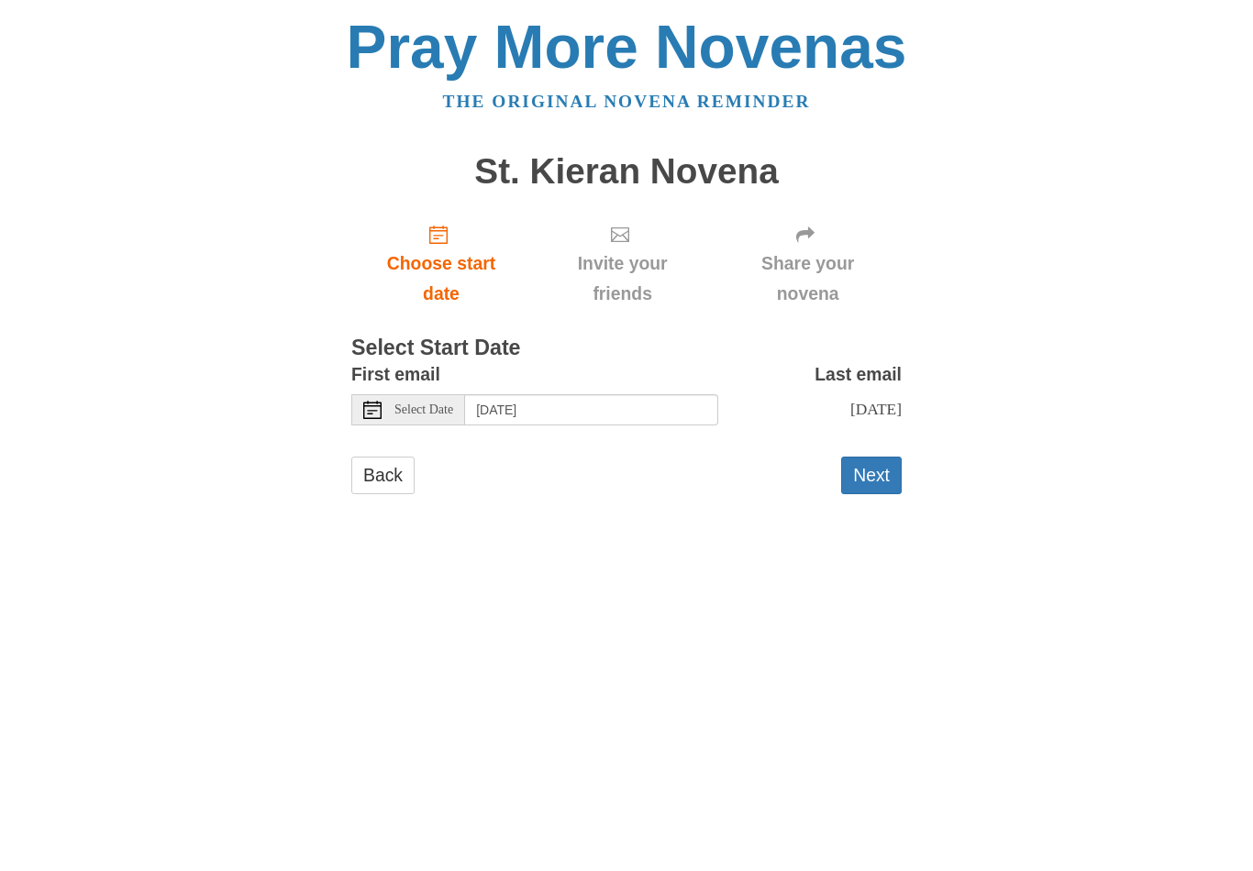
click at [874, 475] on button "Next" at bounding box center [871, 476] width 61 height 38
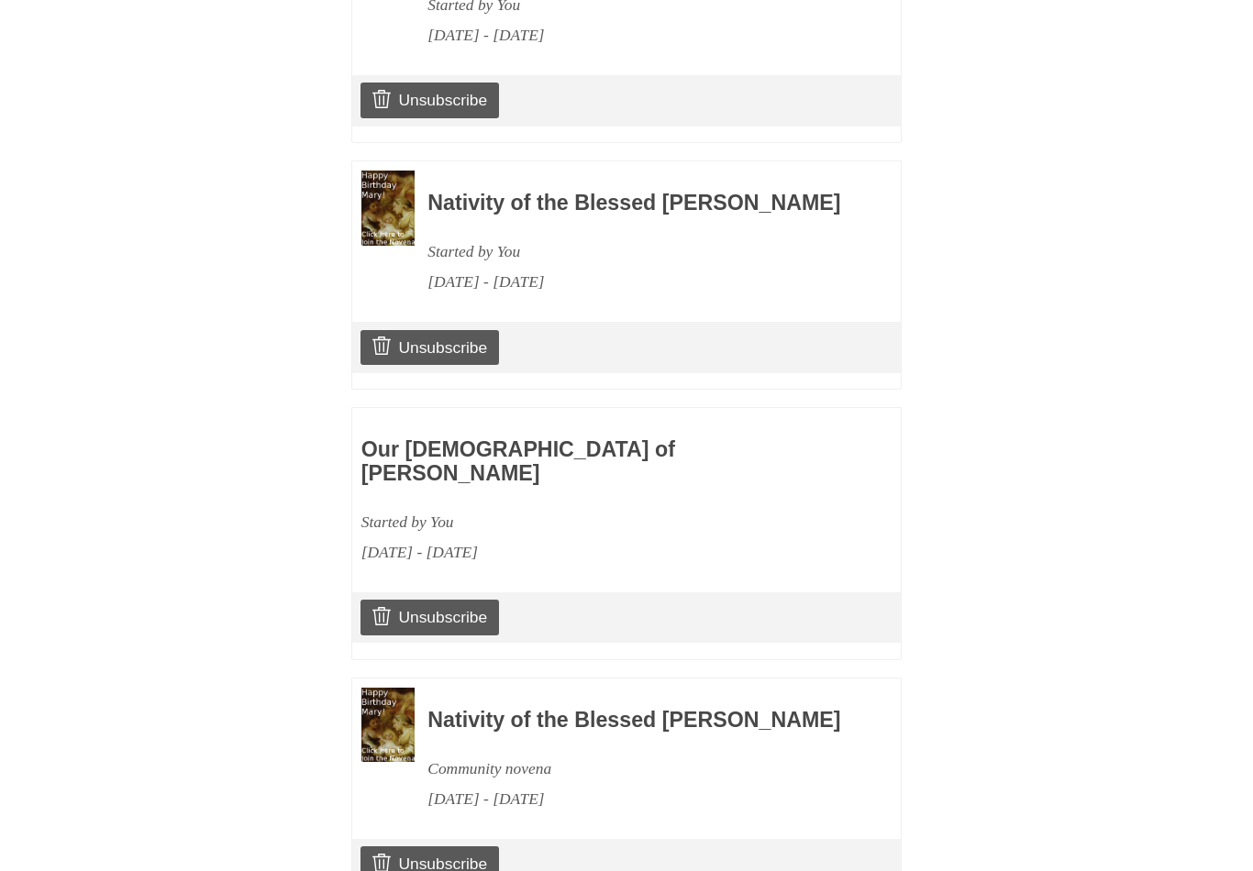
scroll to position [2325, 0]
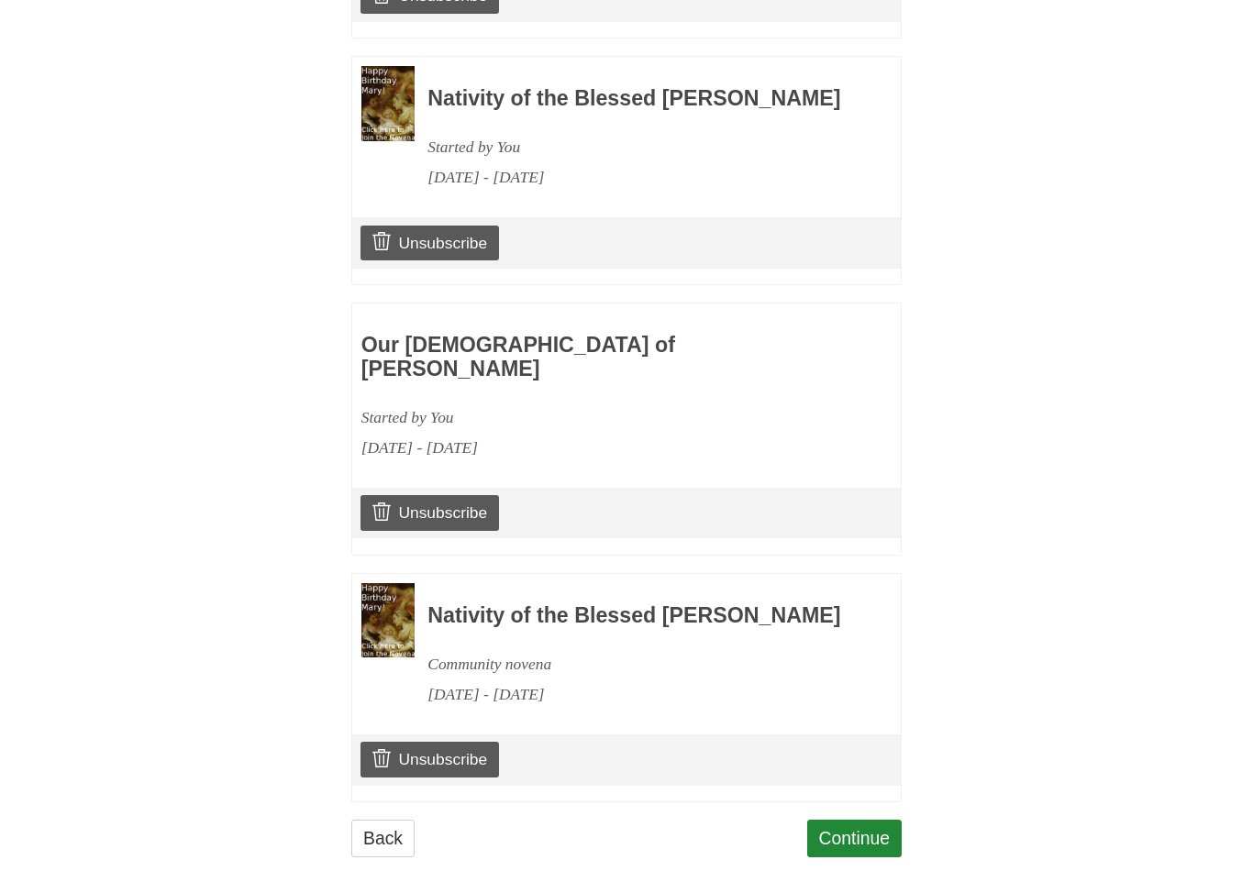
click at [851, 827] on link "Continue" at bounding box center [854, 839] width 95 height 38
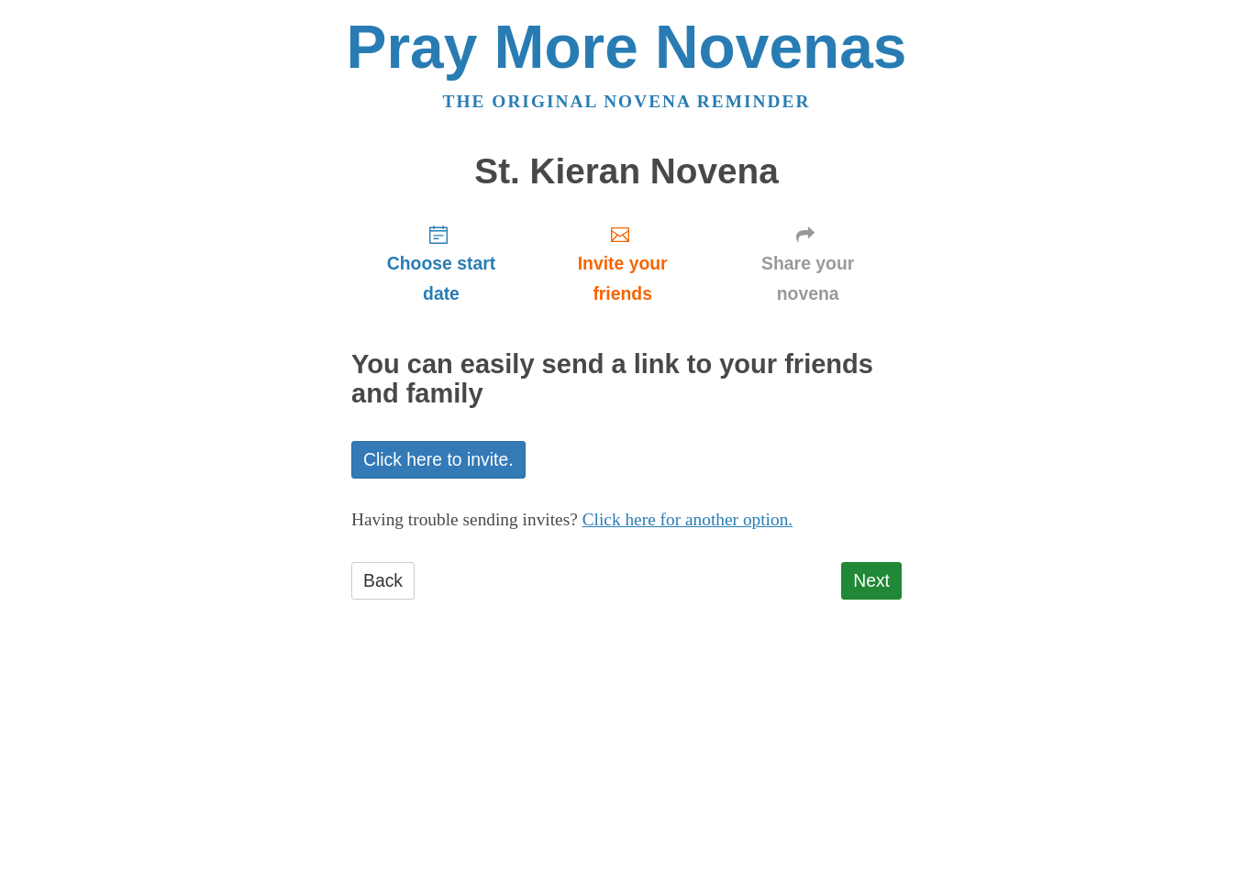
click at [878, 586] on link "Next" at bounding box center [871, 581] width 61 height 38
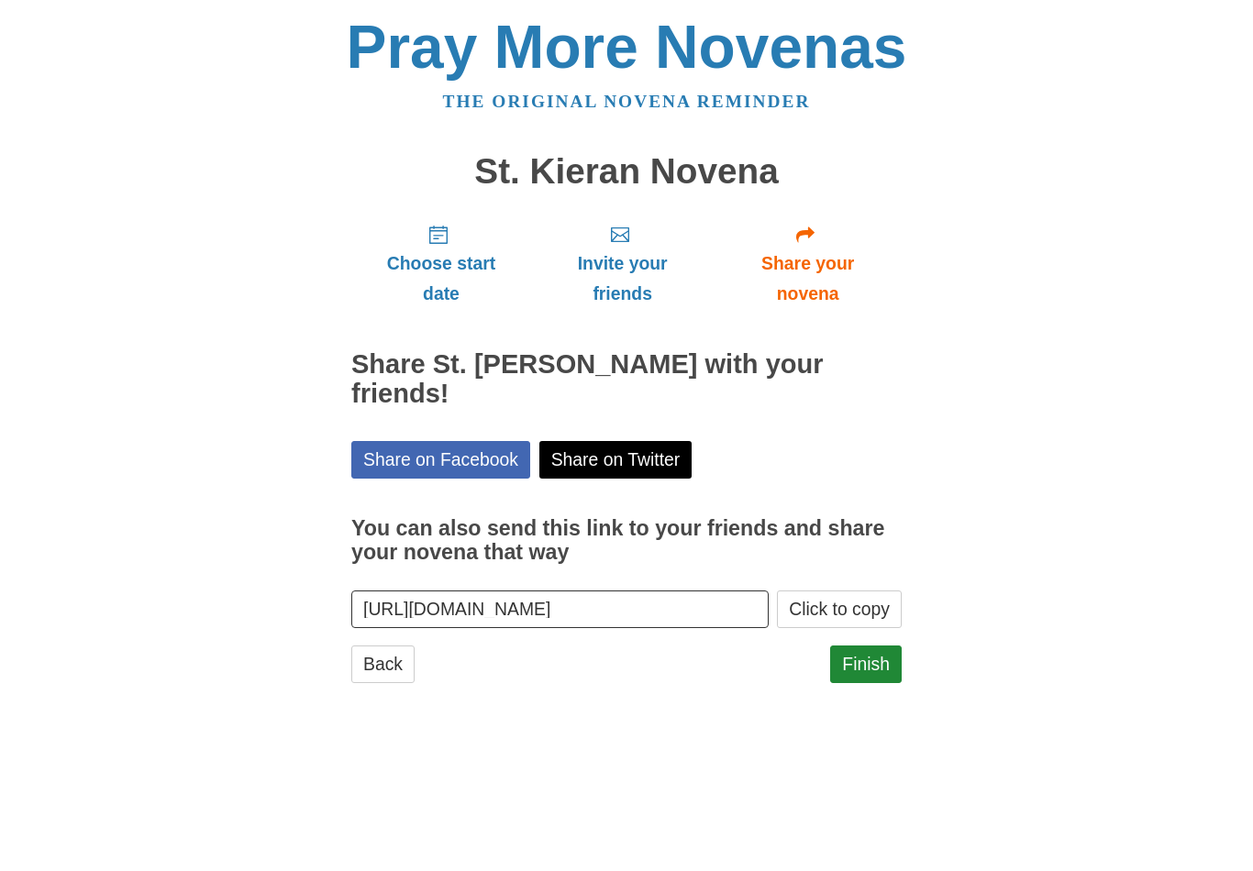
click at [873, 646] on link "Finish" at bounding box center [866, 665] width 72 height 38
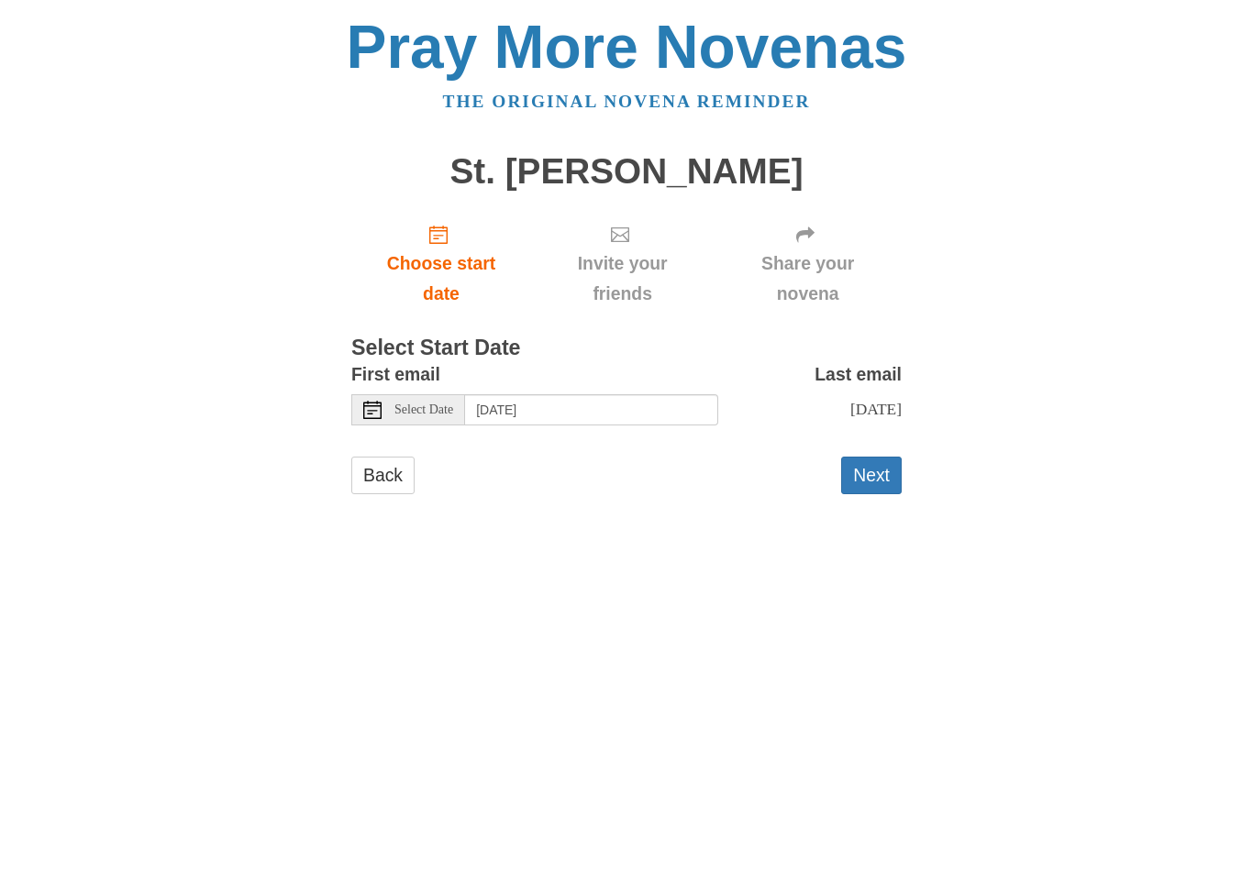
click at [435, 404] on span "Select Date" at bounding box center [423, 410] width 59 height 13
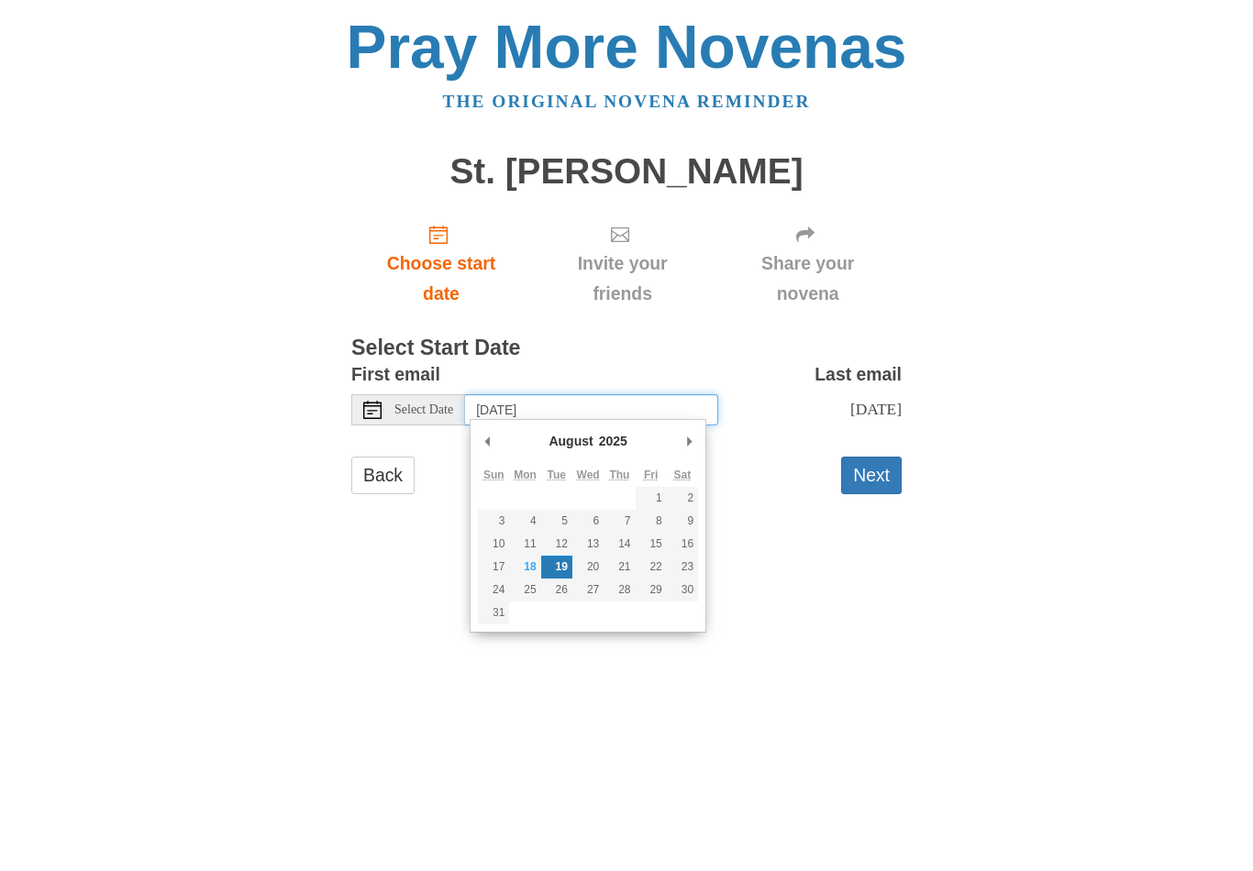
type input "Sunday, August 31st"
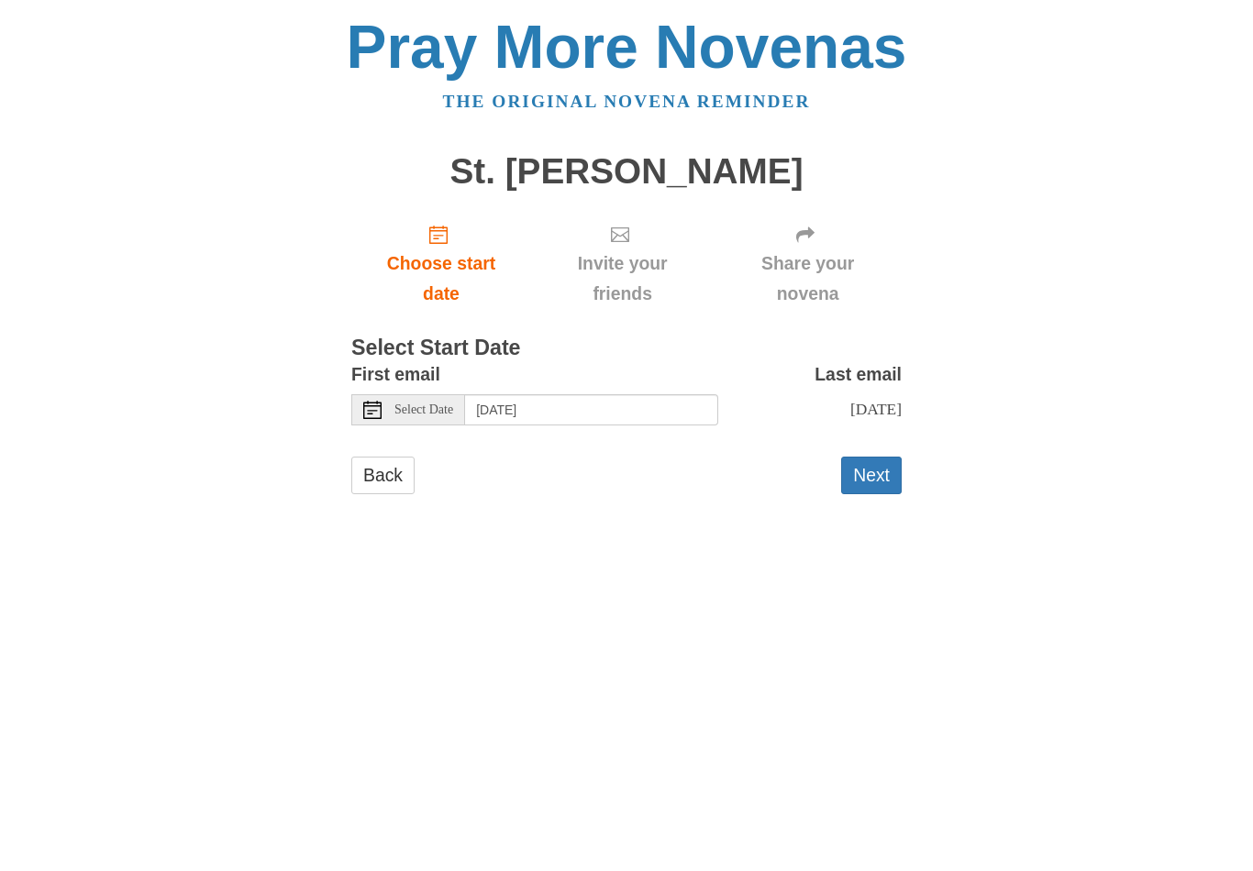
click at [881, 473] on button "Next" at bounding box center [871, 476] width 61 height 38
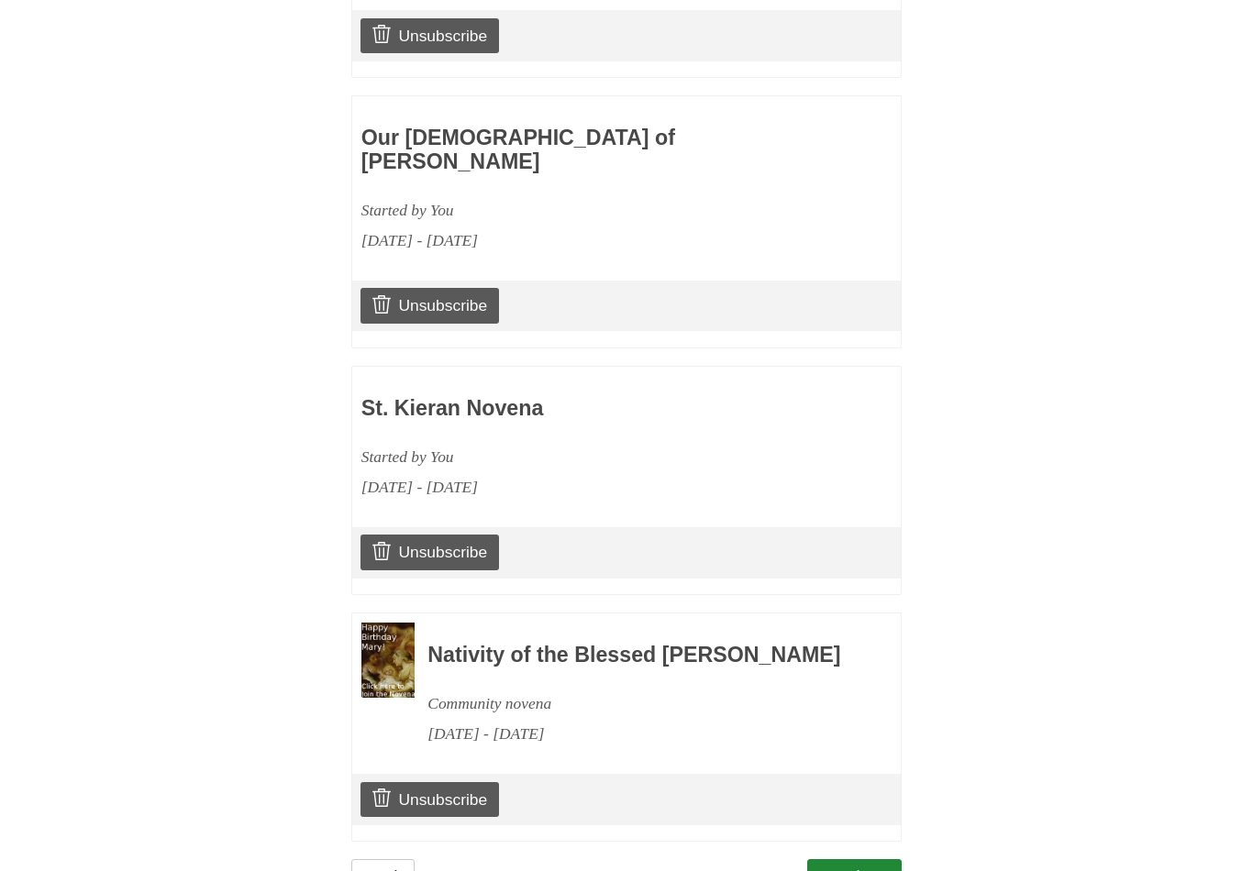
scroll to position [2569, 0]
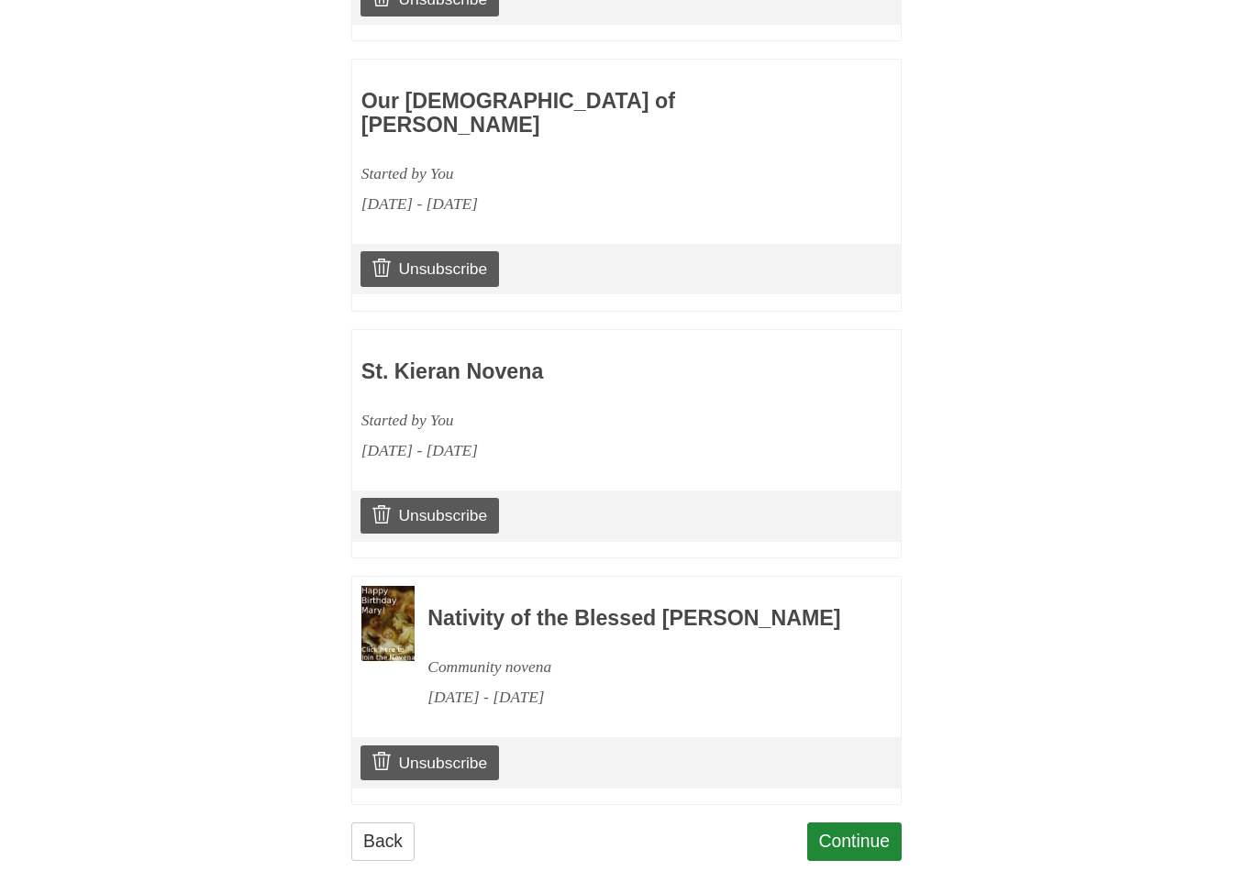
click at [851, 838] on link "Continue" at bounding box center [854, 842] width 95 height 38
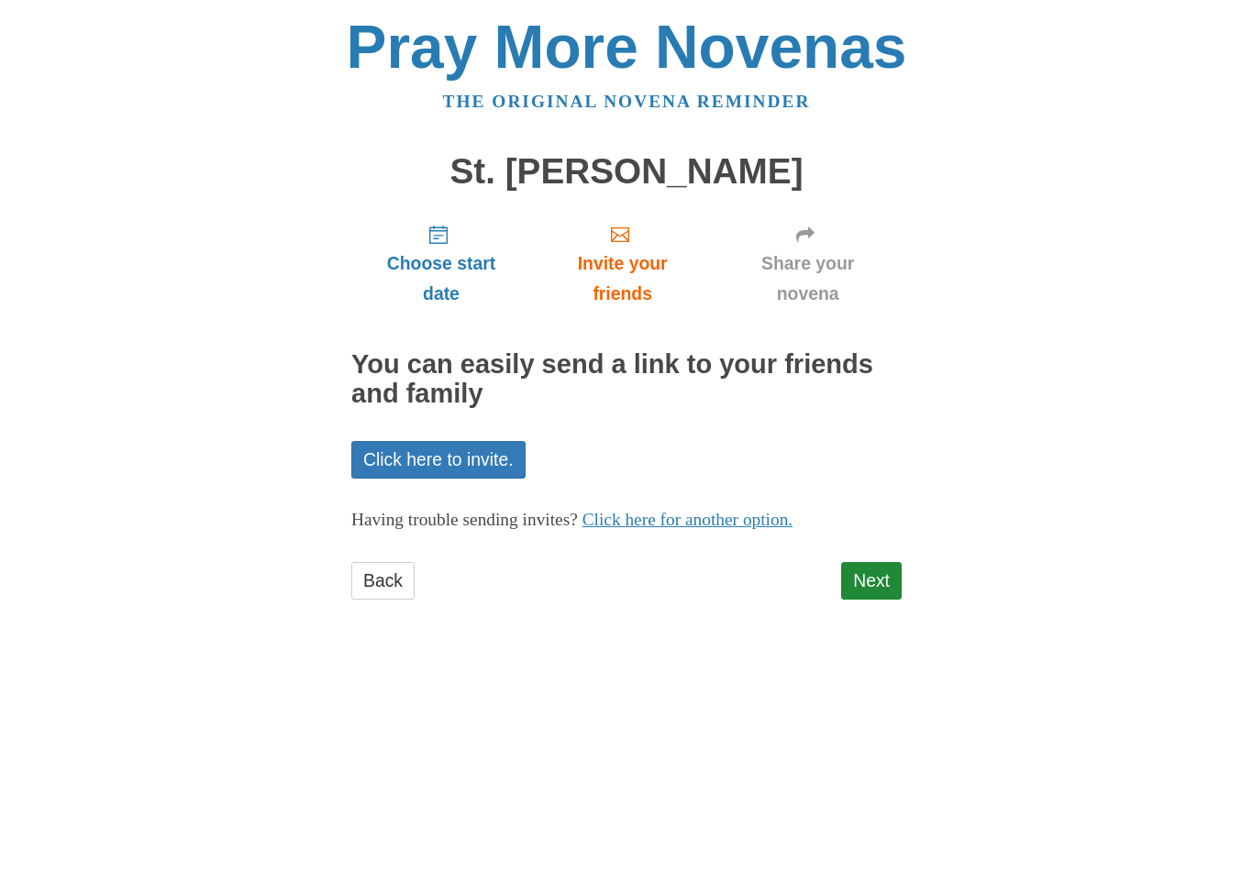
click at [878, 581] on link "Next" at bounding box center [871, 581] width 61 height 38
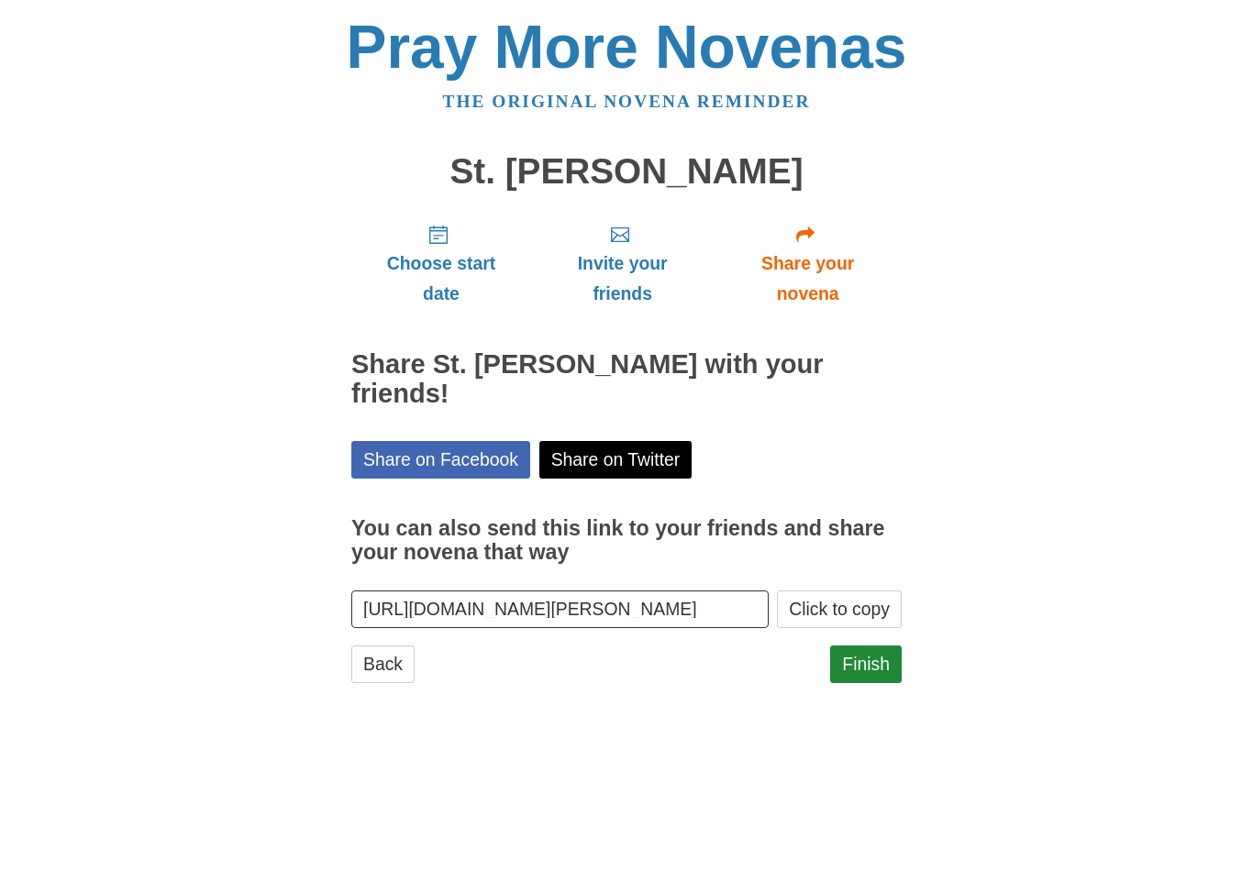
click at [867, 659] on link "Finish" at bounding box center [866, 665] width 72 height 38
